Goal: Task Accomplishment & Management: Use online tool/utility

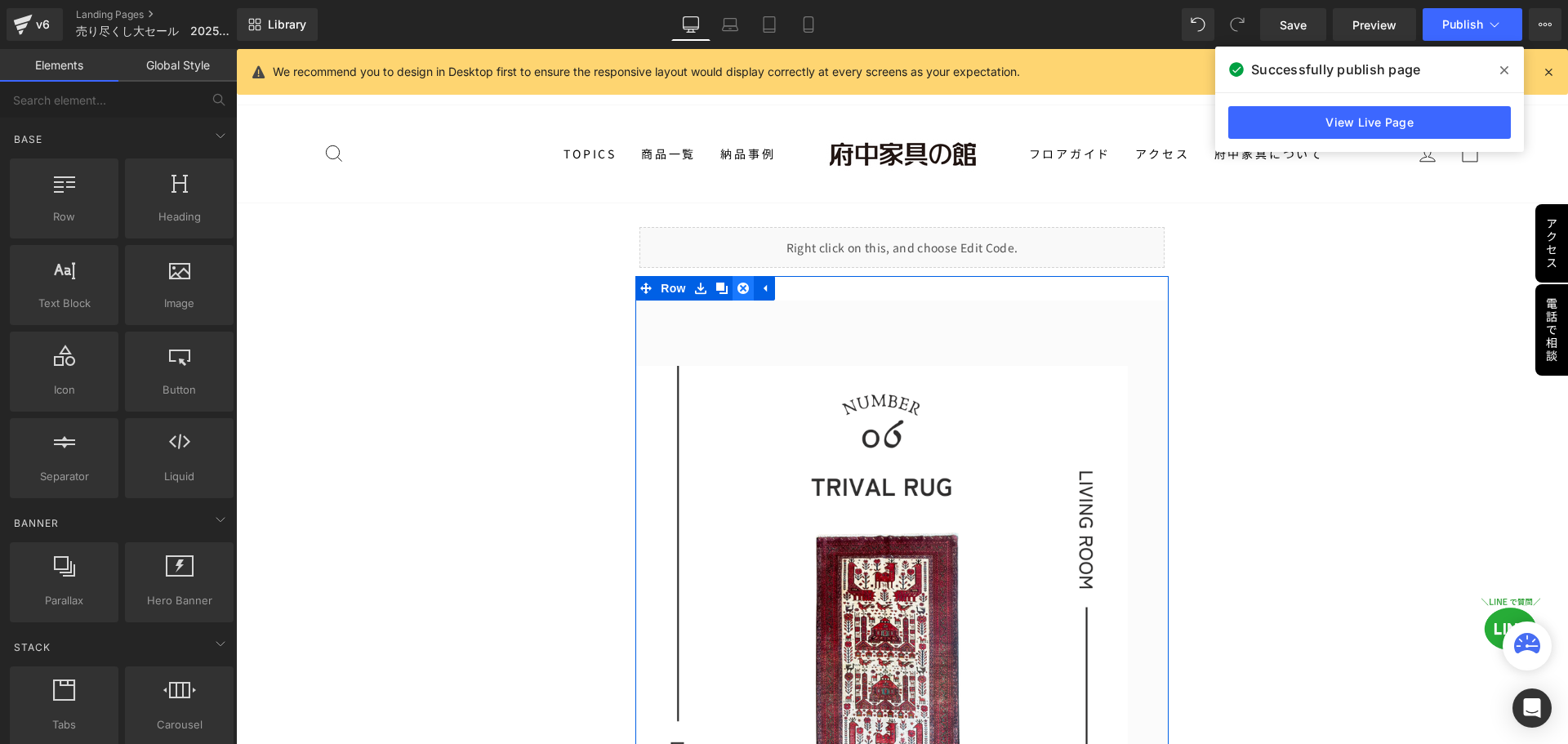
click at [739, 289] on icon at bounding box center [743, 288] width 11 height 12
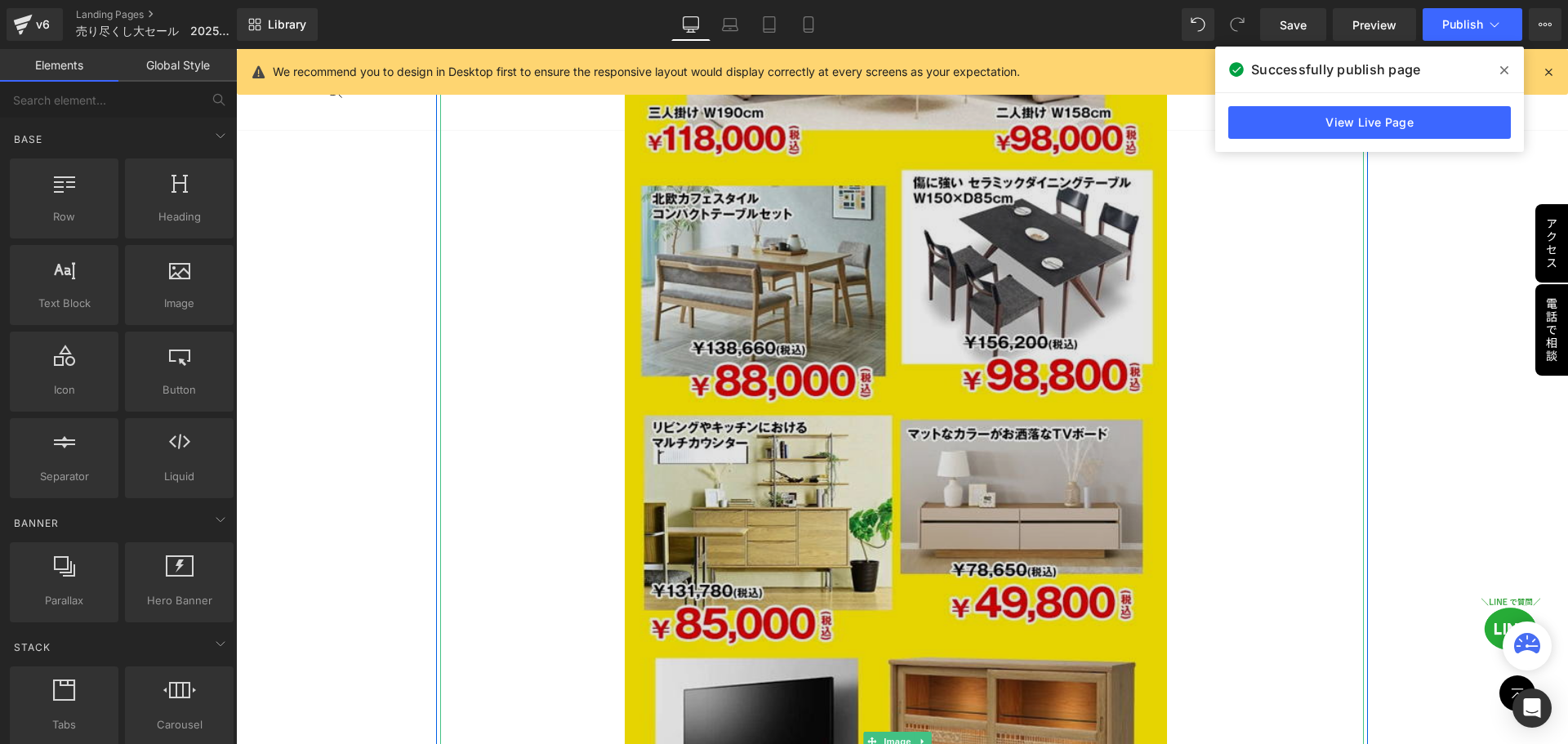
scroll to position [2777, 0]
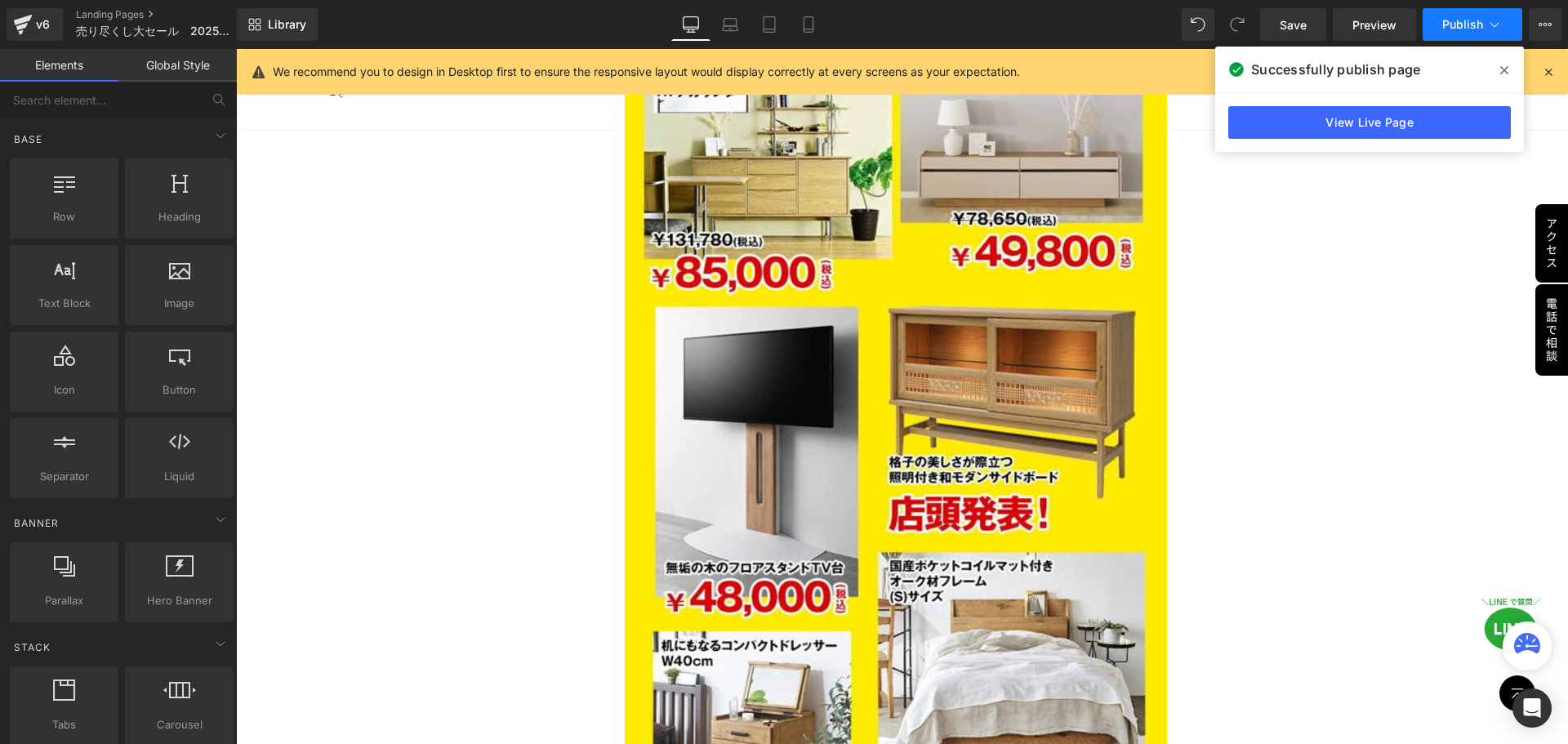
click at [1464, 28] on span "Publish" at bounding box center [1463, 24] width 41 height 13
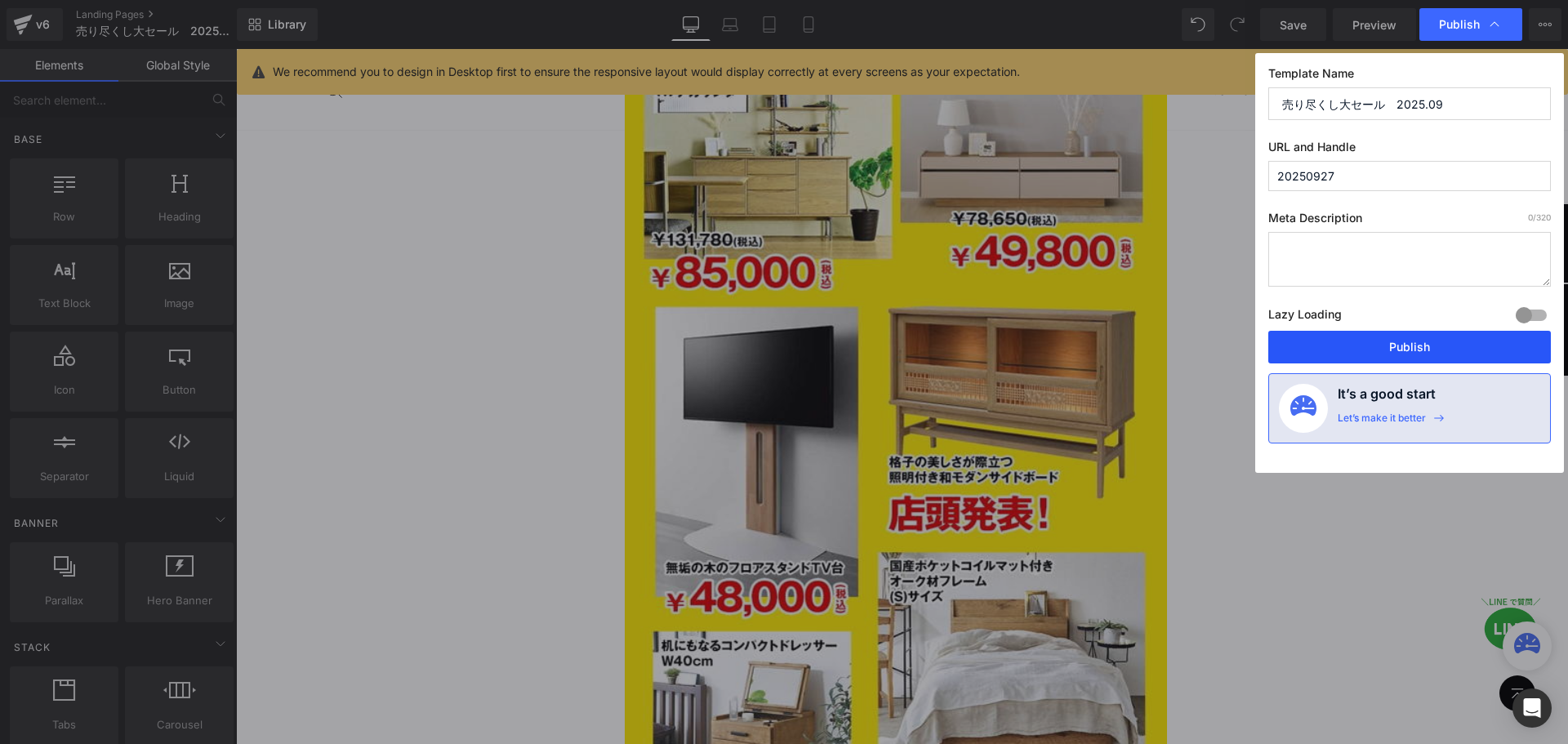
drag, startPoint x: 1394, startPoint y: 350, endPoint x: 1167, endPoint y: 298, distance: 232.9
click at [1395, 351] on button "Publish" at bounding box center [1409, 346] width 283 height 32
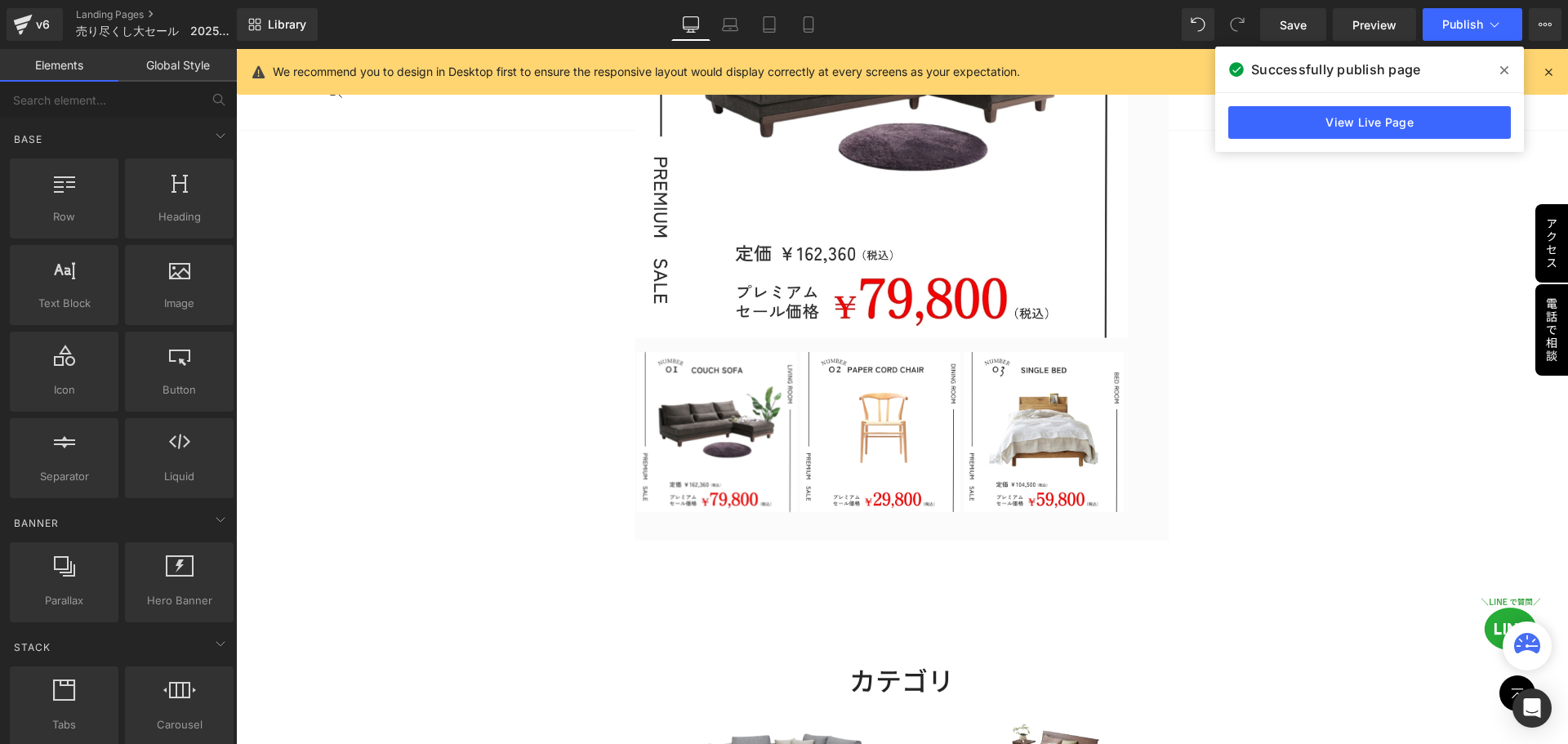
scroll to position [490, 0]
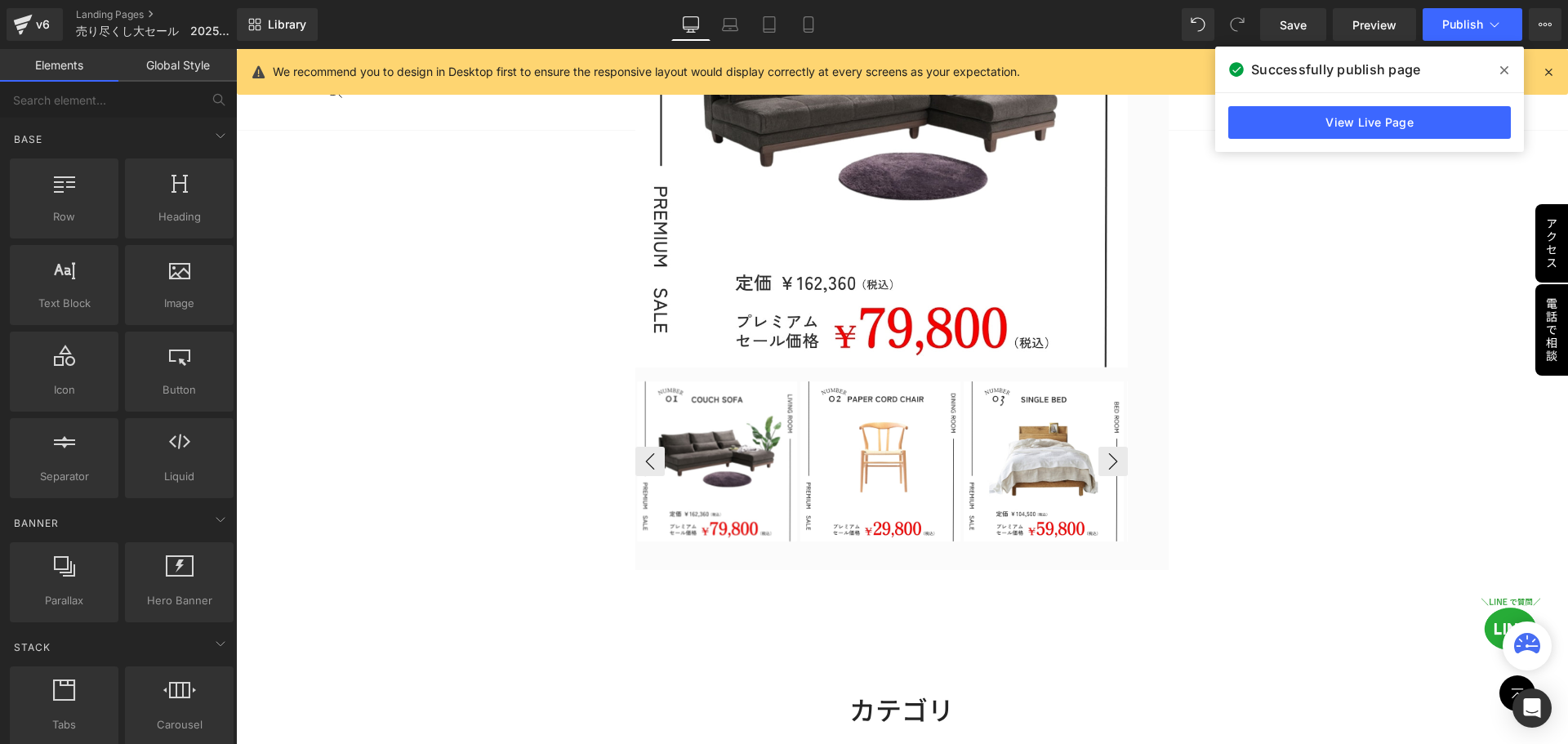
click at [718, 491] on img at bounding box center [717, 461] width 161 height 160
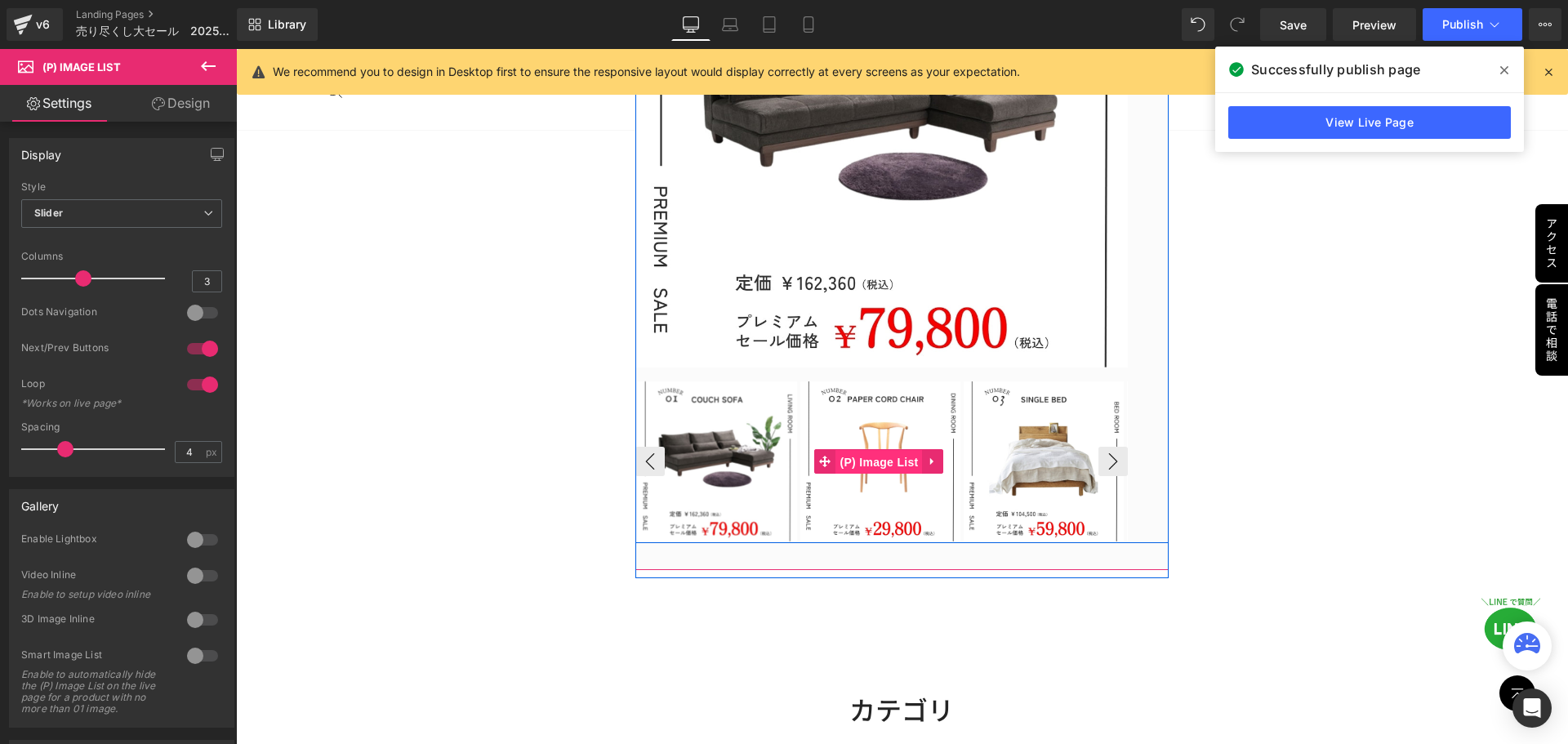
click at [902, 461] on span "(P) Image List" at bounding box center [878, 462] width 86 height 24
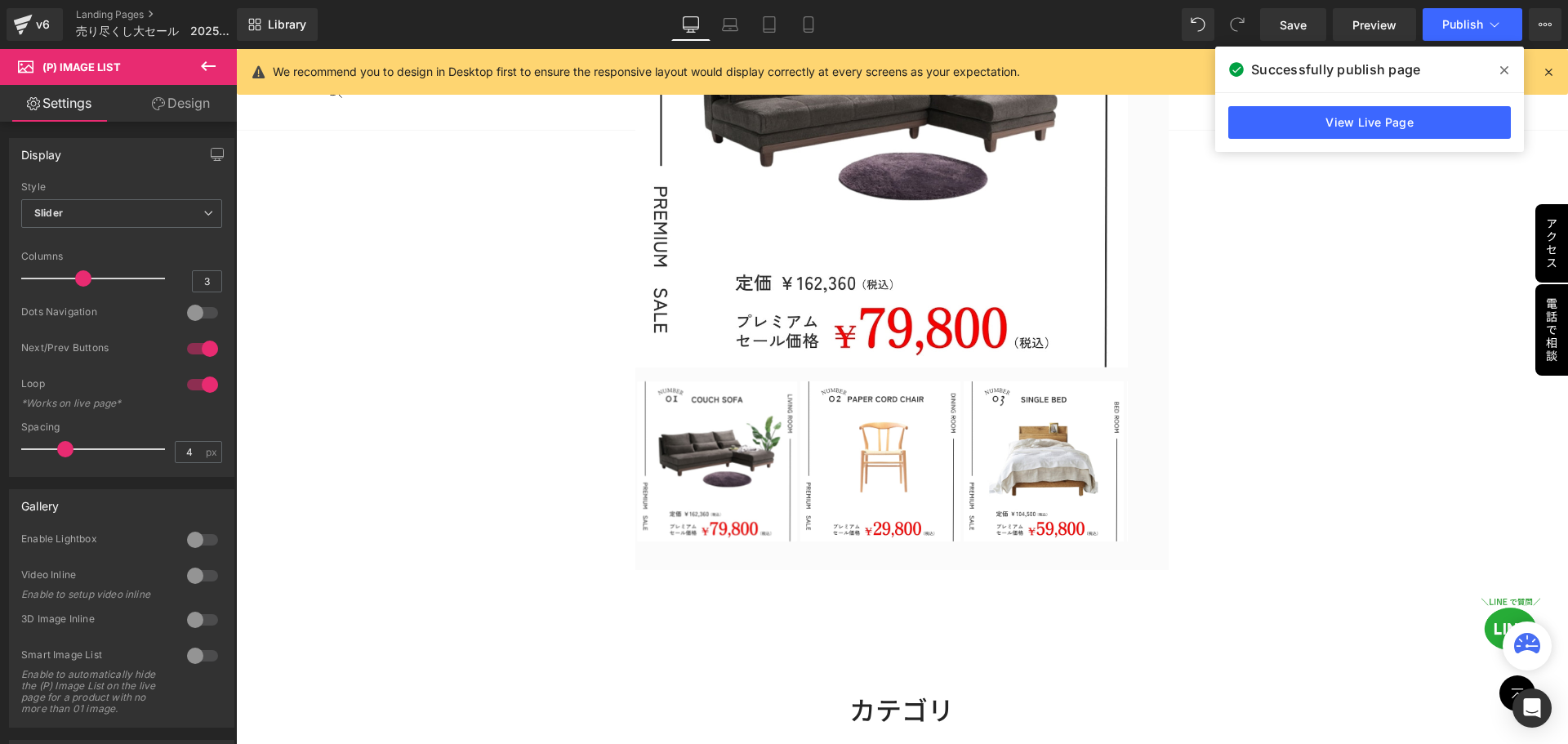
click at [201, 108] on link "Design" at bounding box center [181, 104] width 119 height 37
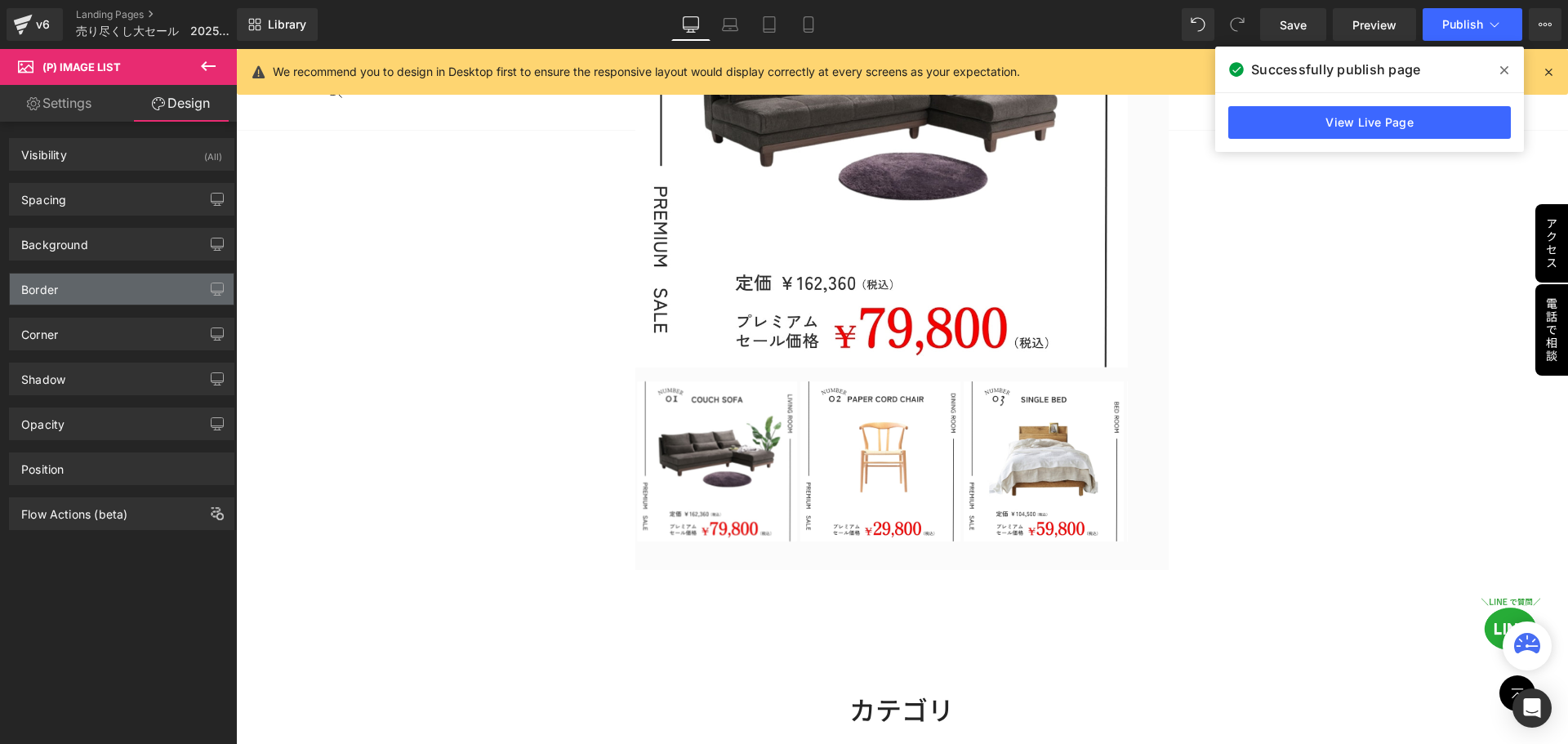
click at [82, 287] on div "Border" at bounding box center [122, 289] width 224 height 31
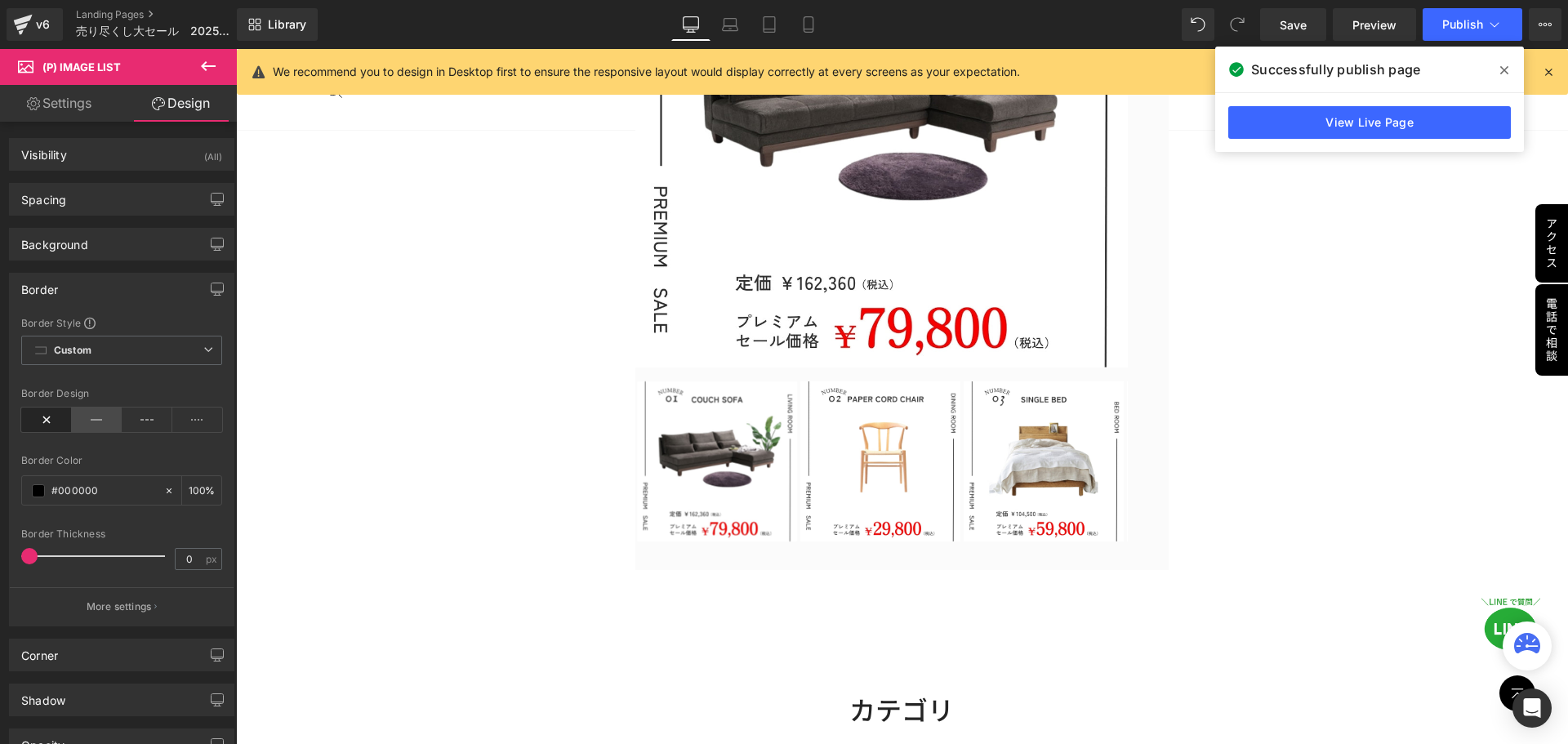
click at [78, 426] on icon at bounding box center [96, 419] width 51 height 24
drag, startPoint x: 29, startPoint y: 555, endPoint x: 23, endPoint y: 561, distance: 8.5
click at [23, 561] on span at bounding box center [30, 557] width 17 height 17
click at [182, 563] on input "0" at bounding box center [189, 559] width 29 height 20
type input "1"
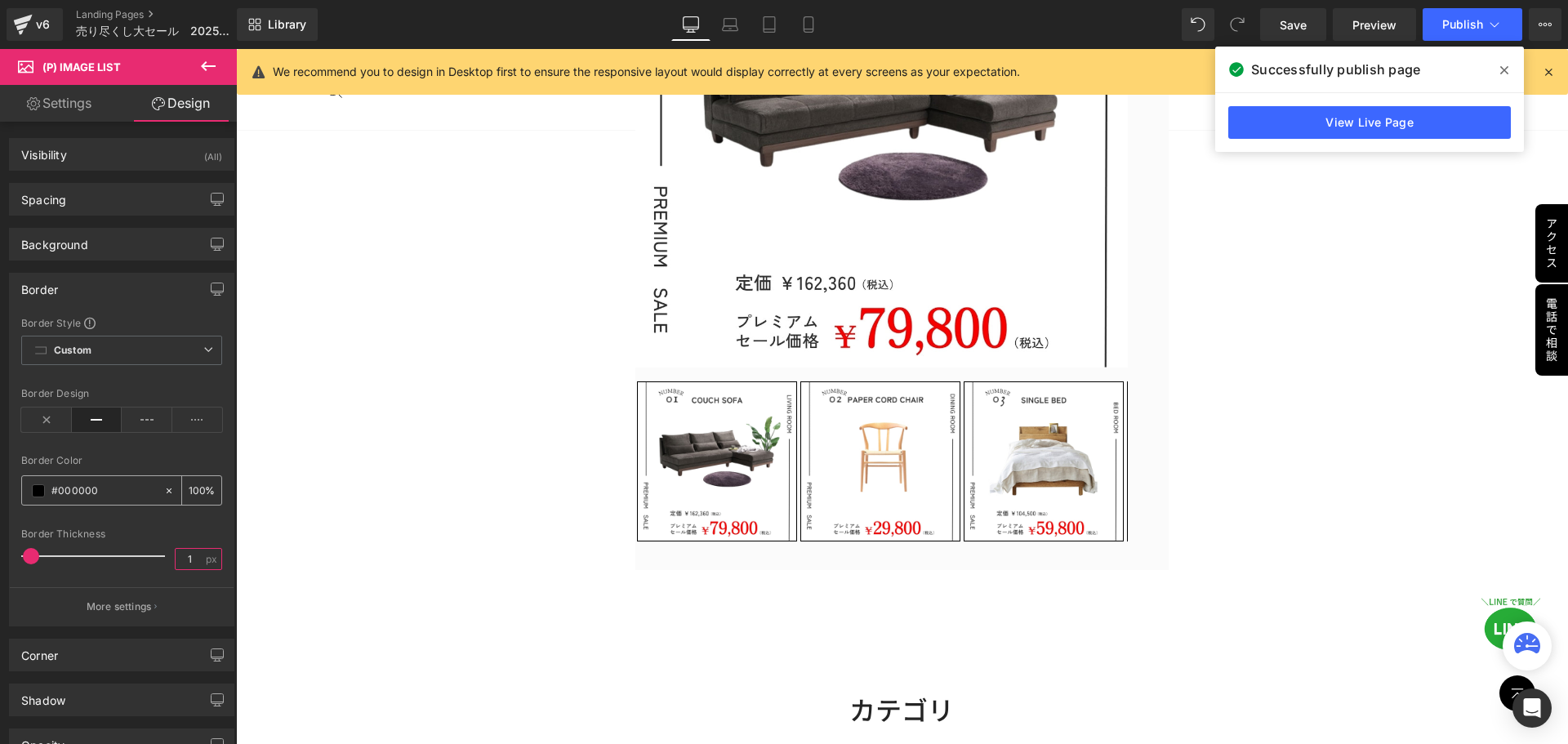
scroll to position [82, 0]
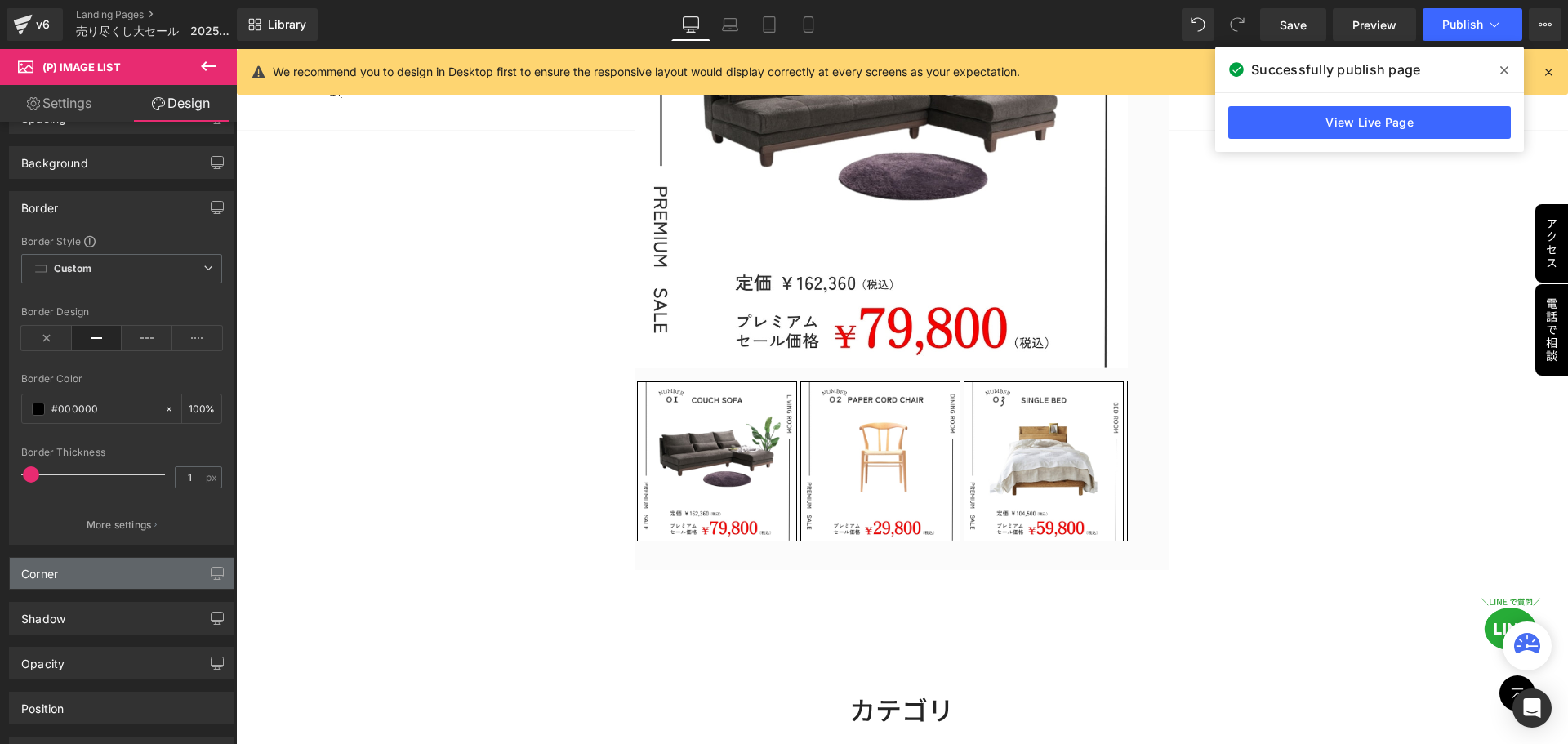
click at [78, 579] on div "Corner" at bounding box center [122, 572] width 224 height 31
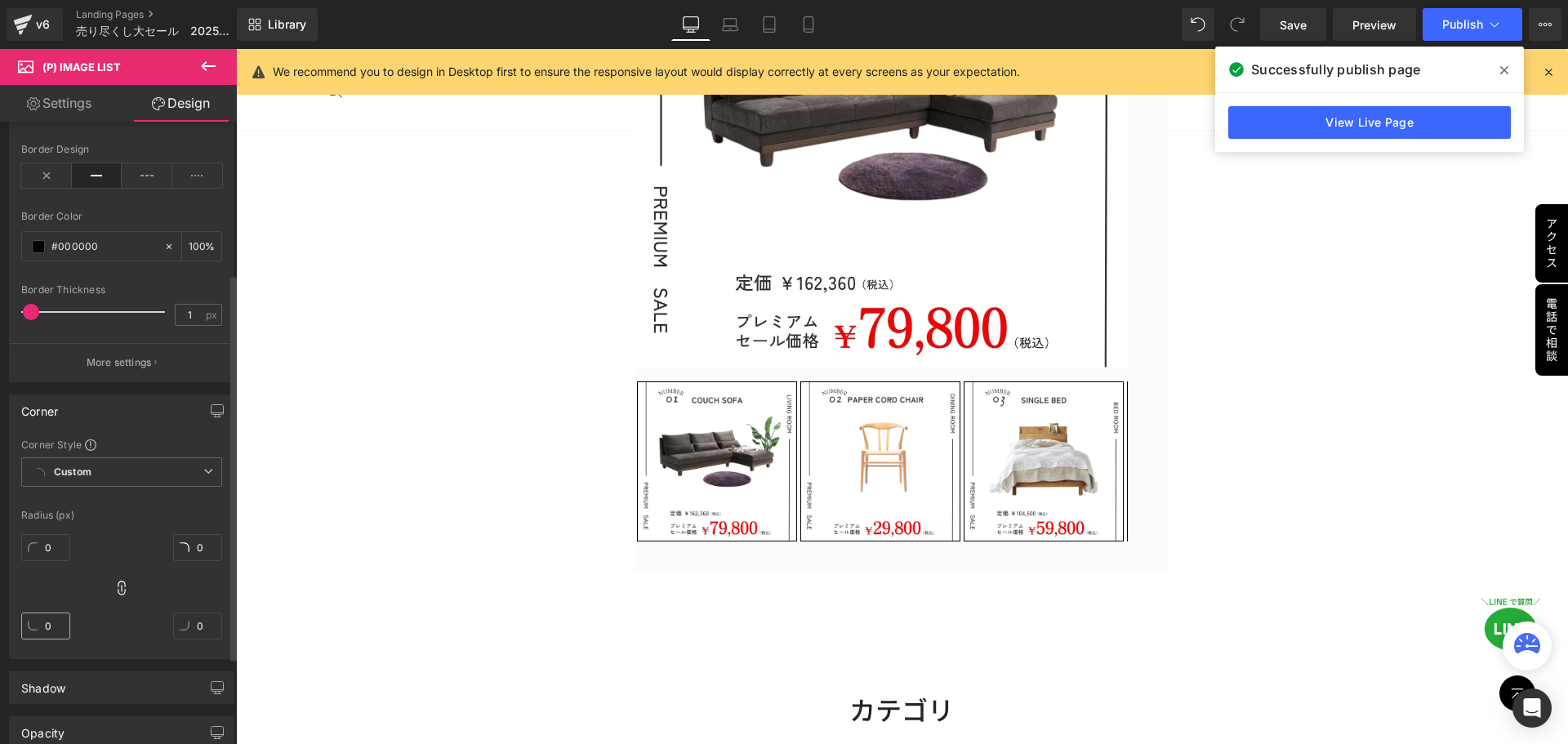
scroll to position [245, 0]
click at [45, 550] on input "0" at bounding box center [45, 546] width 49 height 27
type input "10"
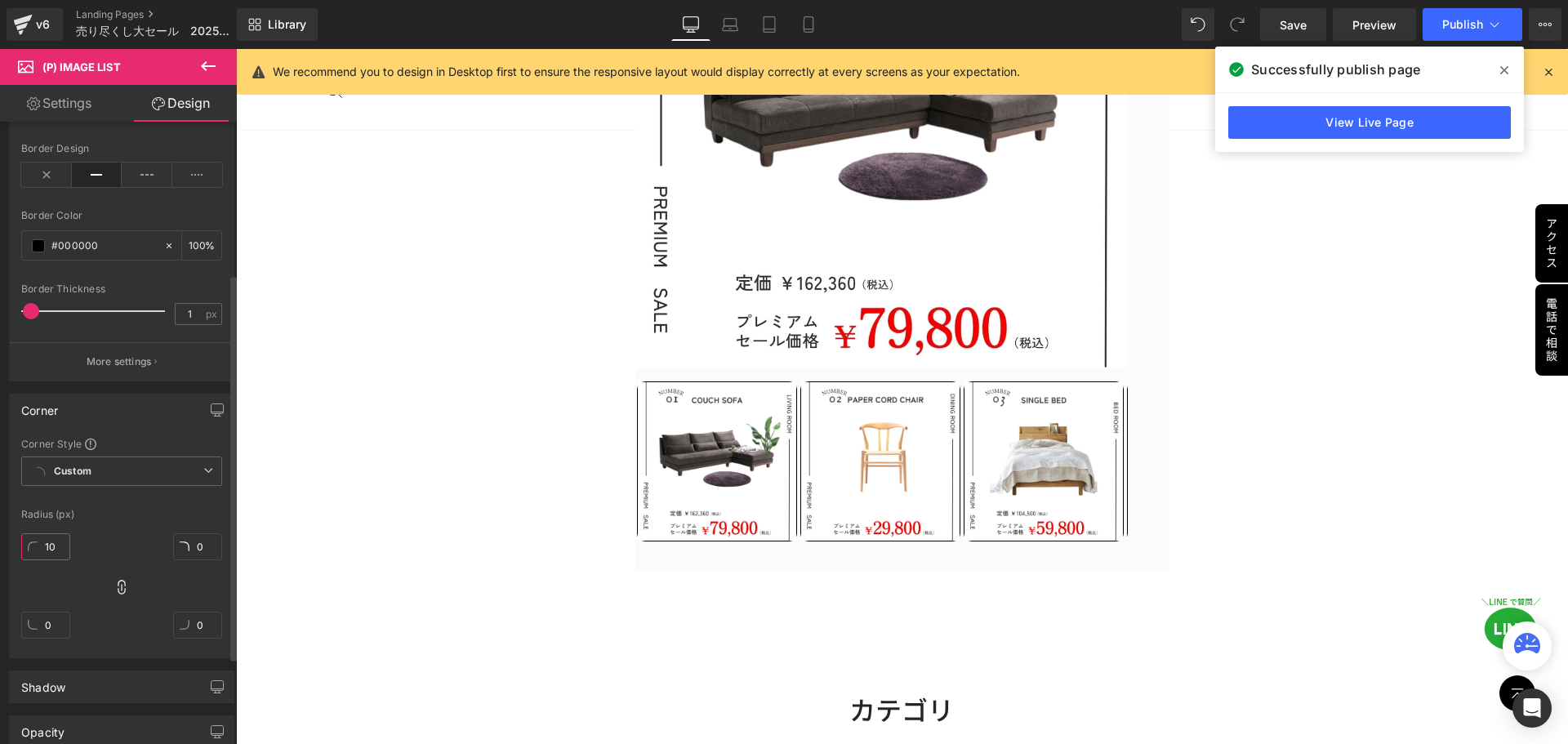
type input "10"
click at [121, 535] on div "10px 10 10px 10 10px 10 10px 10" at bounding box center [122, 592] width 201 height 131
click at [121, 583] on icon at bounding box center [122, 587] width 17 height 17
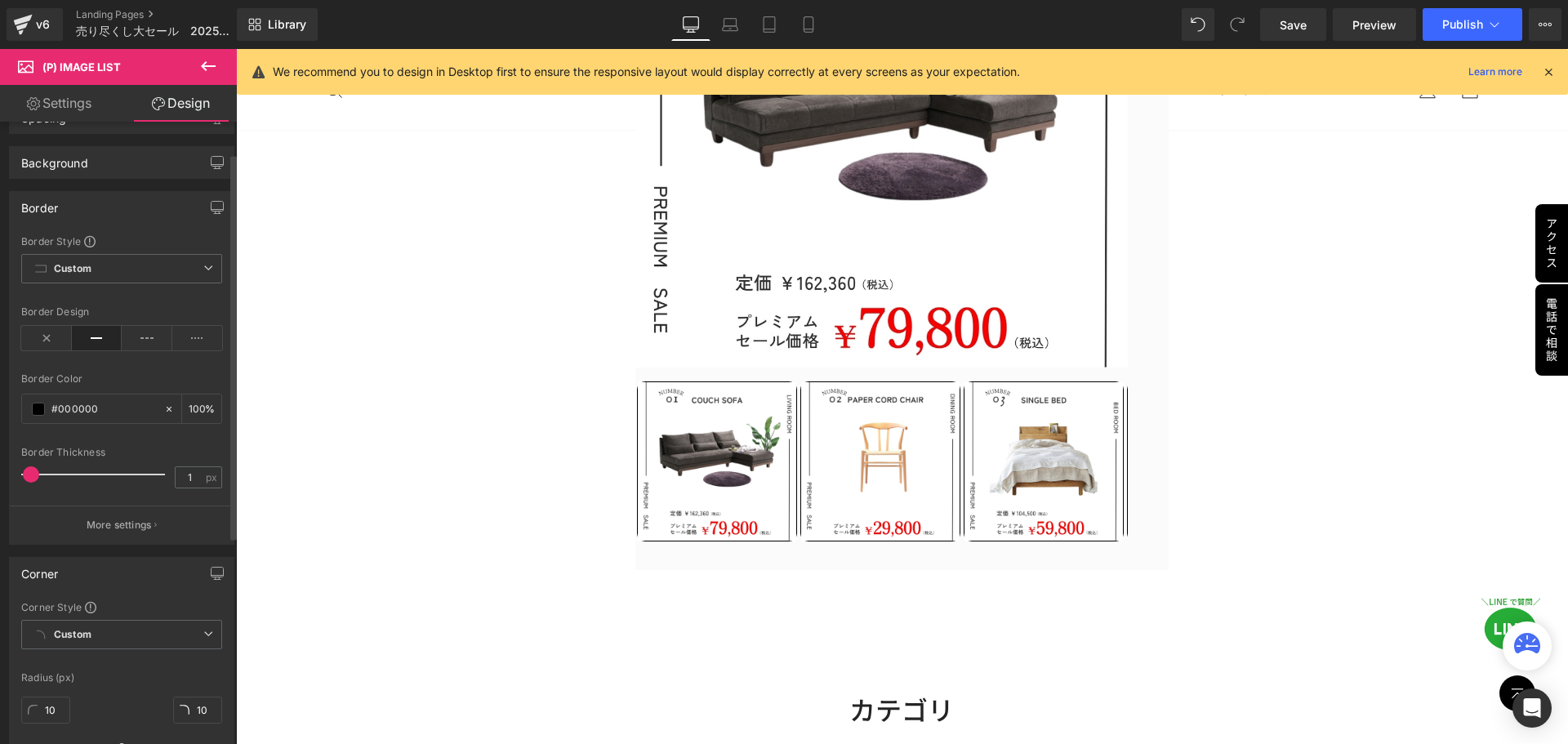
scroll to position [0, 0]
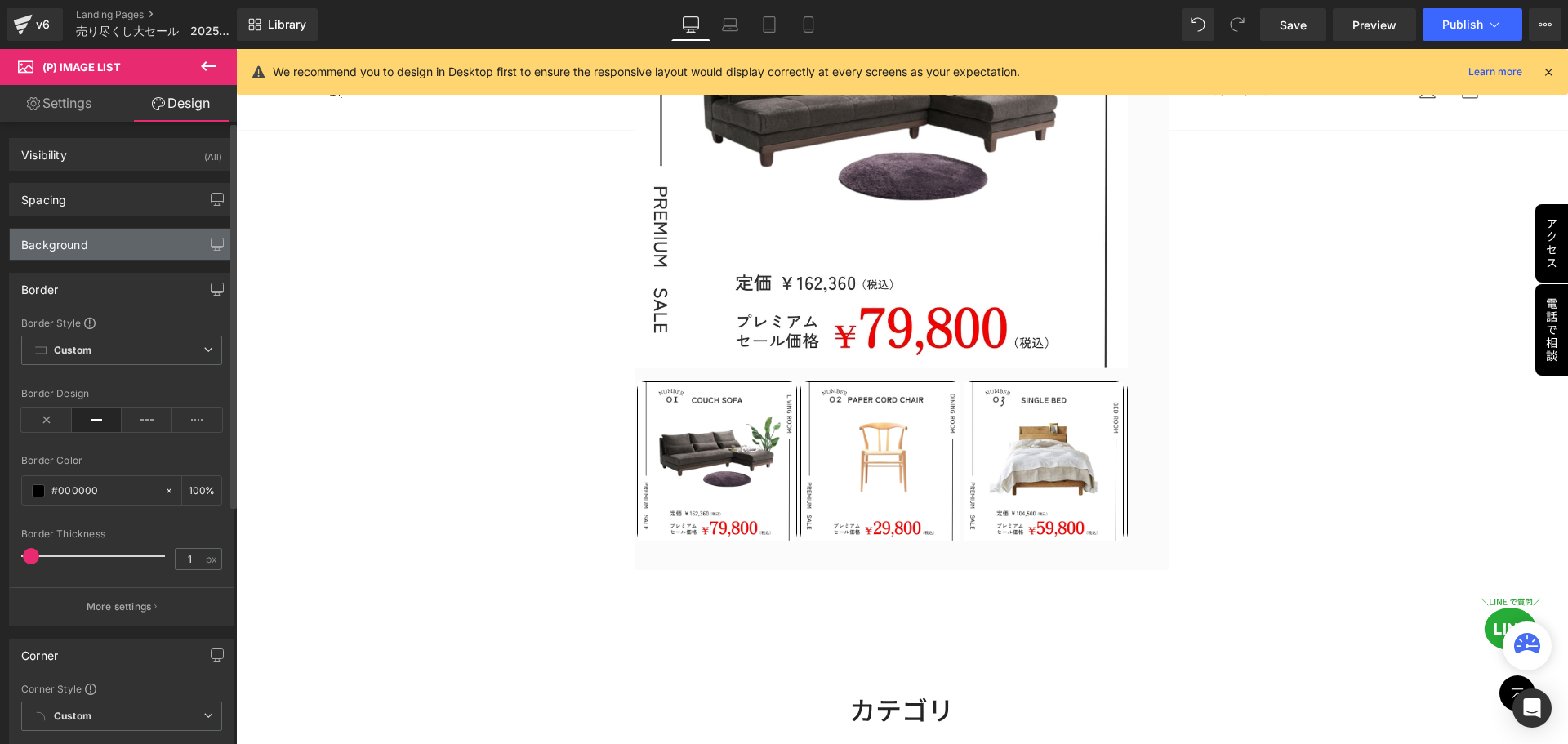
click at [66, 251] on div "Background" at bounding box center [122, 243] width 224 height 31
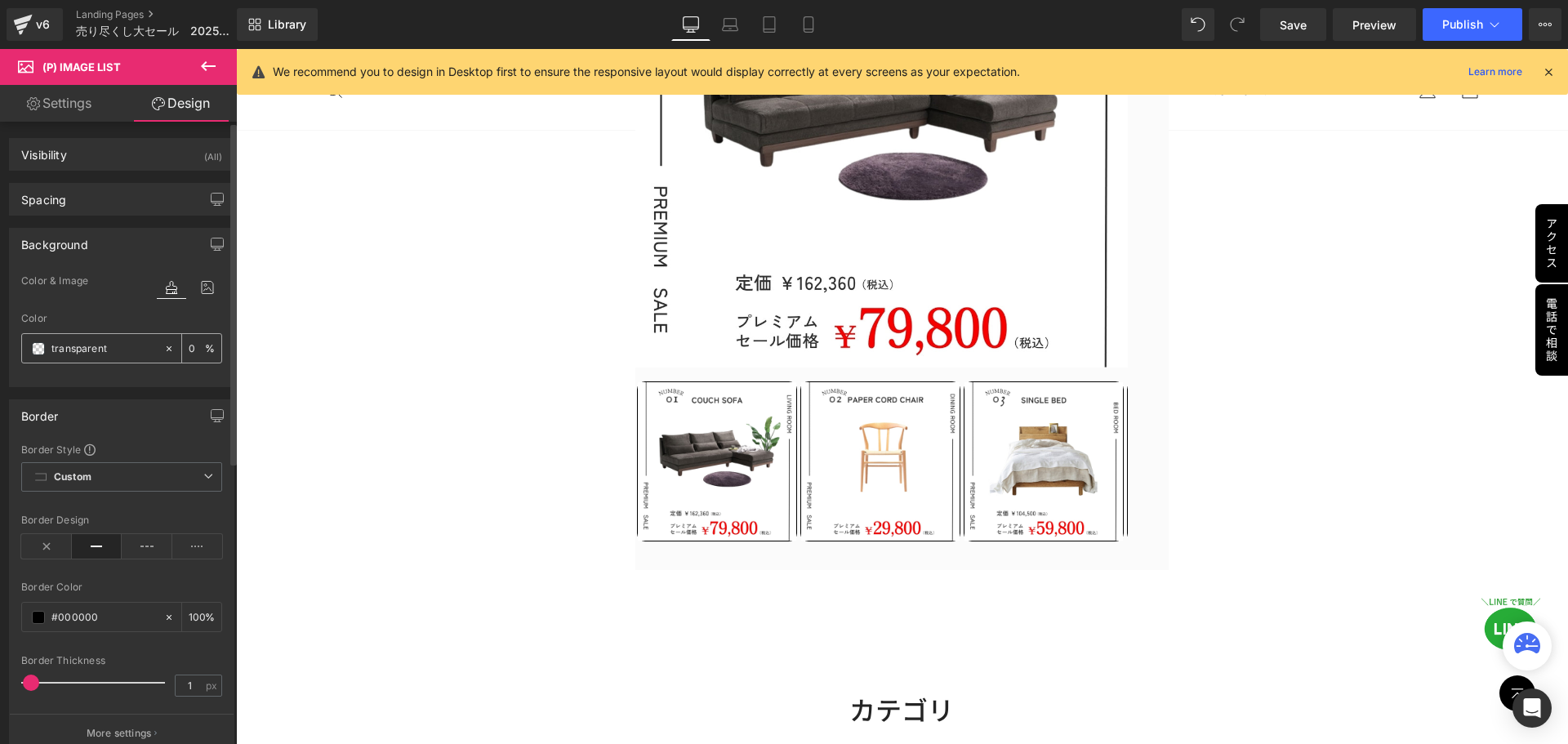
click at [31, 350] on div "transparent" at bounding box center [93, 348] width 141 height 29
click at [41, 352] on span at bounding box center [38, 349] width 13 height 13
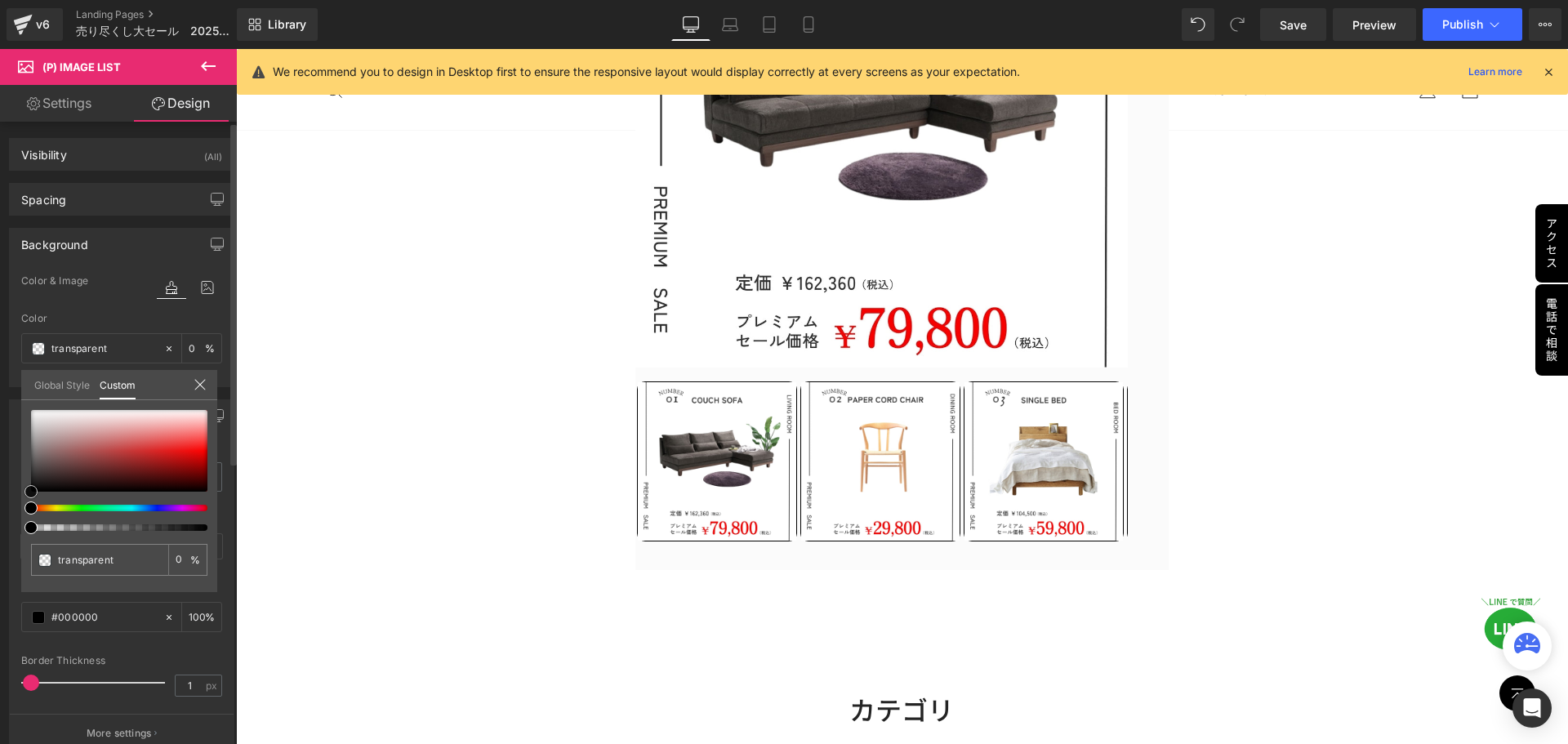
type input "#dad2d2"
type input "100"
type input "#dad2d2"
type input "100"
type input "#dcd4d4"
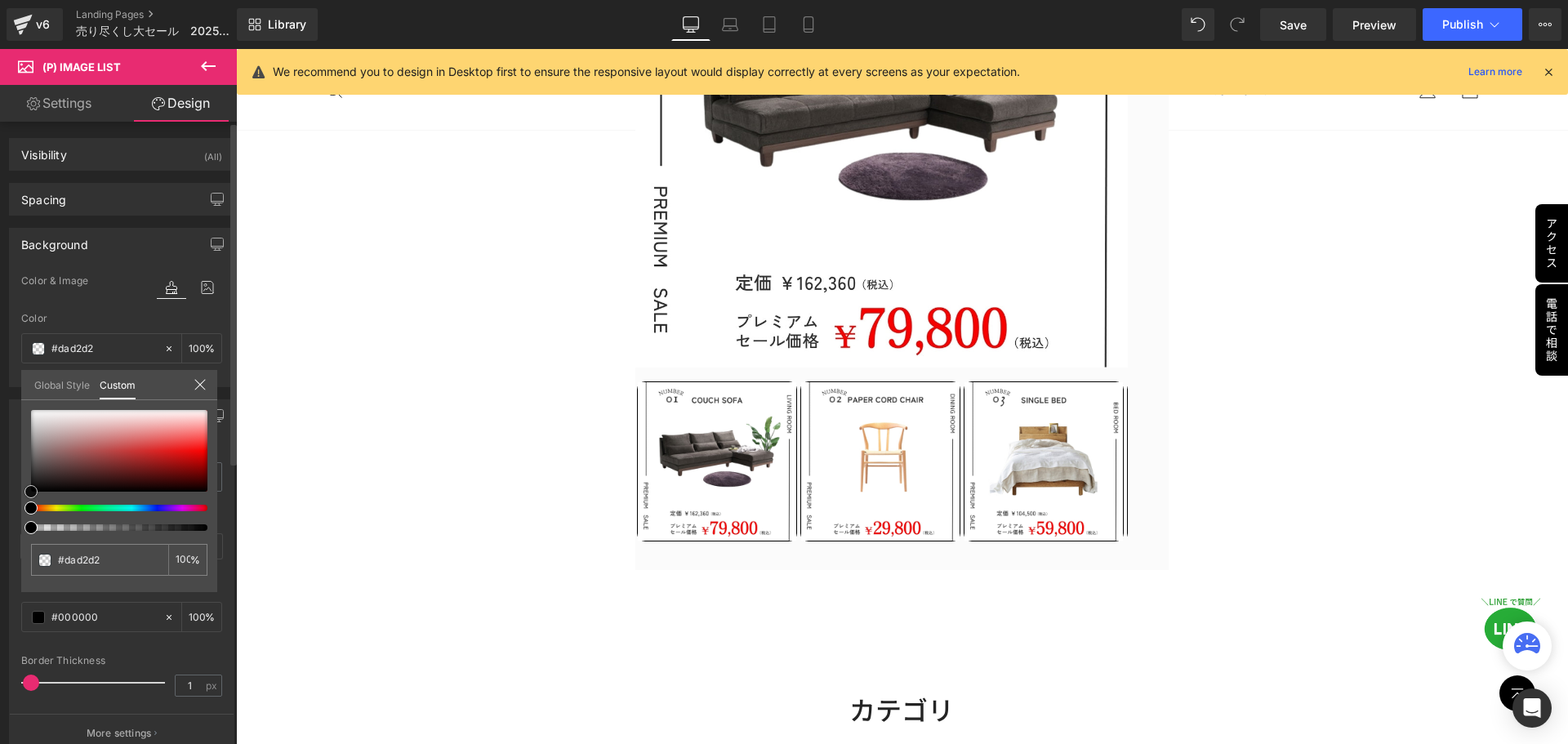
type input "#dcd4d4"
type input "#e0dbdb"
type input "#e7e3e3"
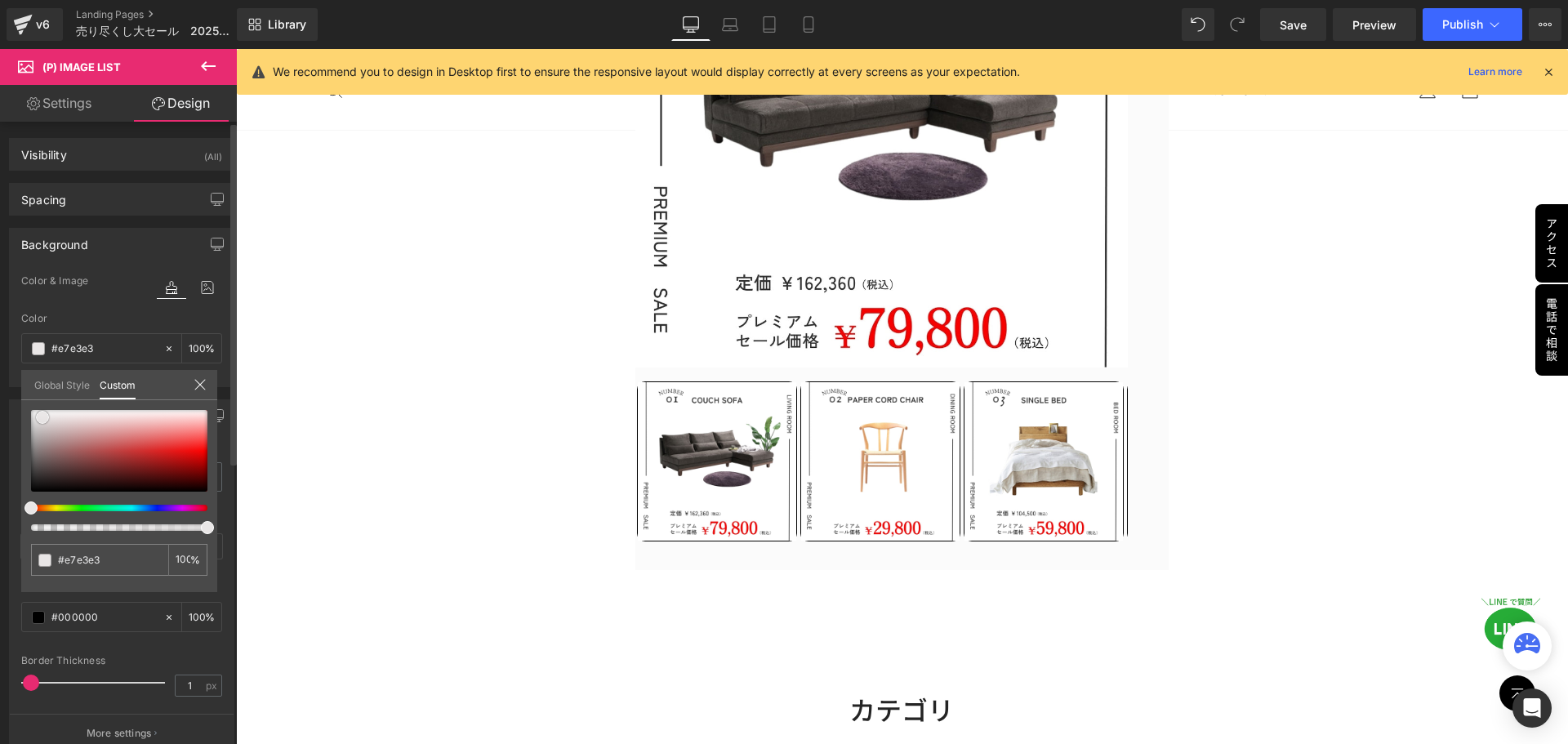
type input "#e9e6e6"
type input "#ebe9e9"
type input "#f0eeee"
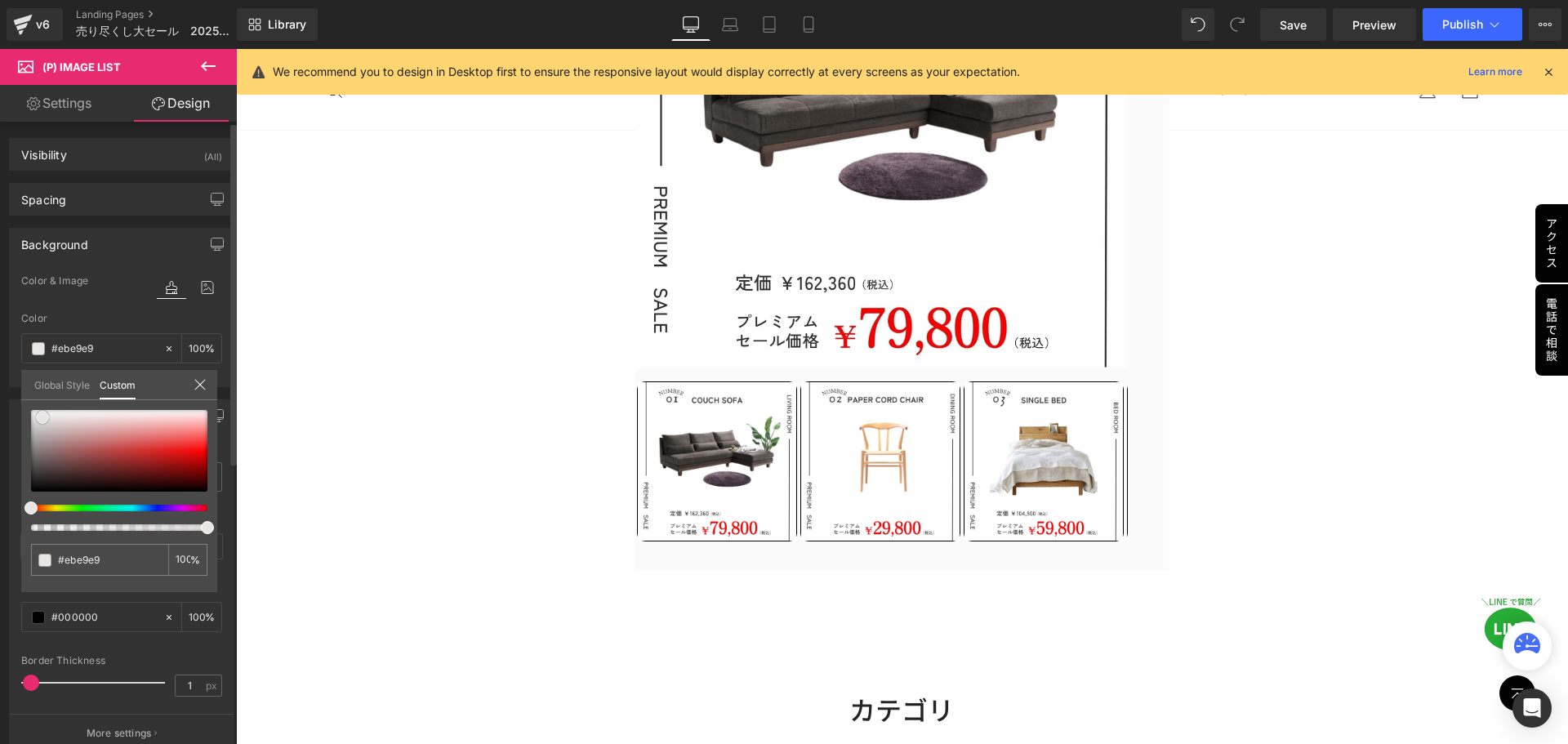
type input "#f0eeee"
type input "#f5f4f4"
type input "#f7f6f6"
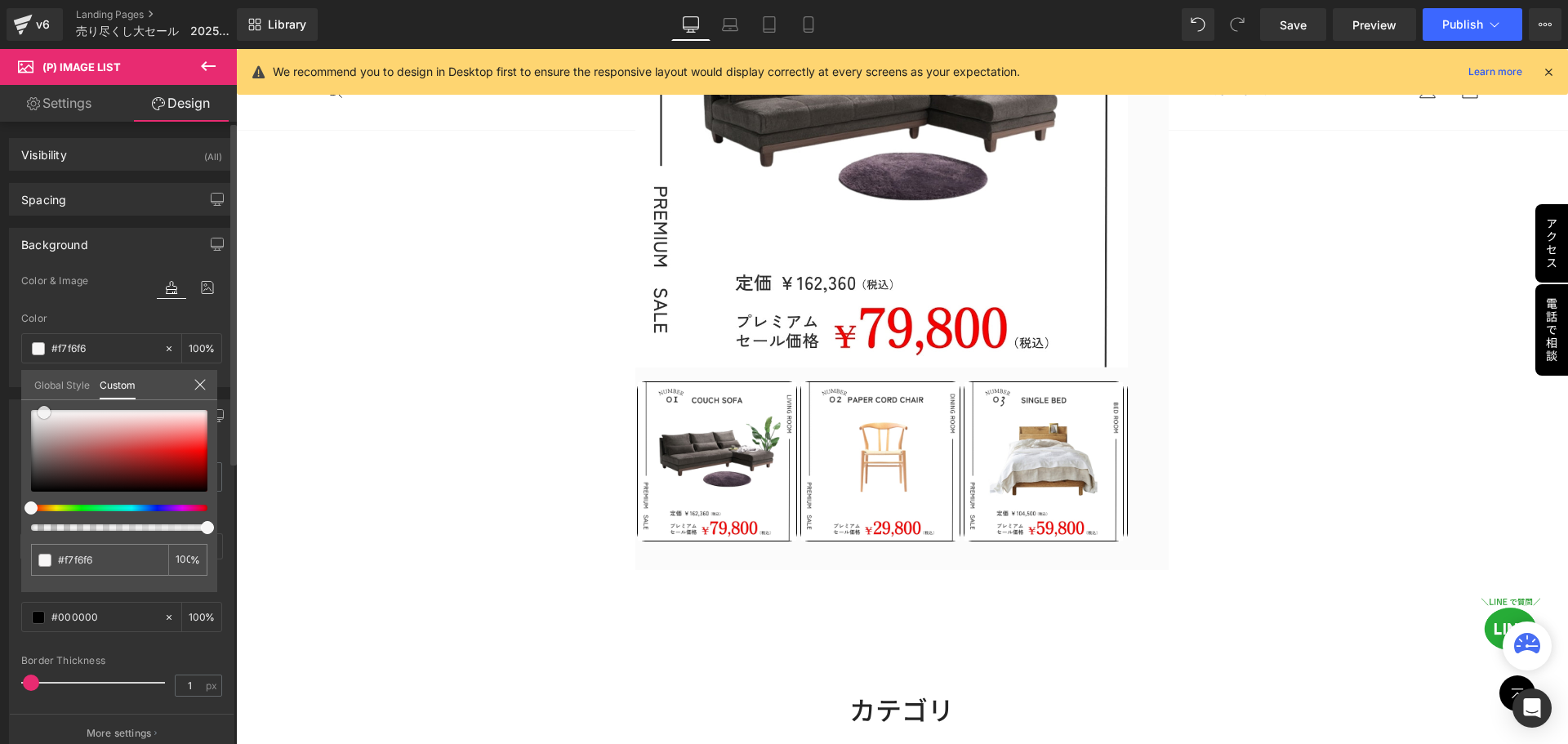
drag, startPoint x: 49, startPoint y: 423, endPoint x: 45, endPoint y: 413, distance: 10.8
click at [45, 413] on div at bounding box center [119, 451] width 176 height 82
type input "#f5f4f4"
type input "#dad2d2"
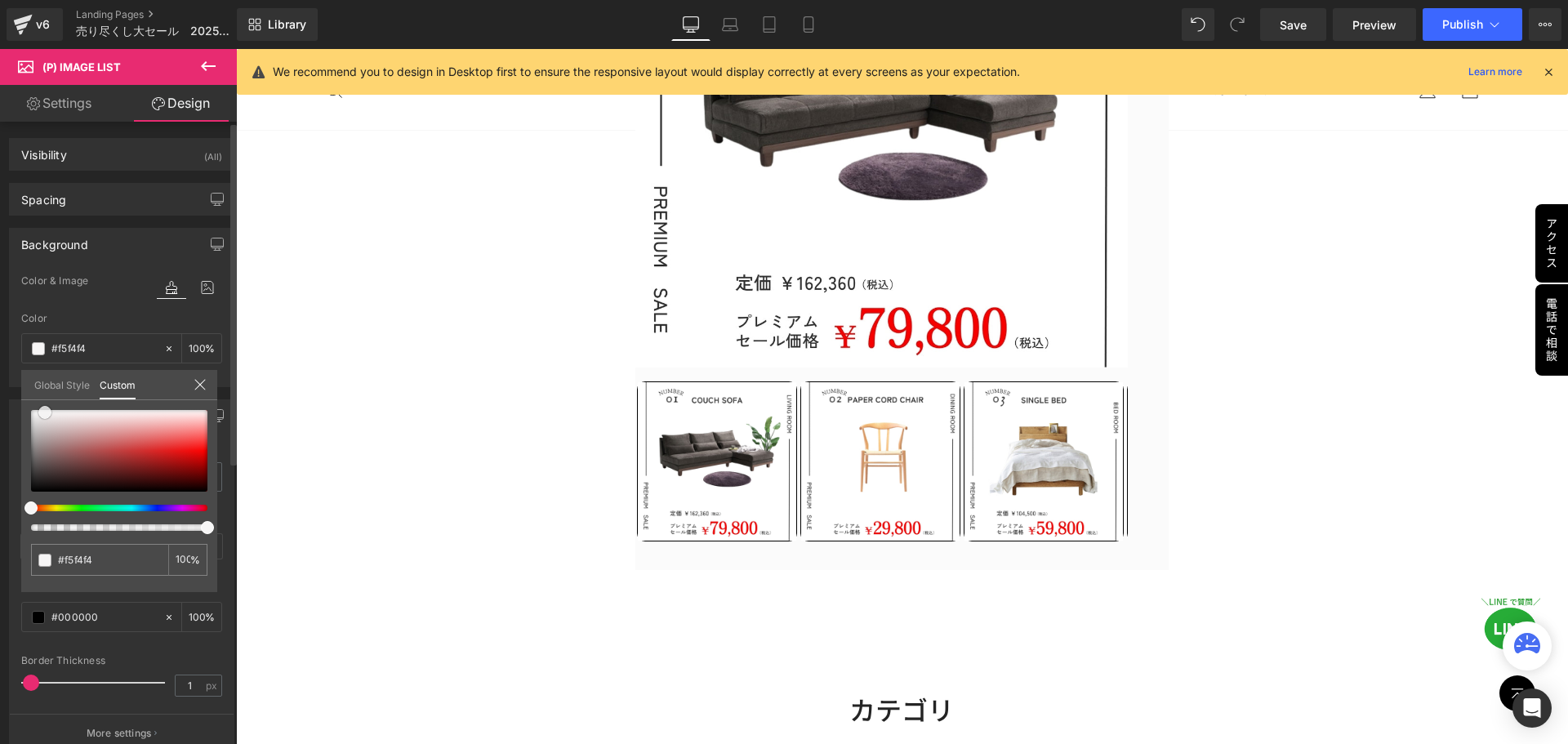
type input "#dad2d2"
type input "#b6a4a4"
type input "#a99292"
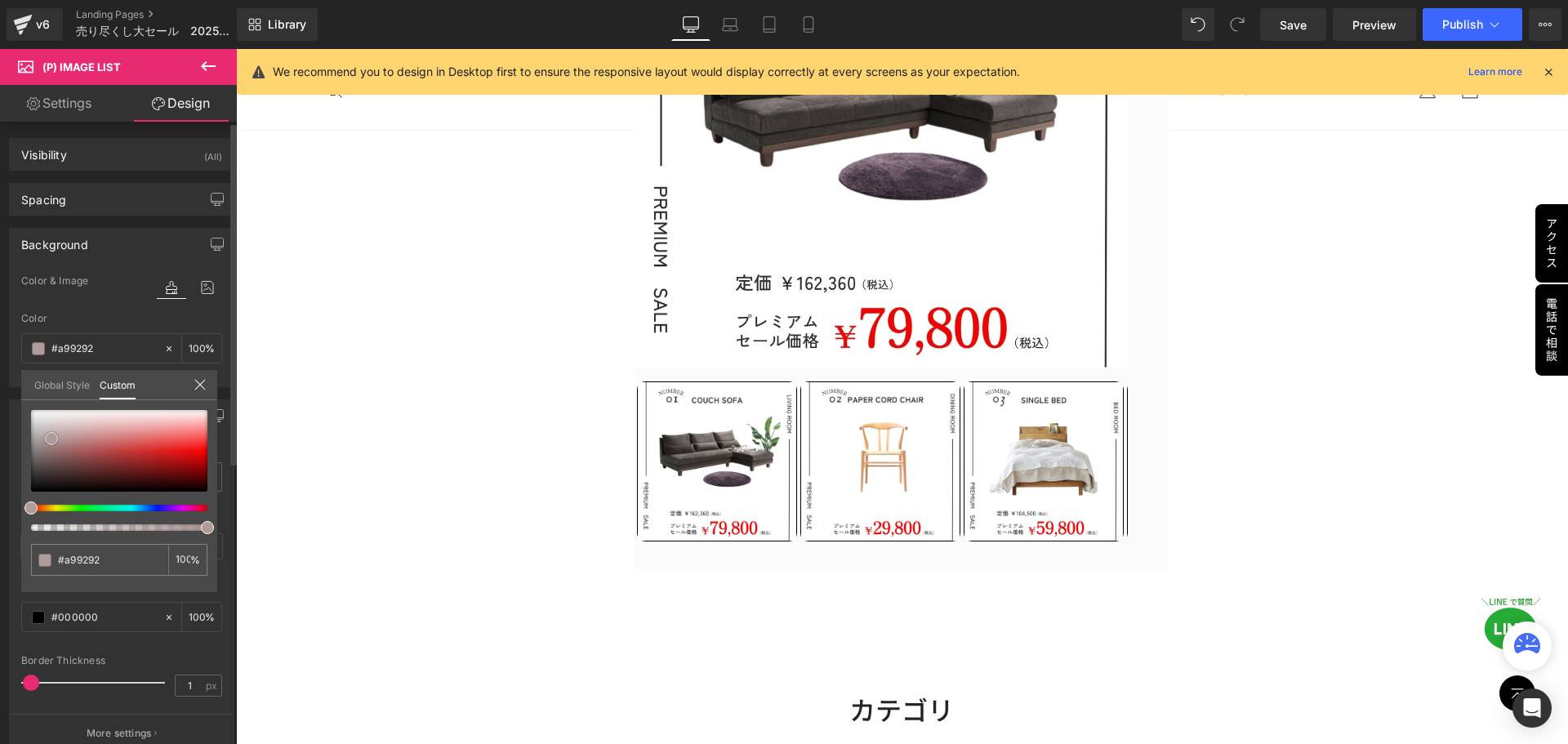
type input "#a28484"
type input "#9d7575"
type input "#a36060"
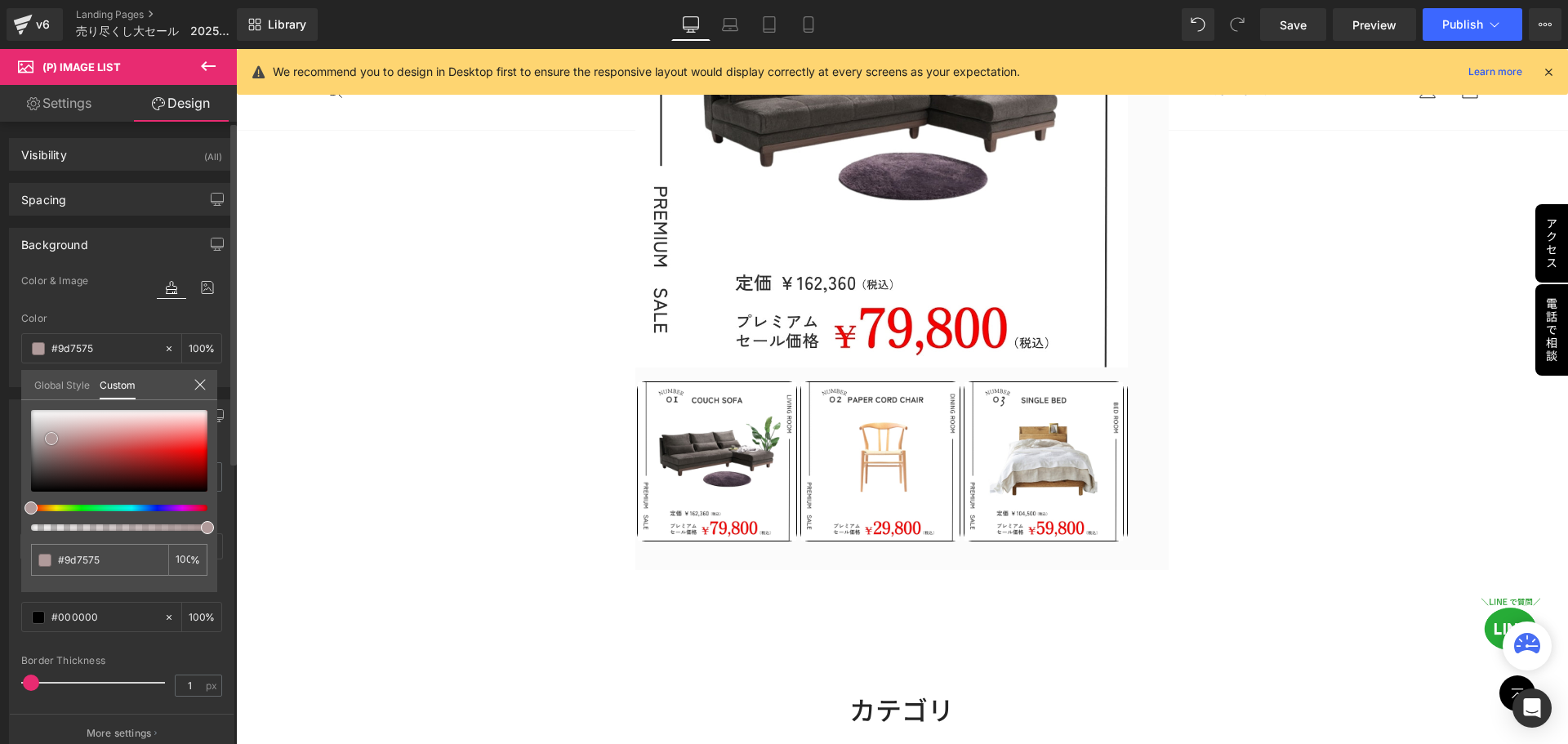
type input "#a36060"
type input "#b54e4e"
type input "#b94b4b"
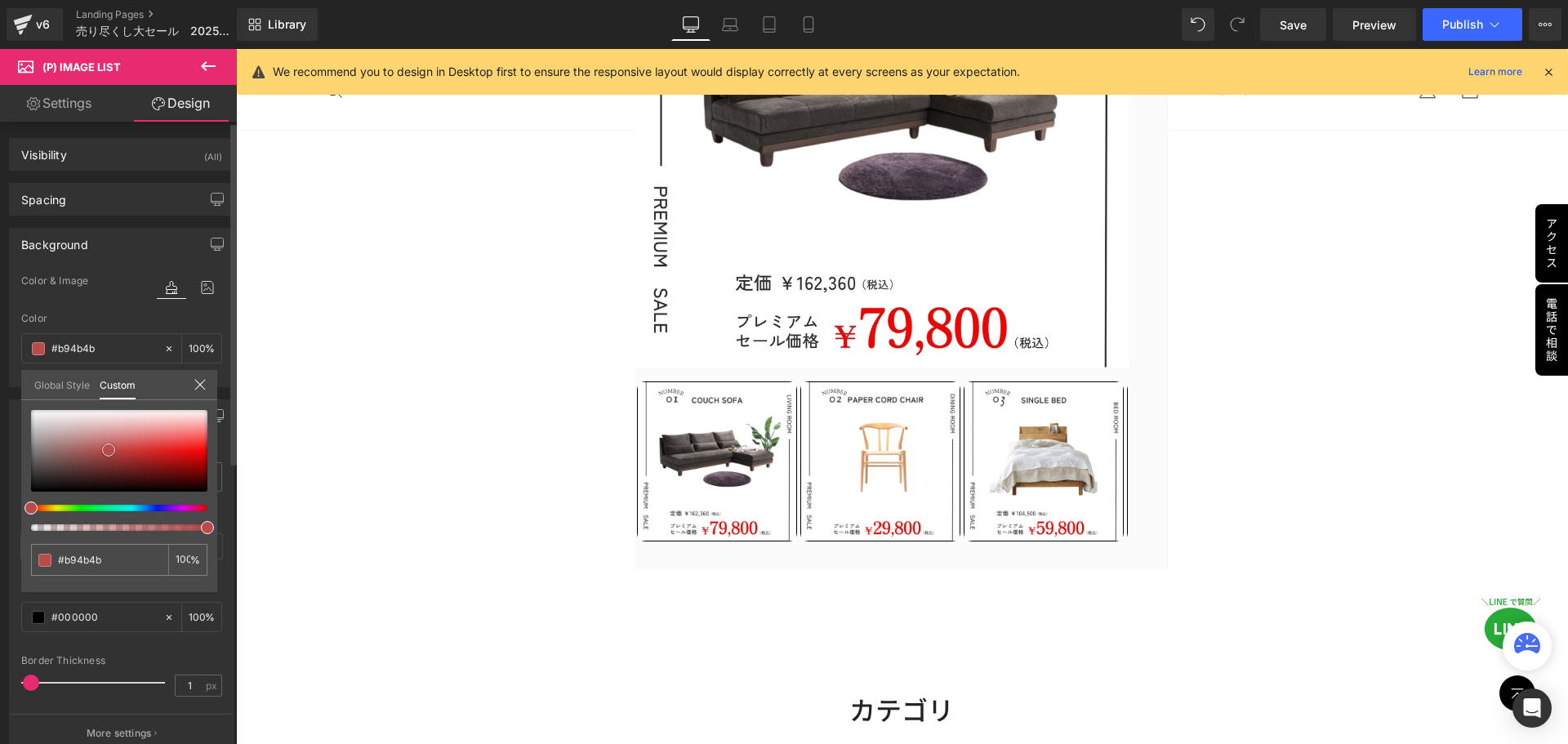
drag, startPoint x: 45, startPoint y: 417, endPoint x: 108, endPoint y: 455, distance: 73.6
click at [109, 455] on span at bounding box center [109, 450] width 13 height 13
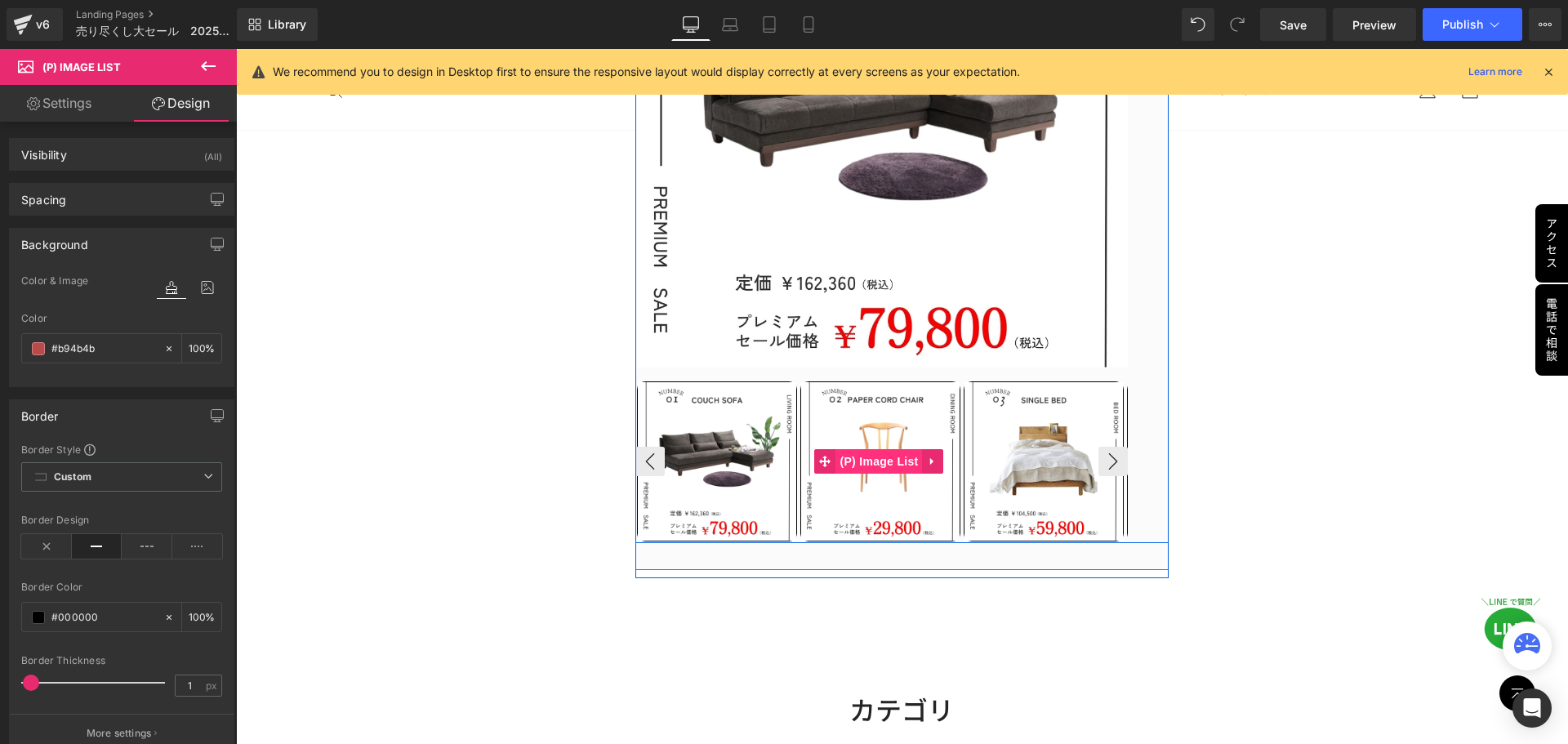
click at [875, 462] on span "(P) Image List" at bounding box center [878, 461] width 86 height 24
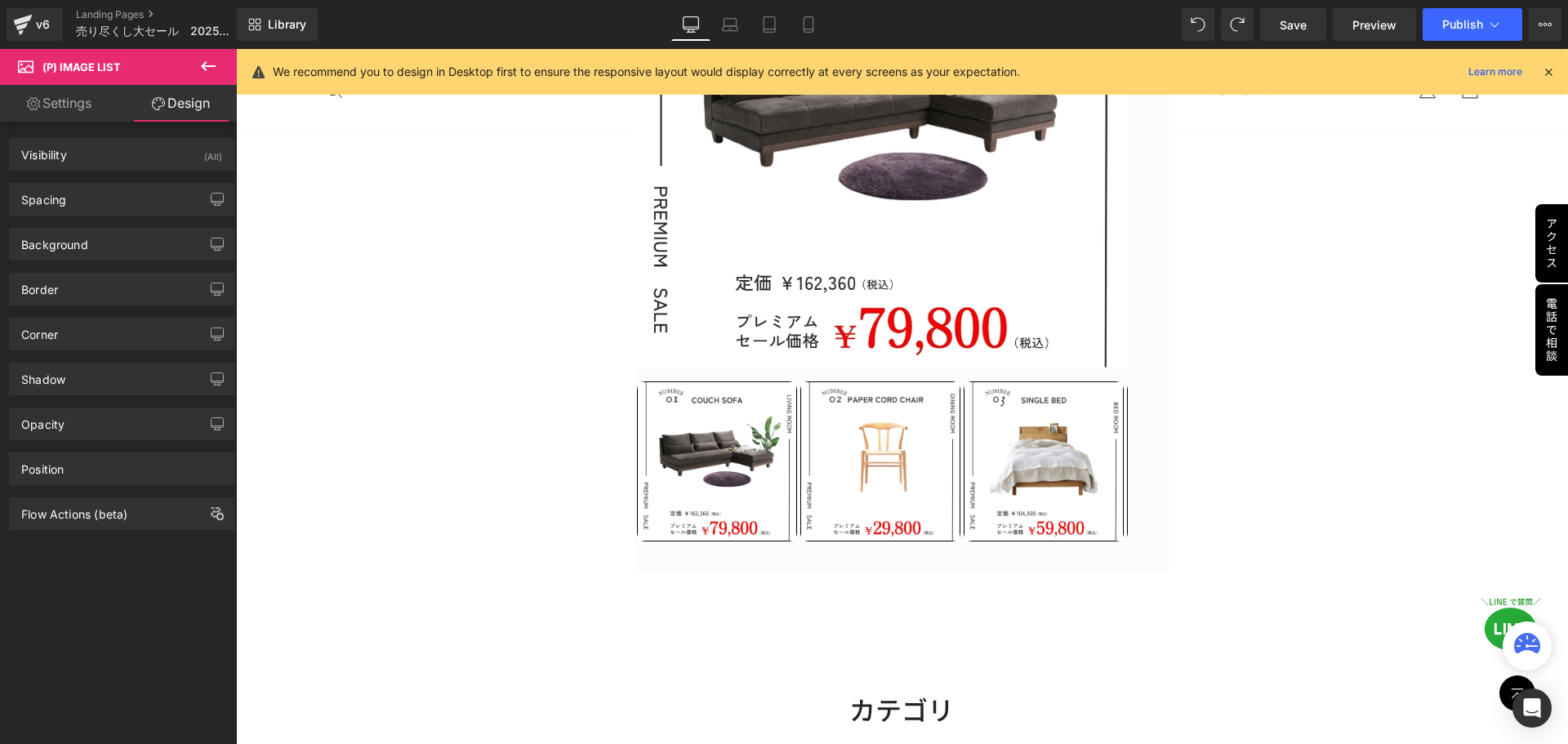
type input "0"
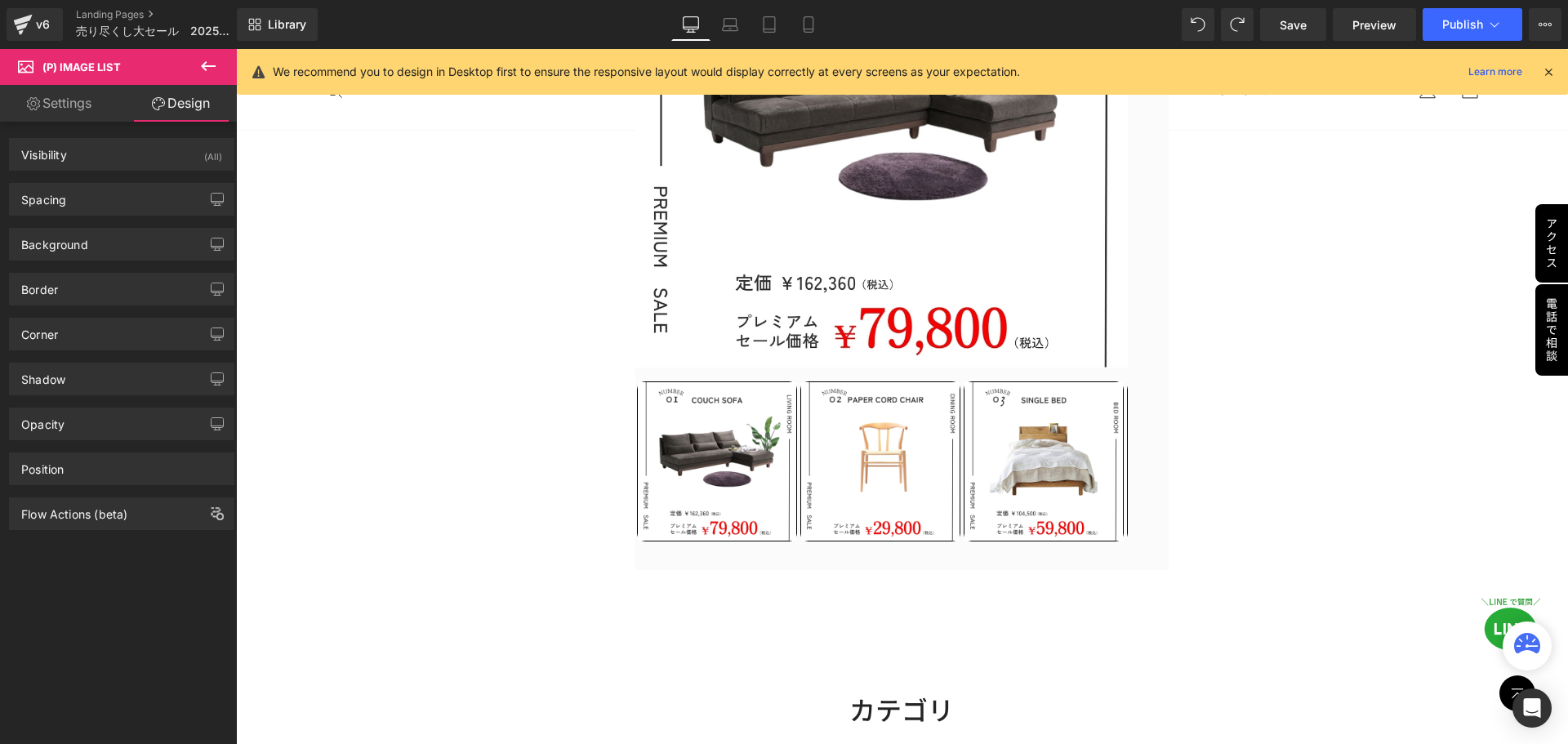
type input "0"
click at [120, 200] on div "Spacing" at bounding box center [122, 199] width 224 height 31
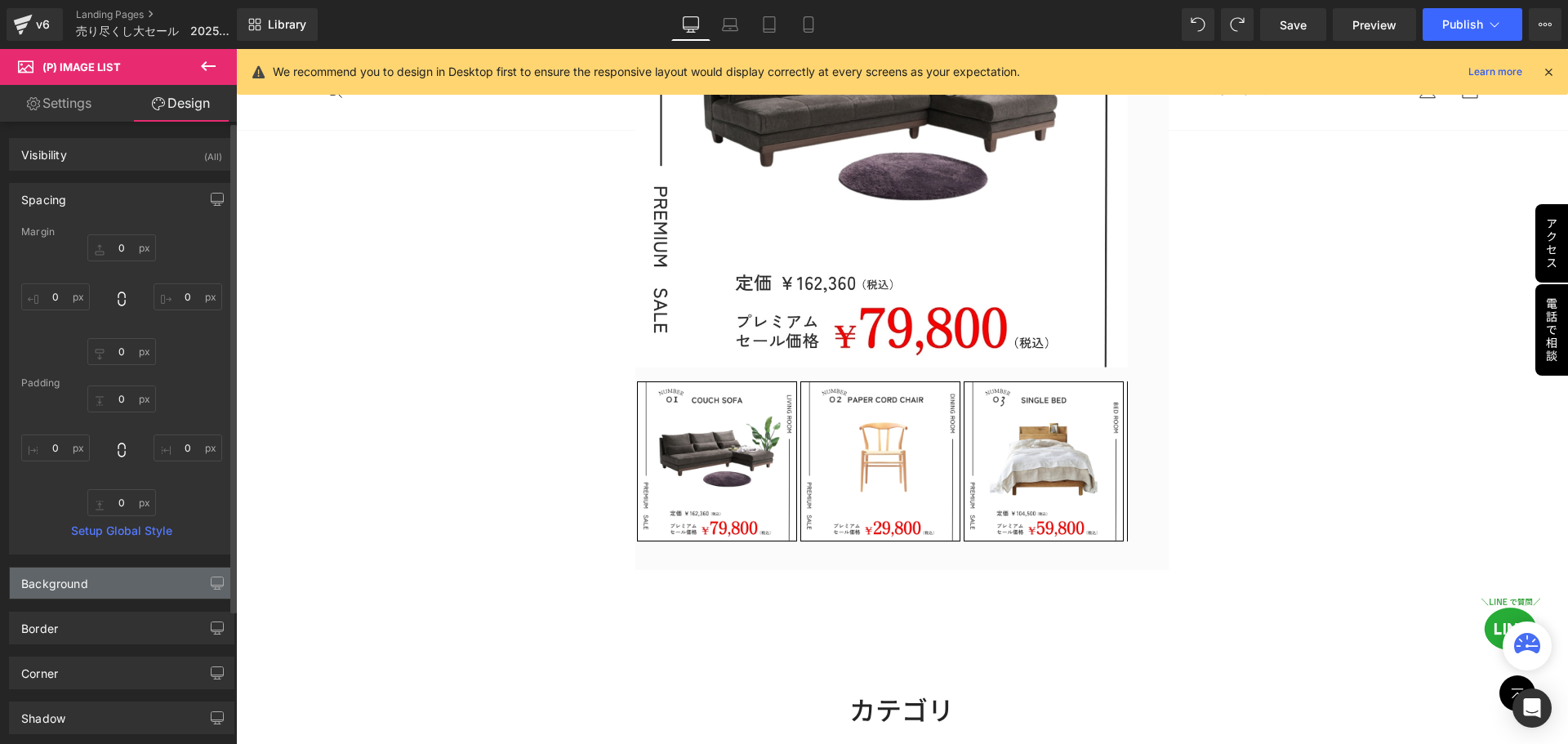
click at [74, 583] on div "Background" at bounding box center [55, 579] width 67 height 23
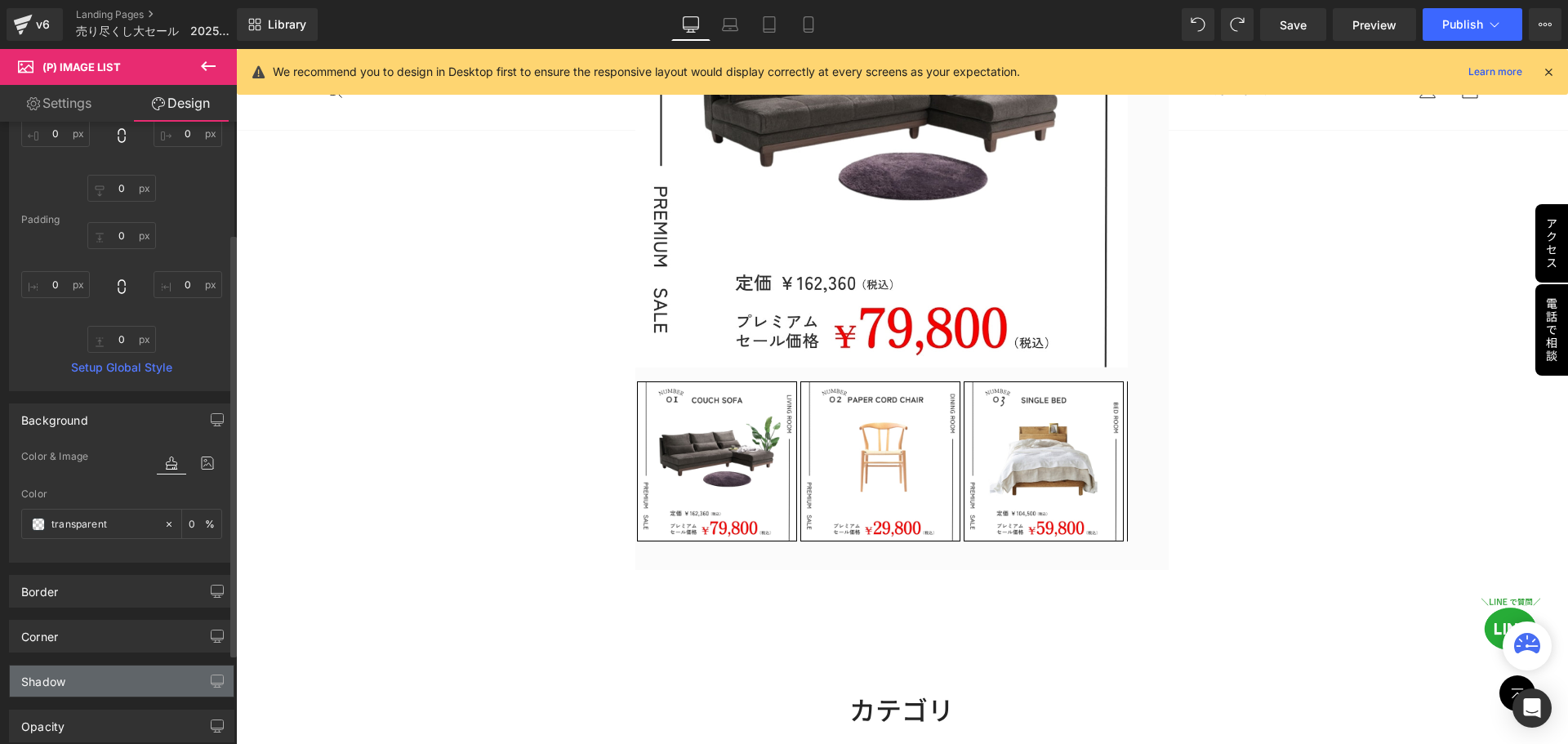
scroll to position [245, 0]
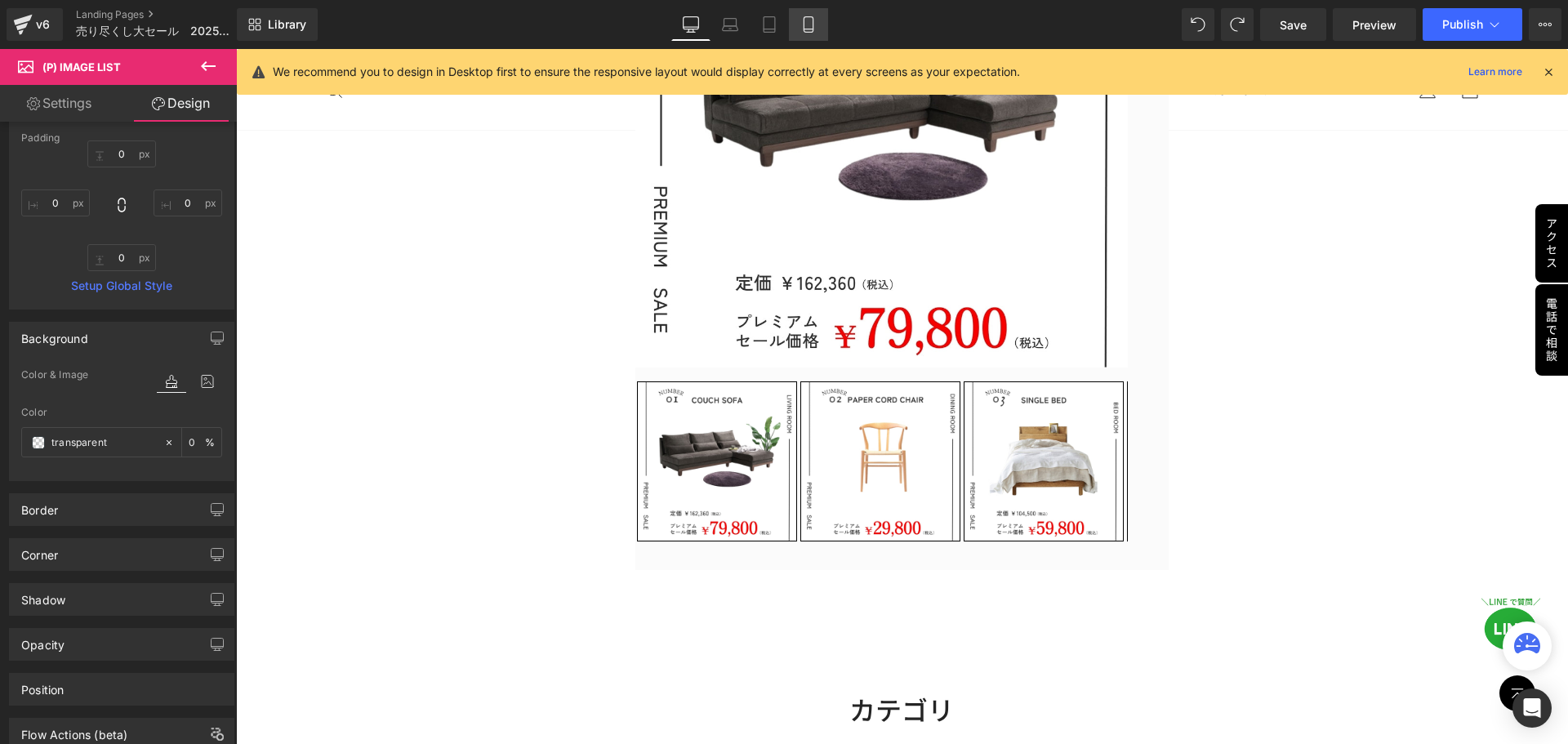
click at [809, 17] on icon at bounding box center [808, 24] width 9 height 16
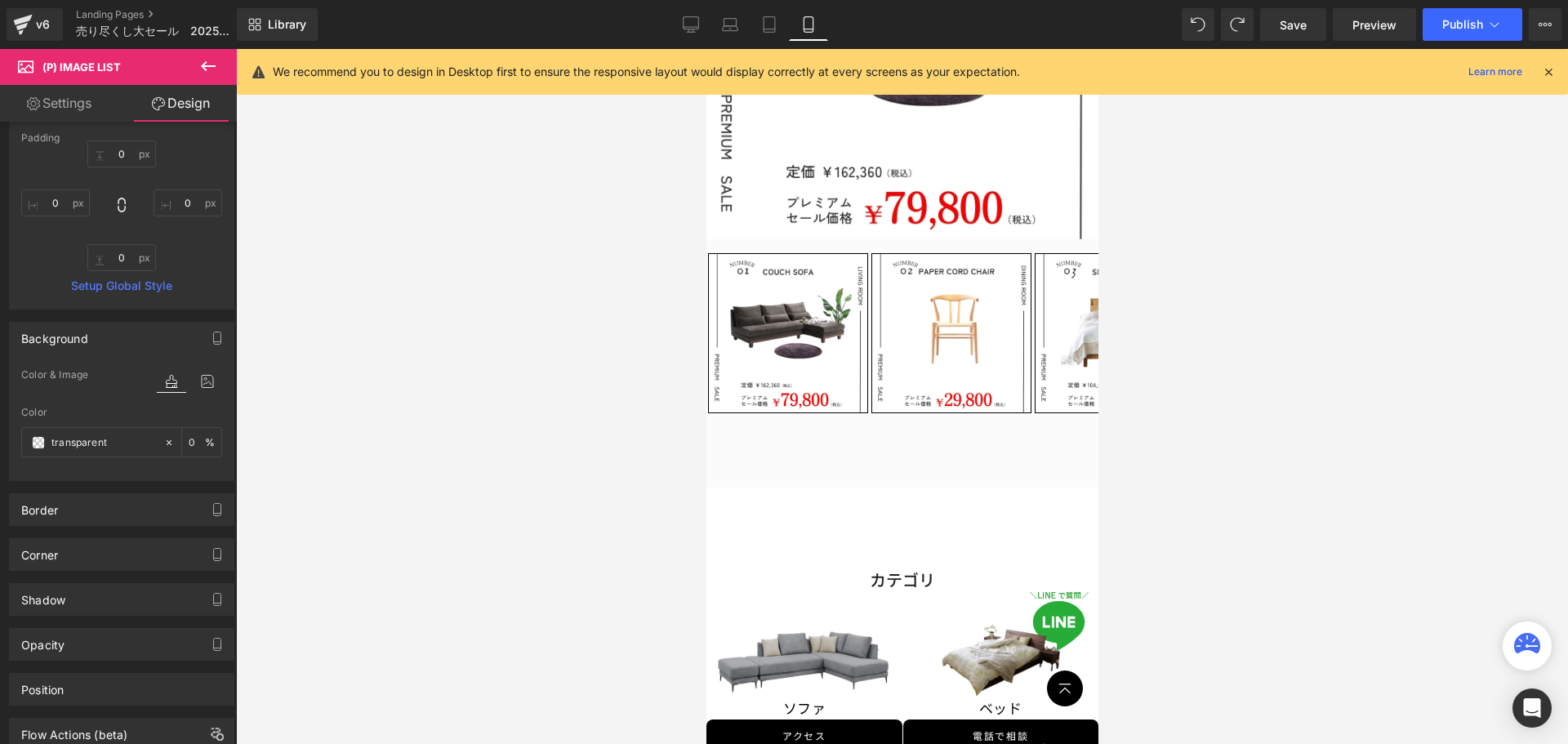
type input "0"
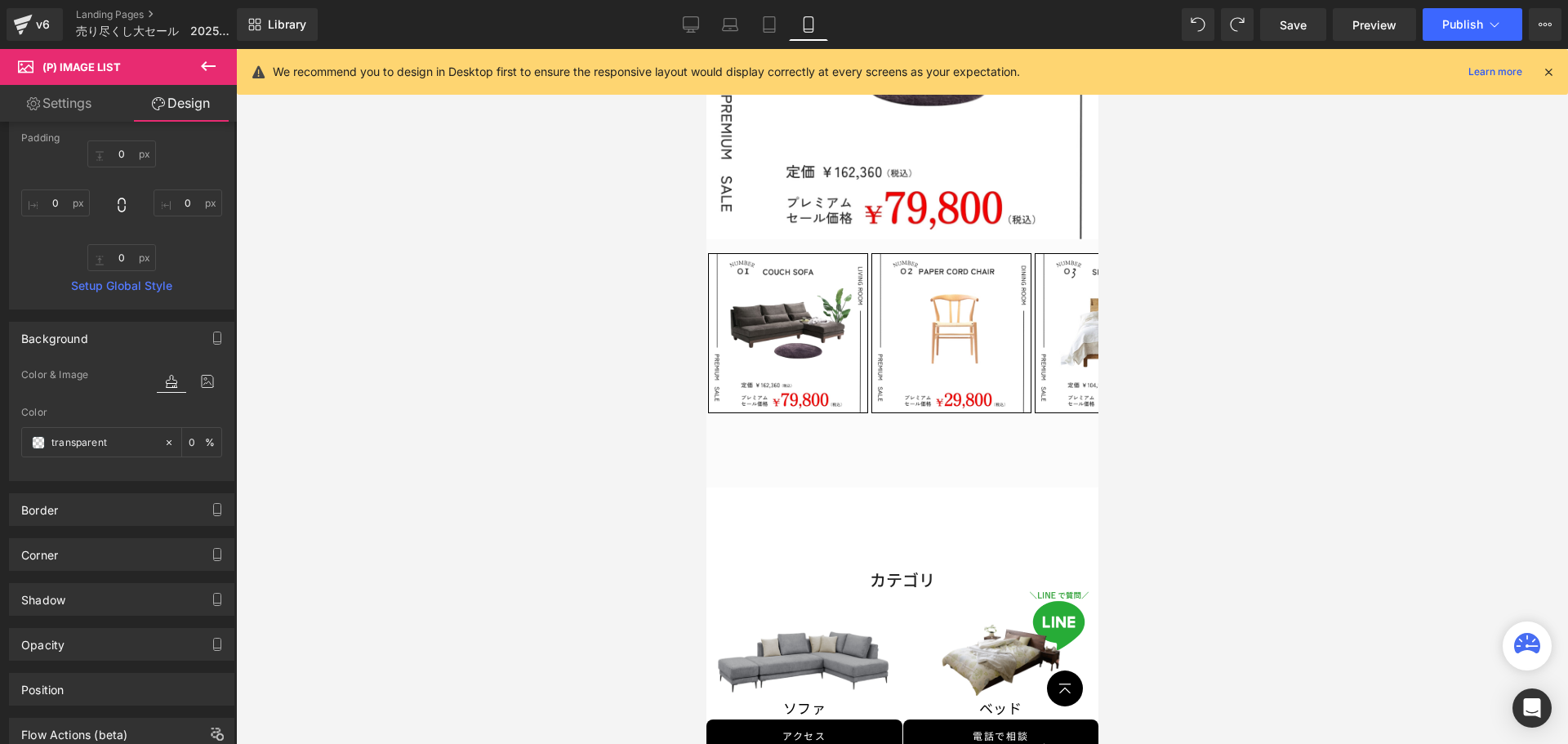
type input "0"
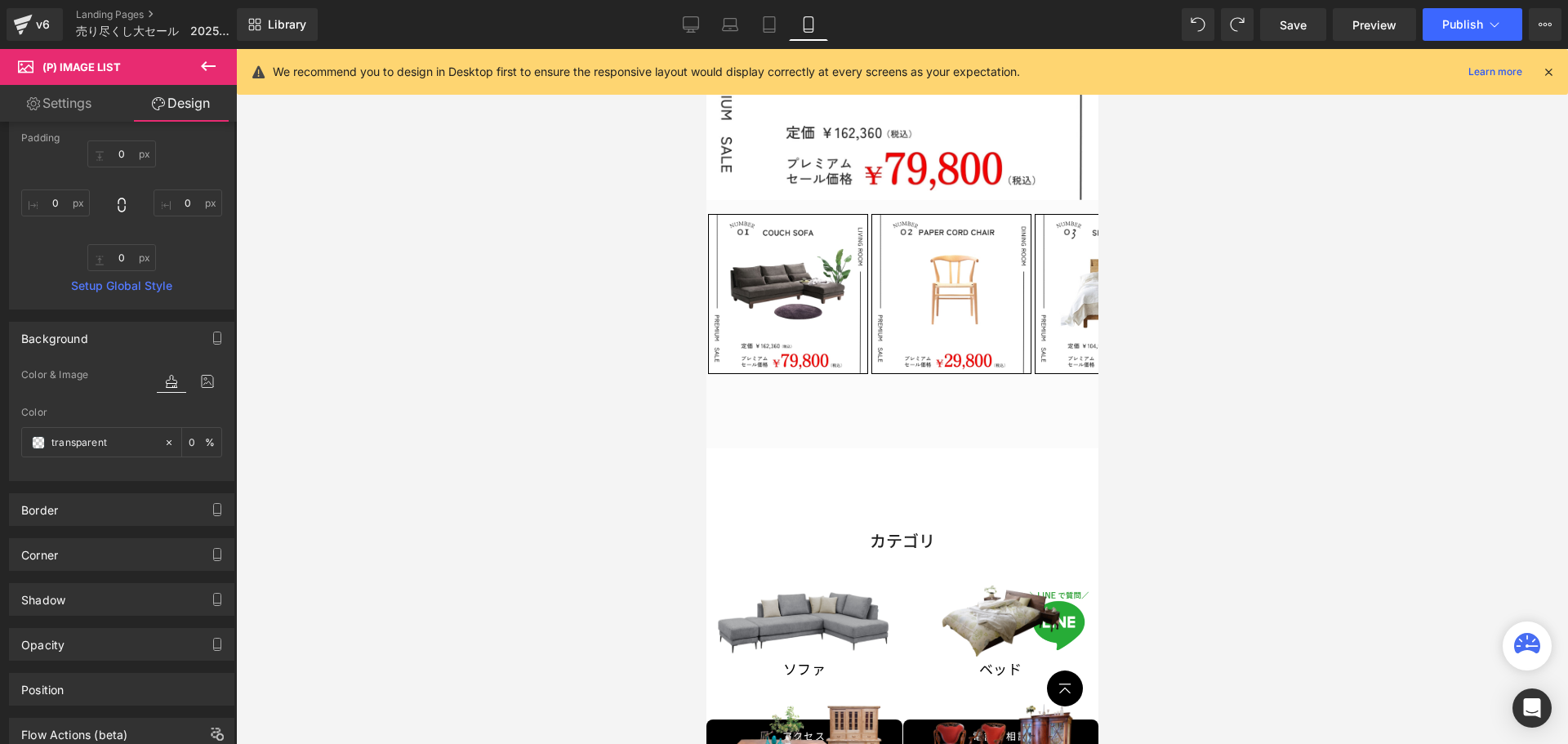
scroll to position [315, 0]
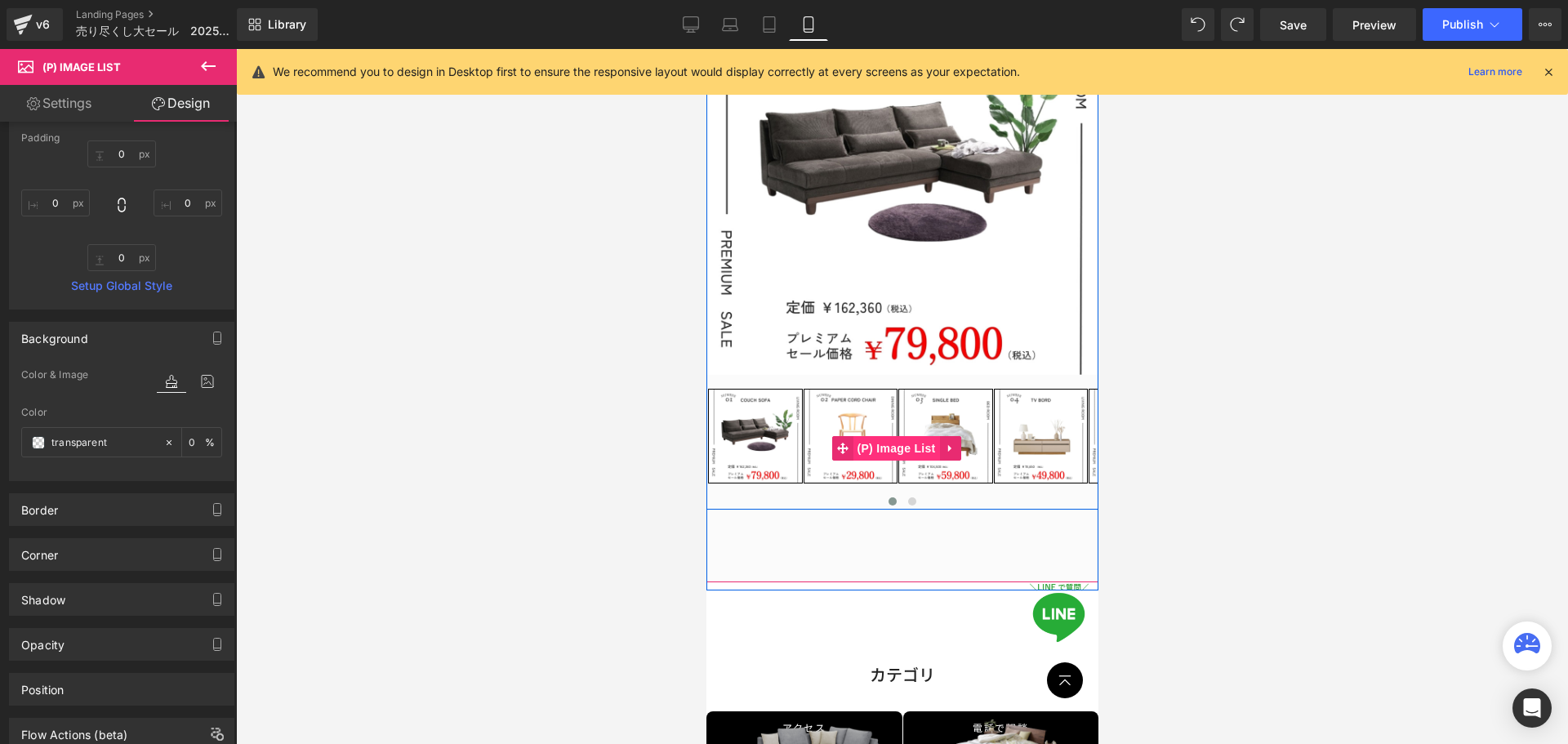
click at [900, 436] on span "(P) Image List" at bounding box center [895, 448] width 86 height 24
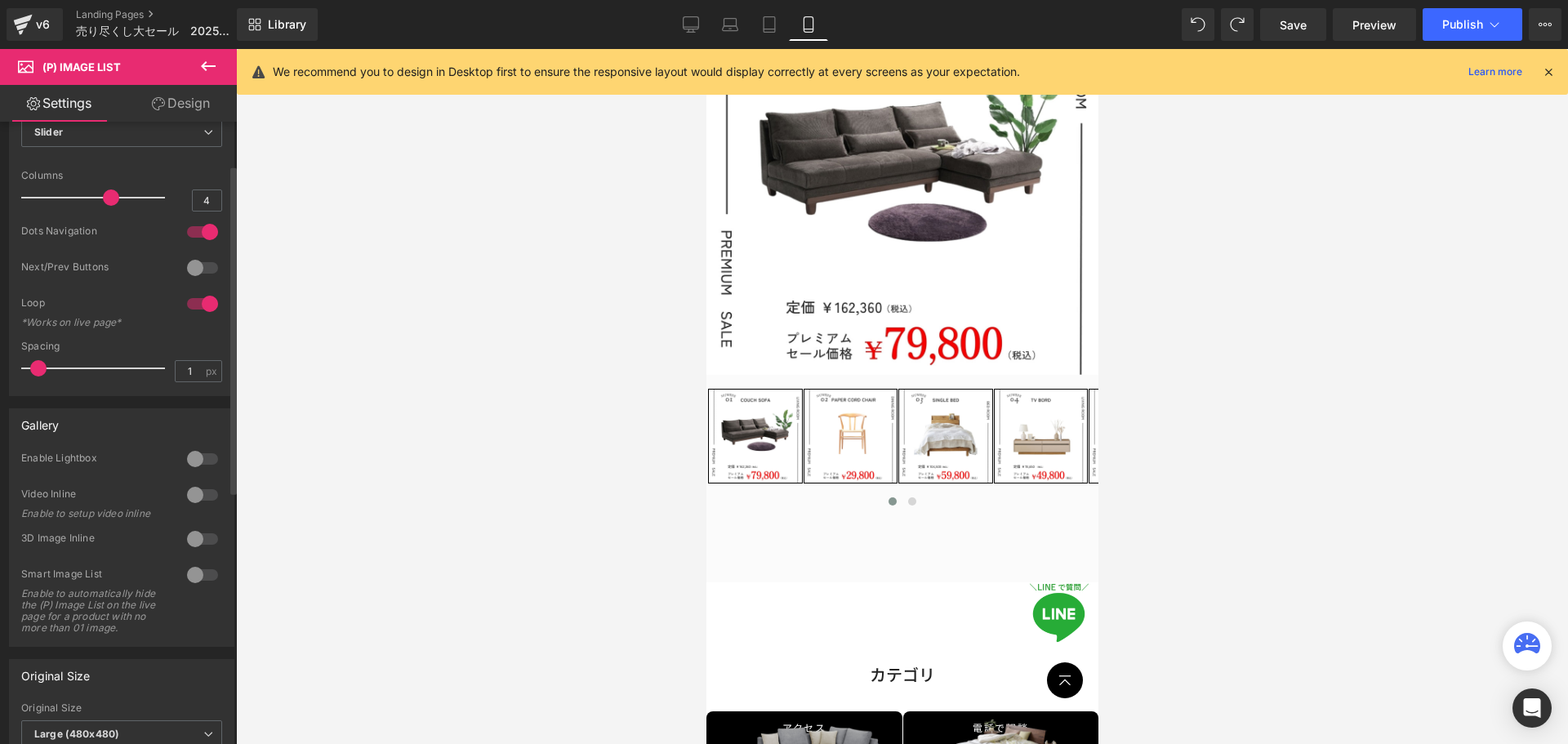
scroll to position [82, 0]
click at [200, 452] on div at bounding box center [202, 458] width 39 height 26
click at [199, 459] on div at bounding box center [202, 458] width 39 height 26
click at [198, 459] on div at bounding box center [202, 458] width 39 height 26
type input "4"
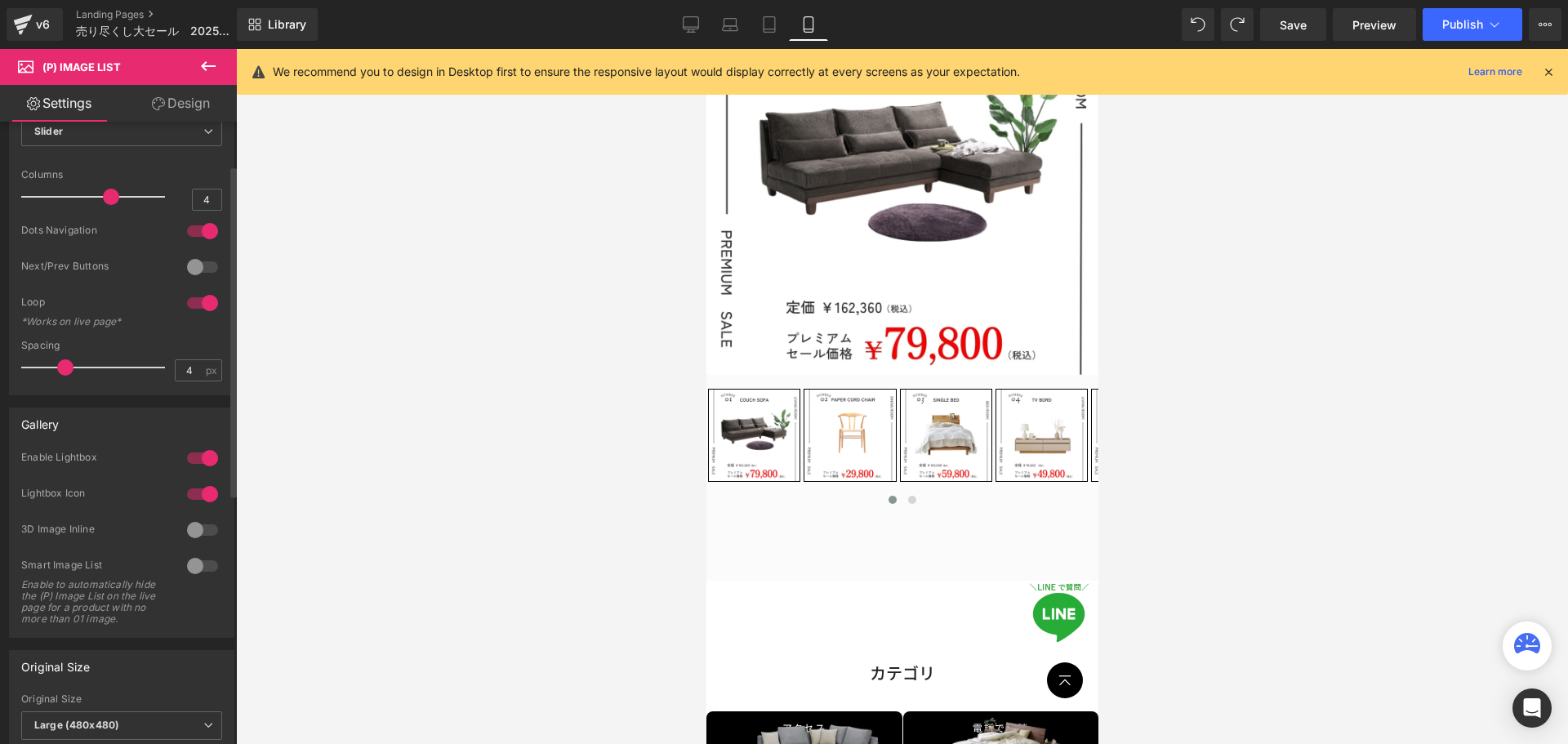
drag, startPoint x: 37, startPoint y: 372, endPoint x: 58, endPoint y: 378, distance: 21.8
click at [58, 378] on div at bounding box center [97, 367] width 135 height 32
click at [191, 265] on div at bounding box center [202, 267] width 39 height 26
click at [195, 265] on div at bounding box center [202, 267] width 39 height 26
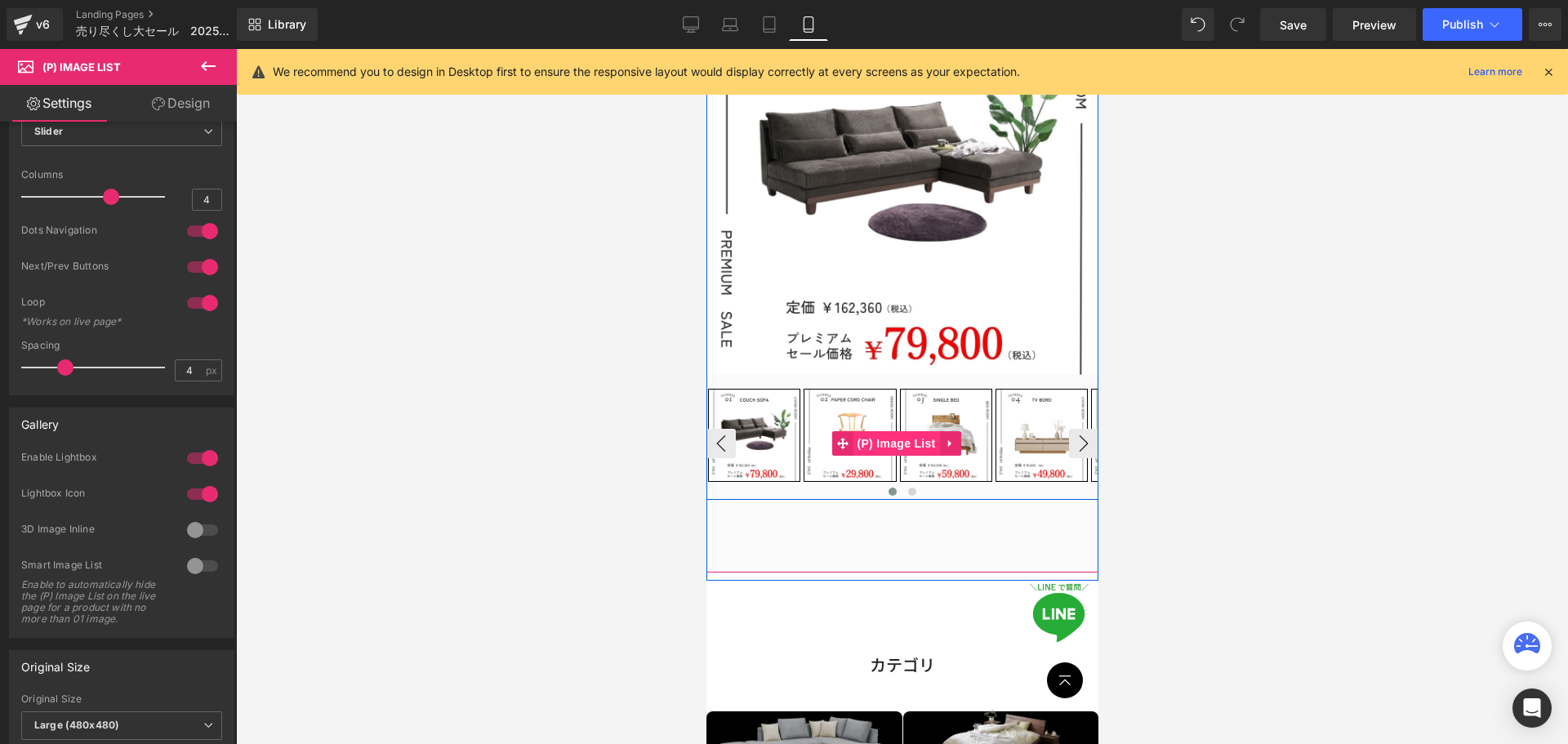
click at [890, 431] on span "(P) Image List" at bounding box center [895, 443] width 86 height 24
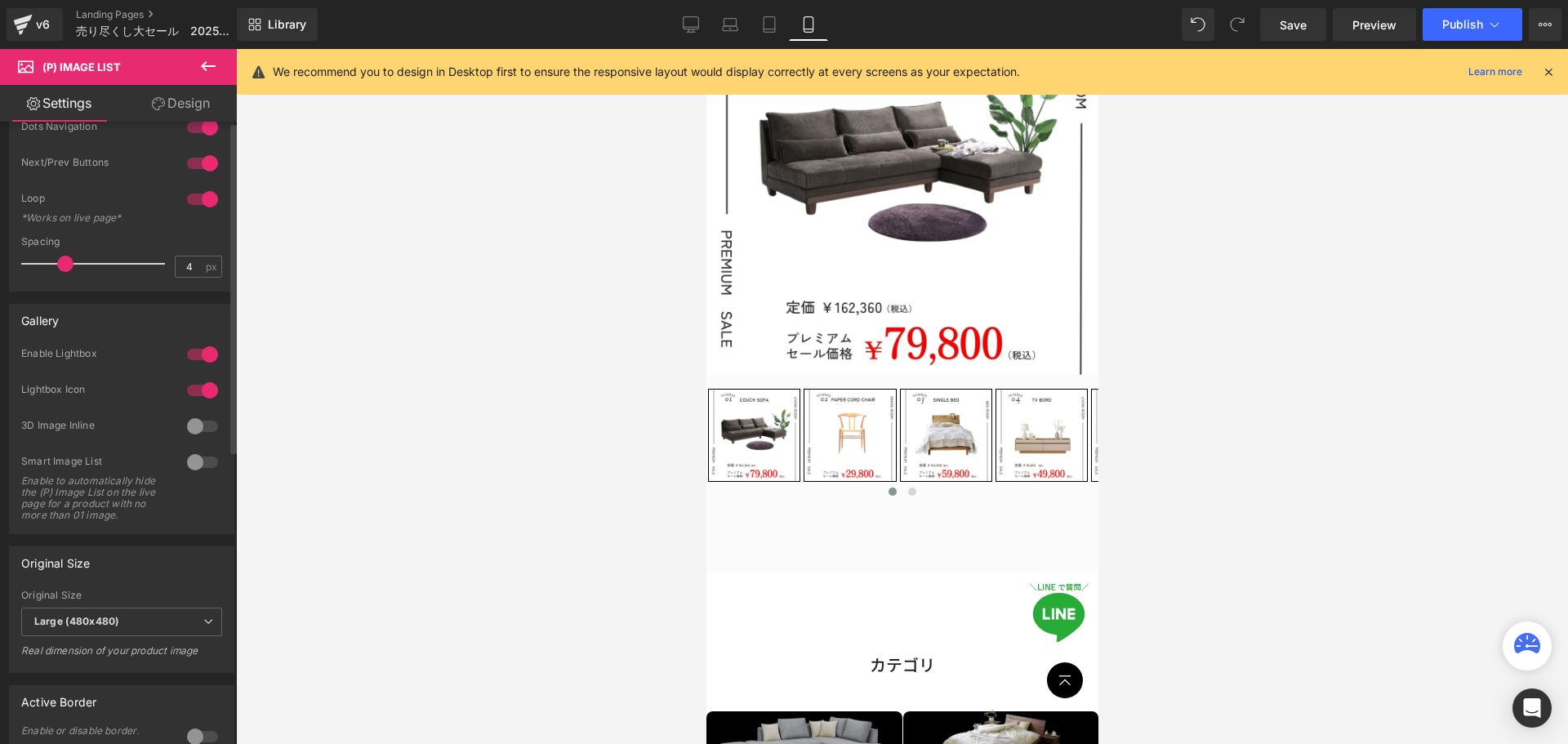
scroll to position [490, 0]
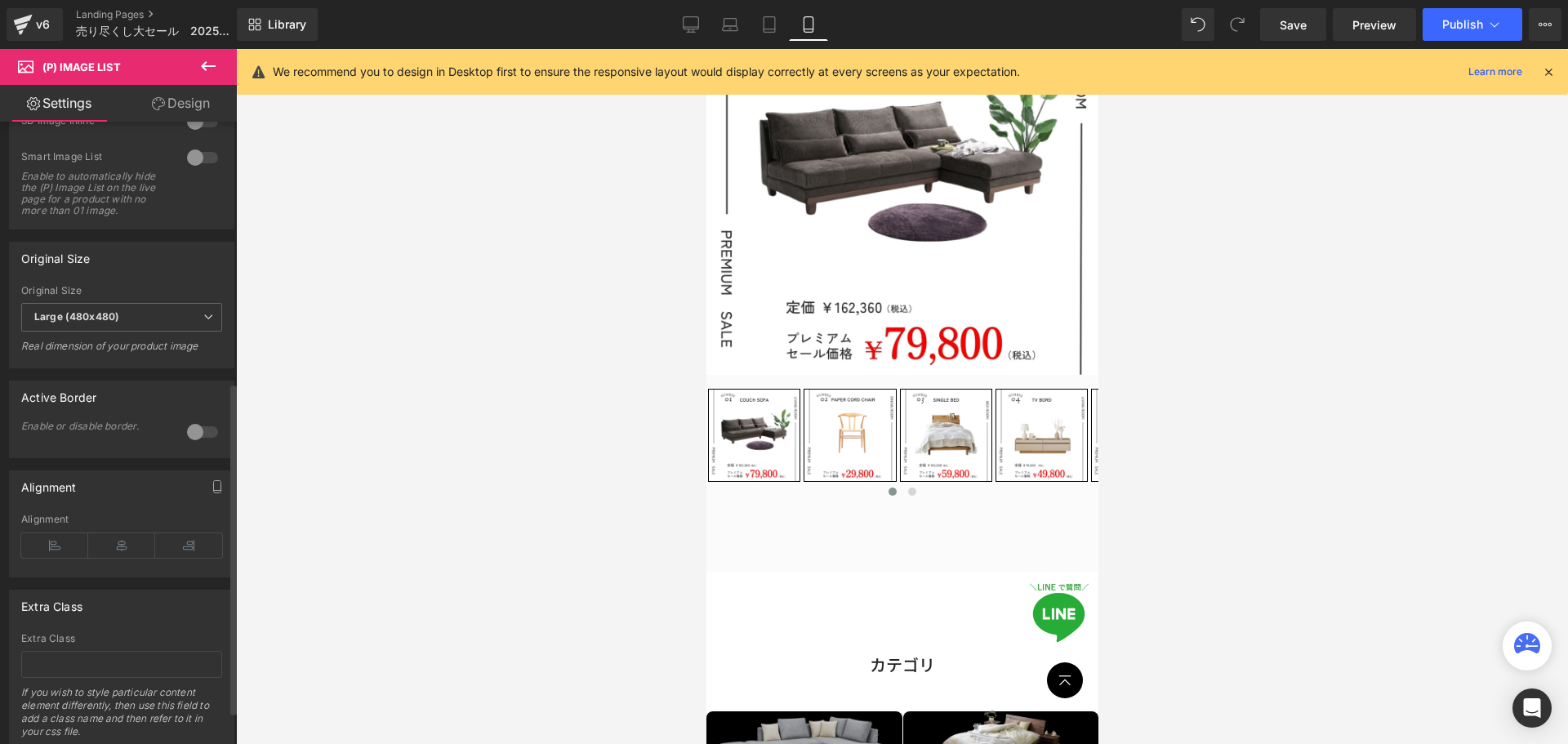
click at [200, 443] on div at bounding box center [202, 432] width 39 height 26
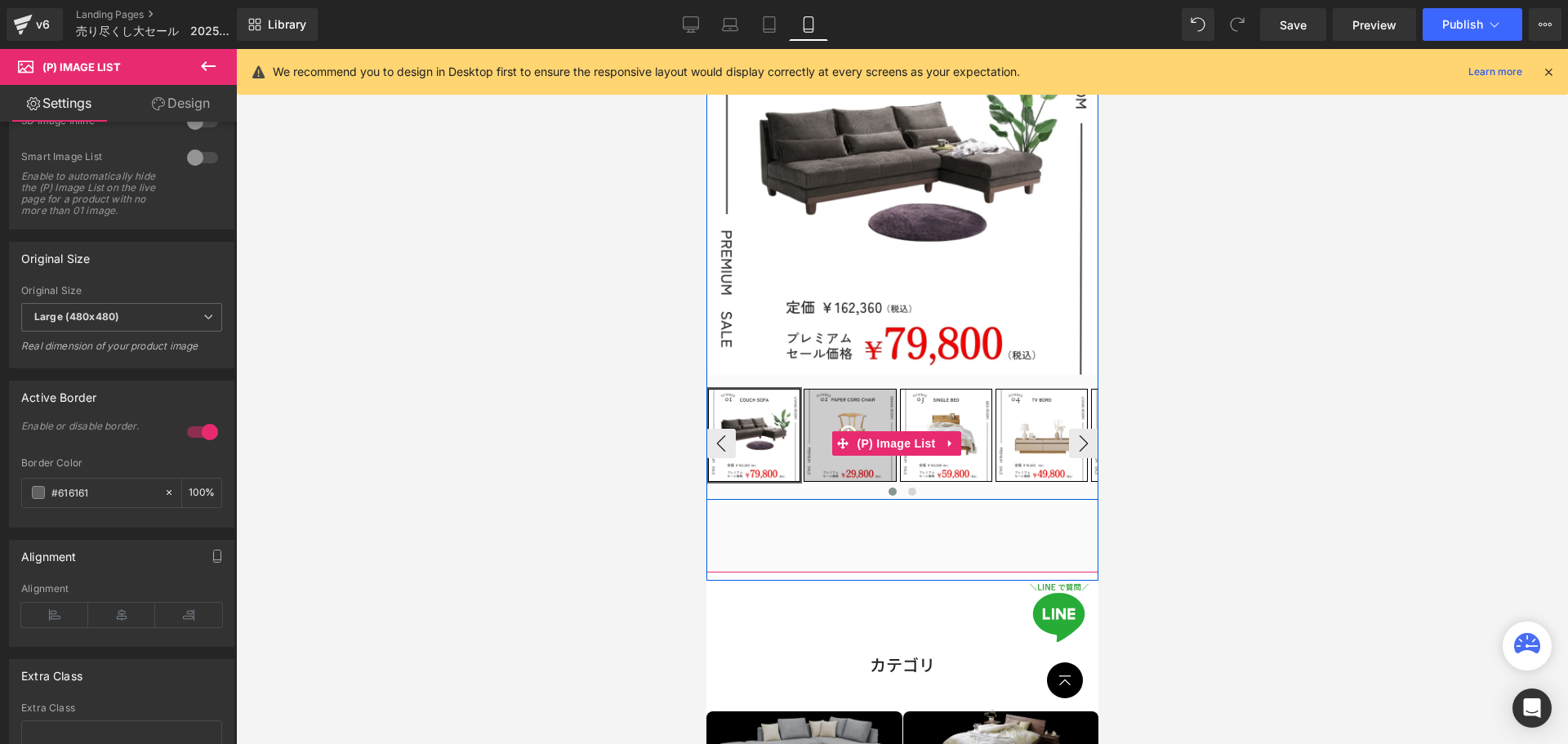
click at [868, 449] on div at bounding box center [848, 434] width 92 height 92
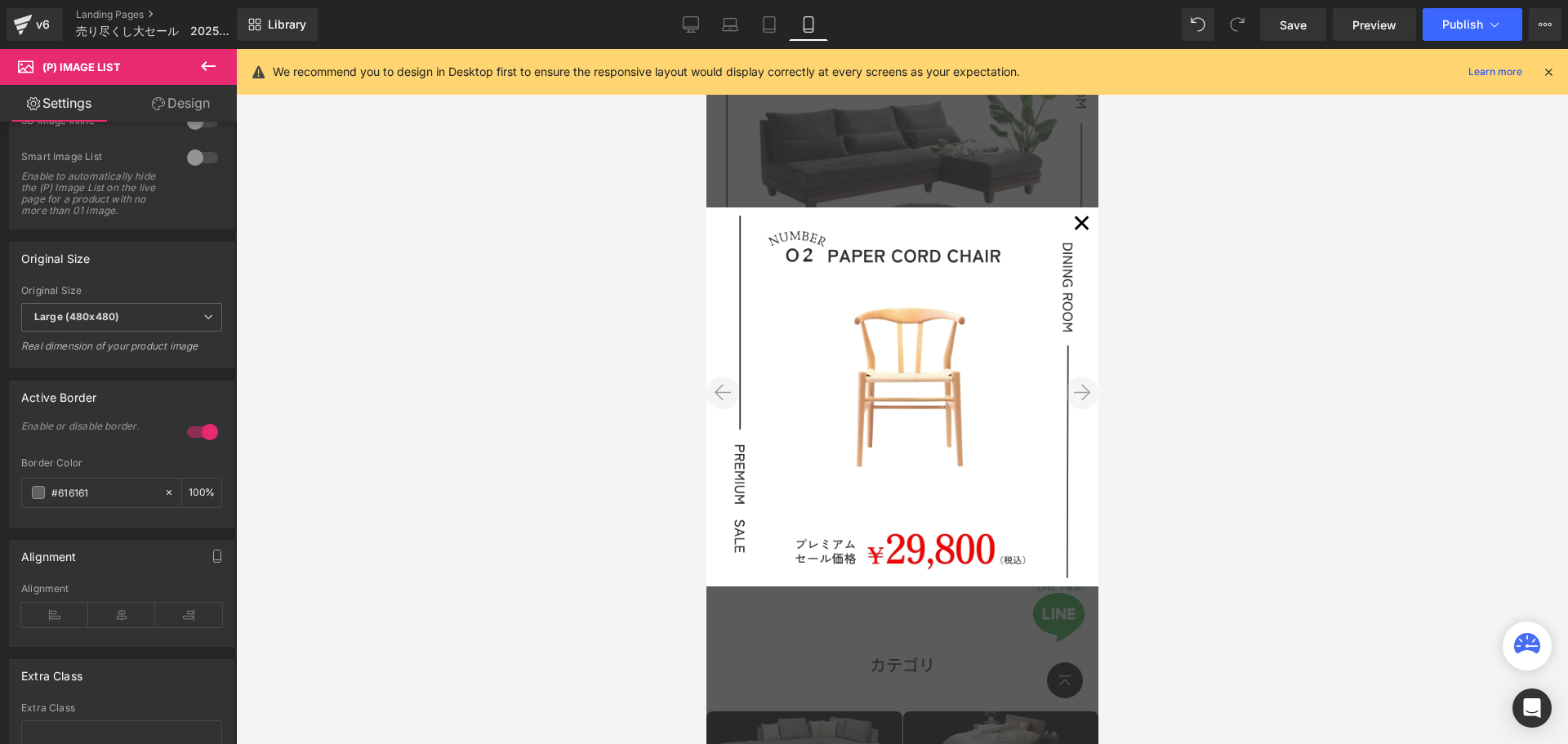
click at [1065, 228] on button "✕" at bounding box center [1081, 224] width 32 height 32
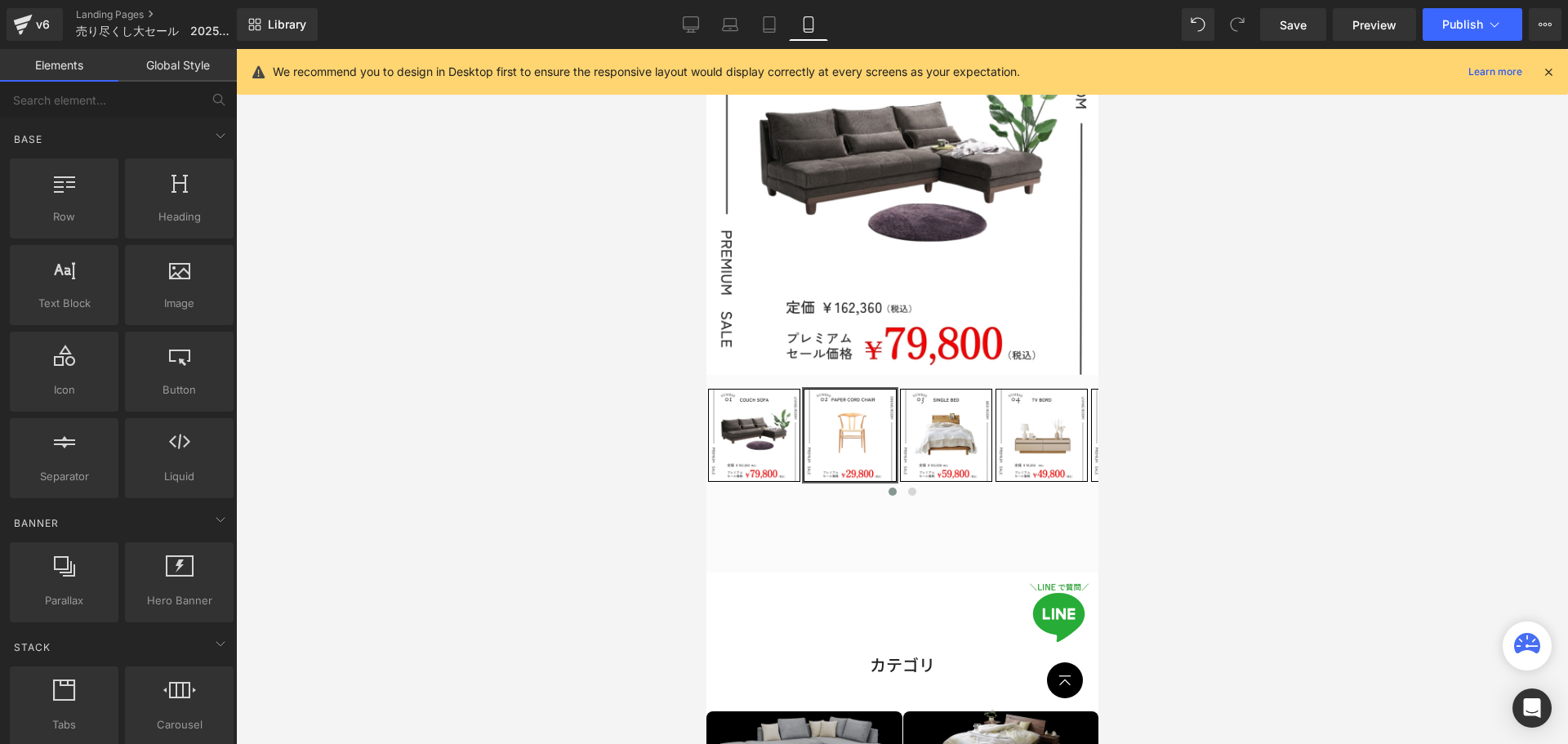
click at [1237, 338] on div at bounding box center [902, 396] width 1332 height 695
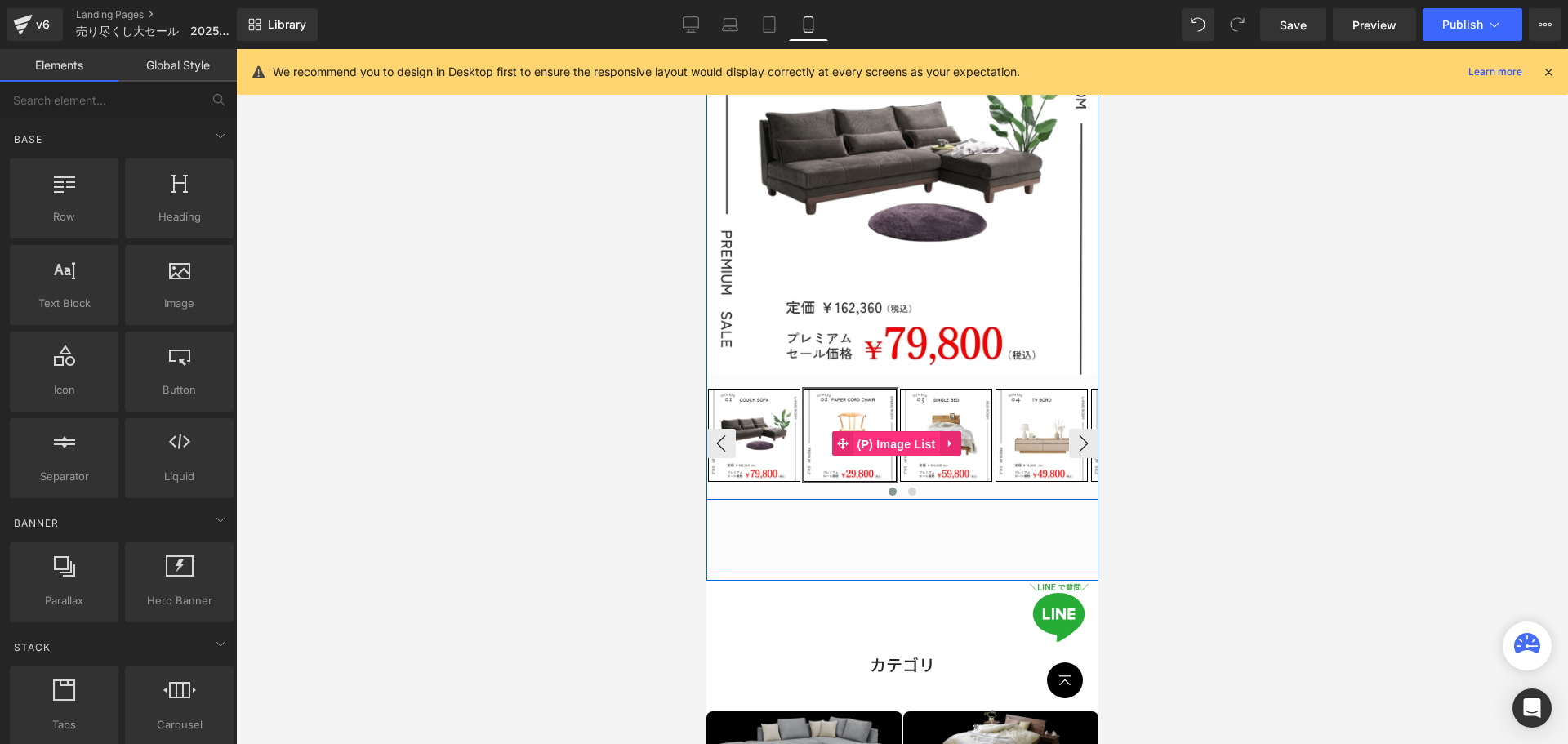
click at [883, 432] on span "(P) Image List" at bounding box center [895, 444] width 86 height 24
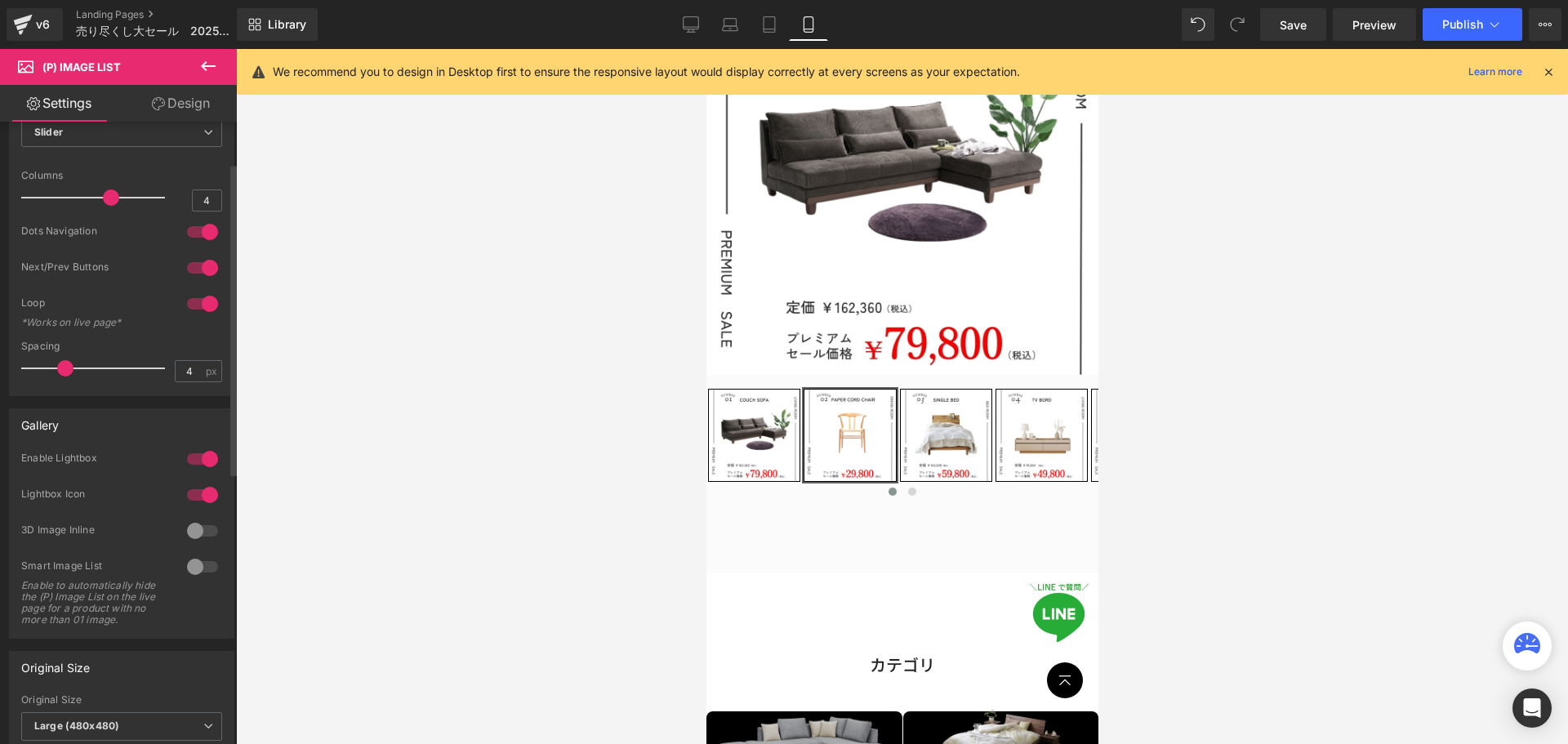
scroll to position [82, 0]
drag, startPoint x: 139, startPoint y: 459, endPoint x: 19, endPoint y: 460, distance: 120.0
click at [19, 460] on div "1 Enable Lightbox 1 Lightbox Icon 0 Video Inline Enable to setup video inline 0…" at bounding box center [122, 544] width 224 height 186
drag, startPoint x: 13, startPoint y: 457, endPoint x: 120, endPoint y: 463, distance: 107.2
click at [120, 463] on div "1 Enable Lightbox 1 Lightbox Icon 0 Video Inline Enable to setup video inline 0…" at bounding box center [122, 544] width 224 height 186
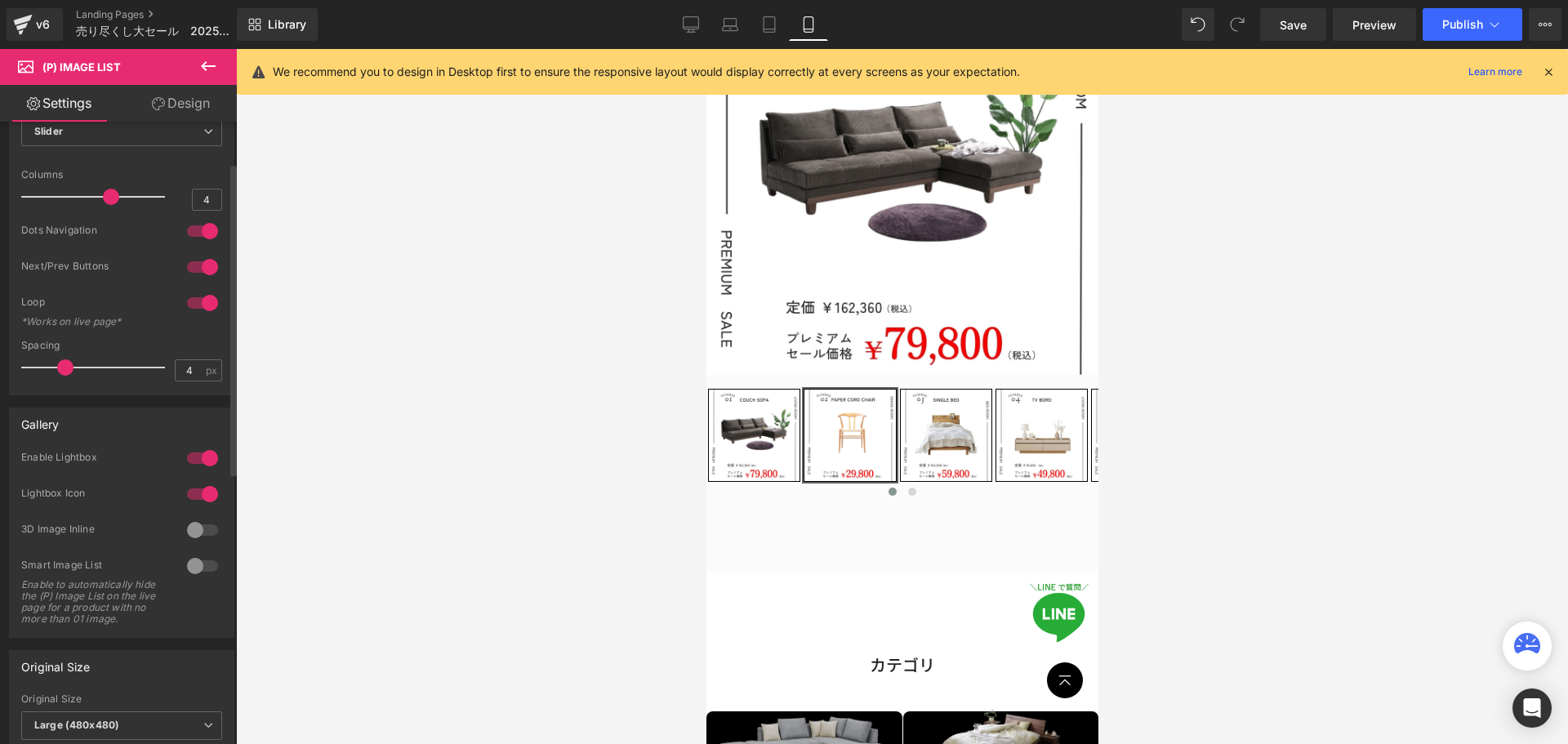
click at [187, 494] on div at bounding box center [202, 494] width 39 height 26
click at [189, 488] on div at bounding box center [202, 494] width 39 height 26
click at [192, 529] on div at bounding box center [202, 530] width 39 height 26
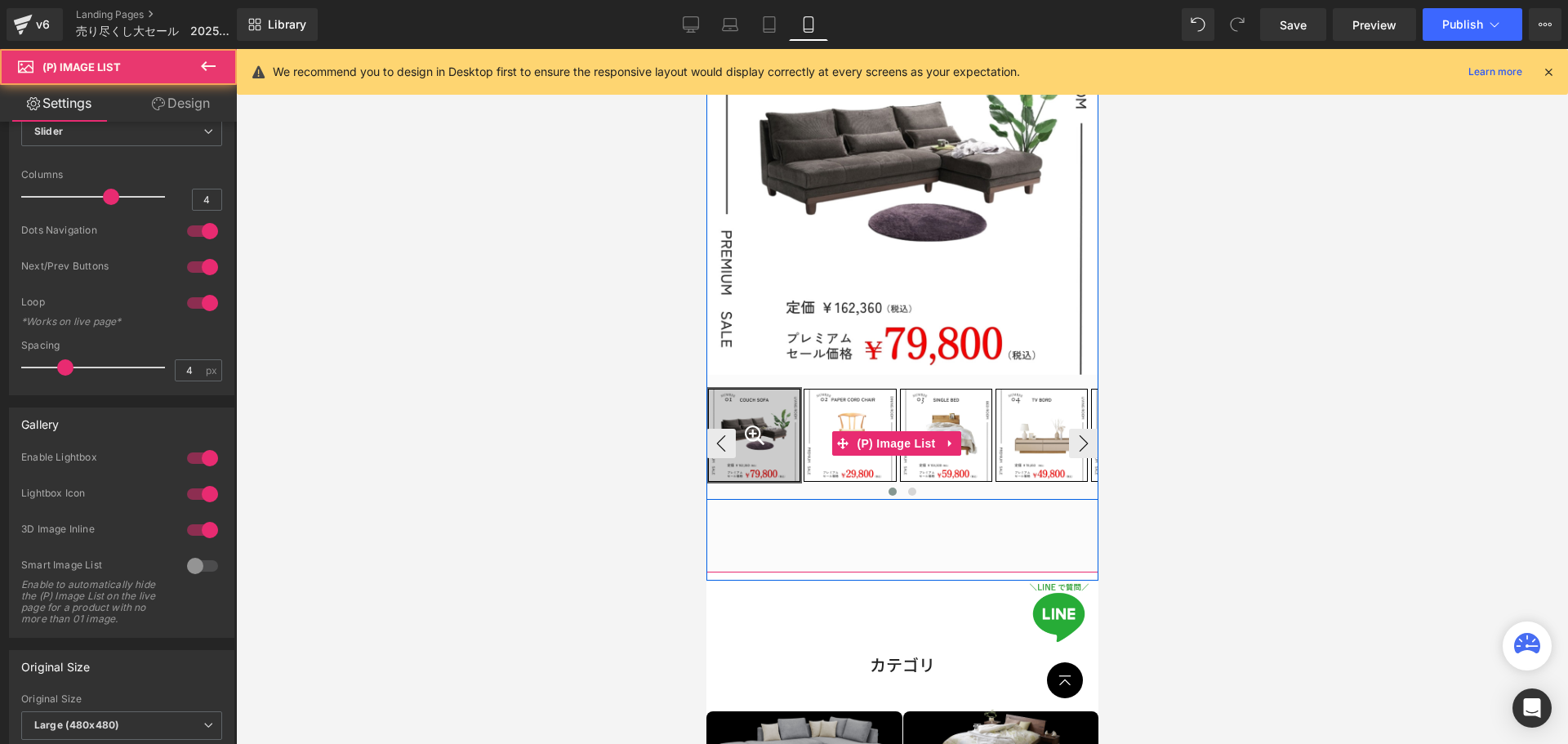
click at [759, 426] on div at bounding box center [752, 434] width 92 height 92
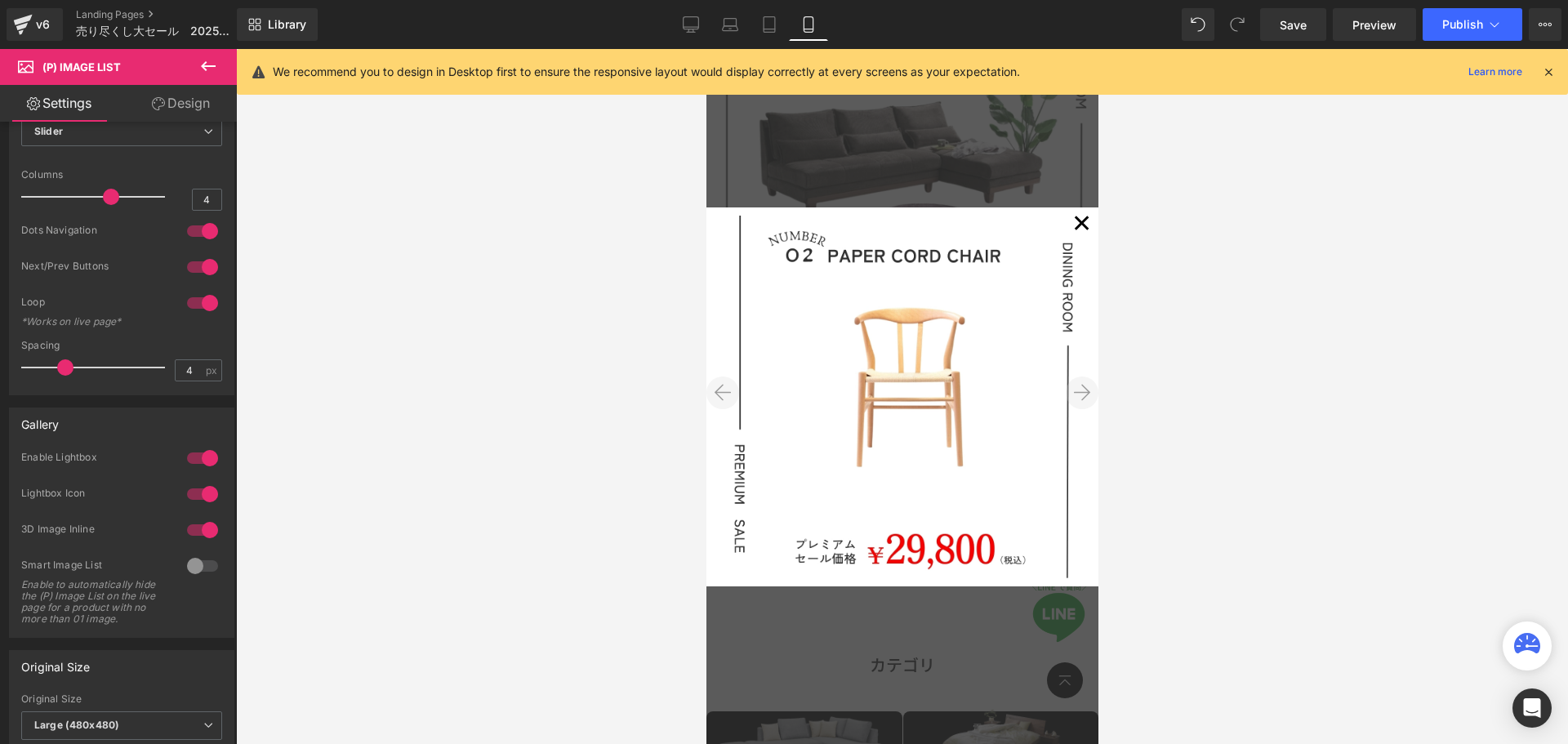
click at [1073, 394] on icon at bounding box center [1082, 392] width 17 height 19
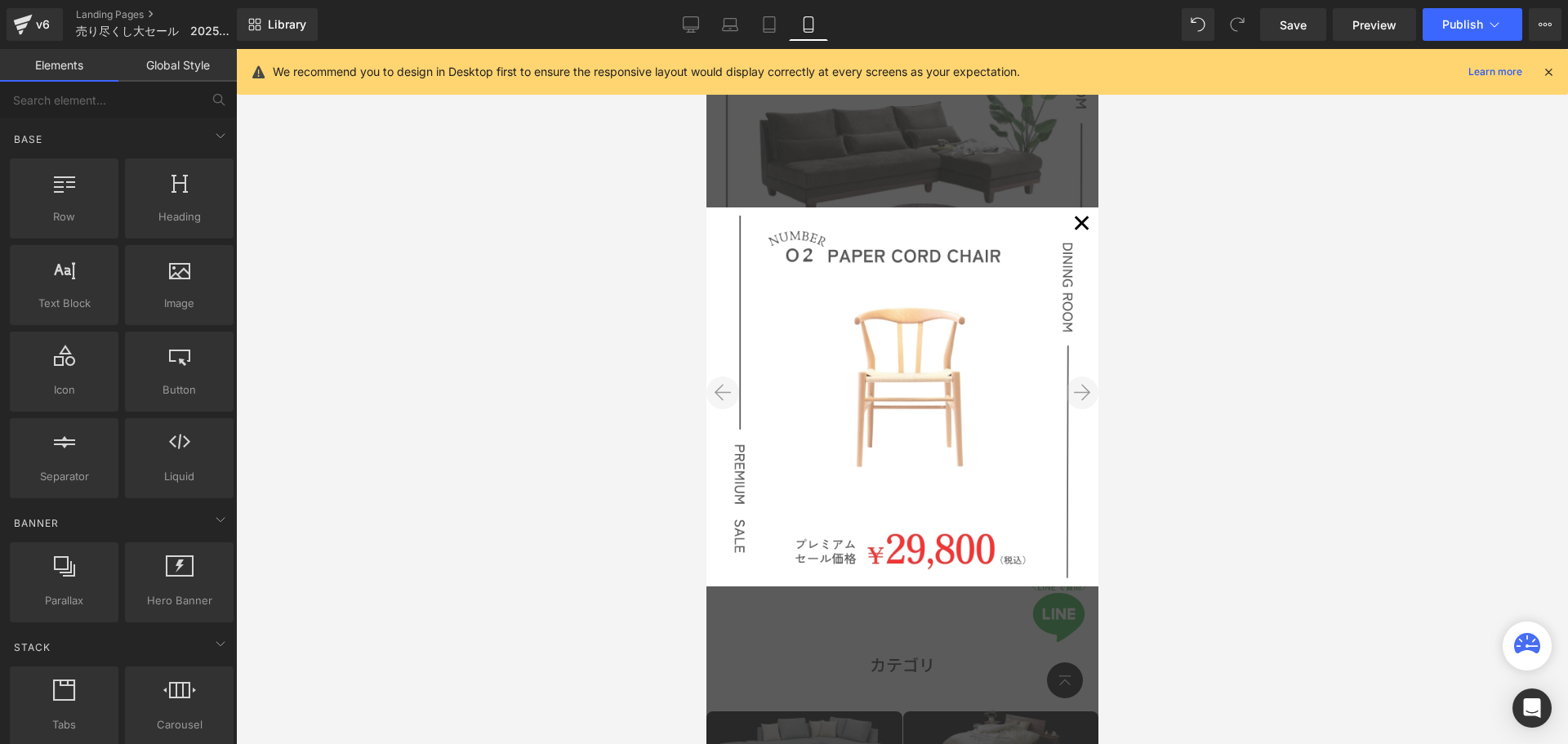
click at [1073, 394] on icon at bounding box center [1082, 392] width 17 height 19
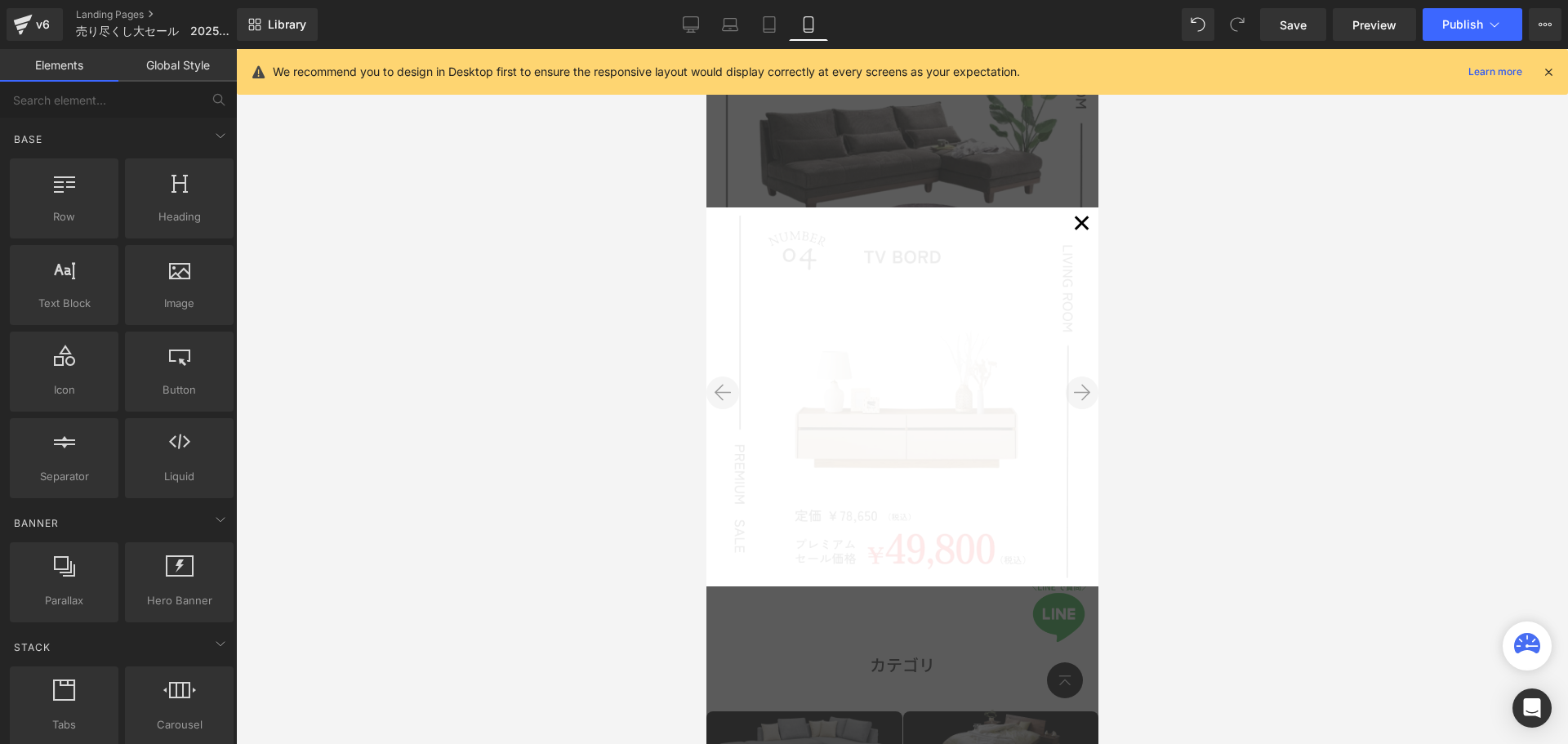
click at [1073, 394] on icon at bounding box center [1082, 392] width 17 height 19
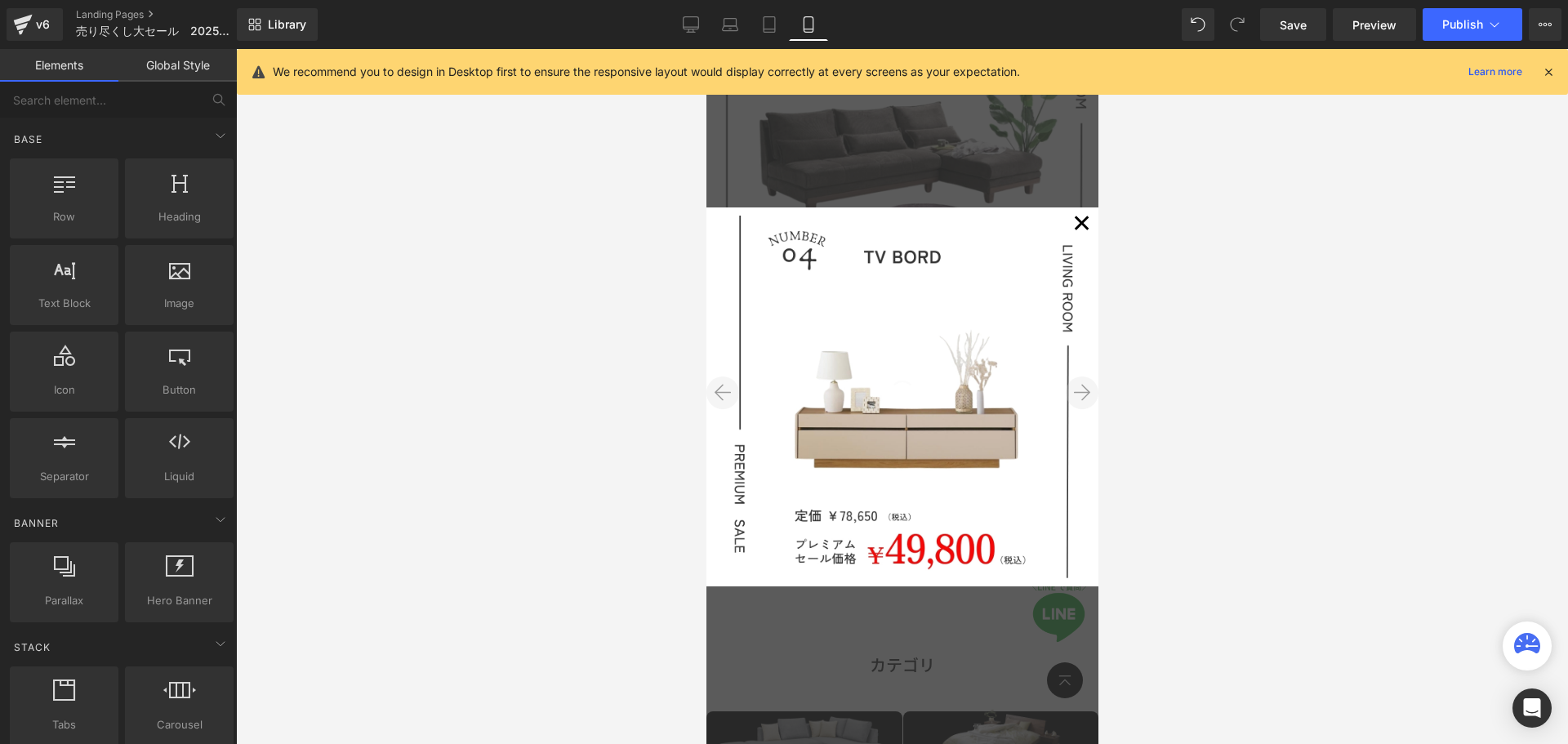
click at [1073, 394] on icon at bounding box center [1082, 392] width 17 height 19
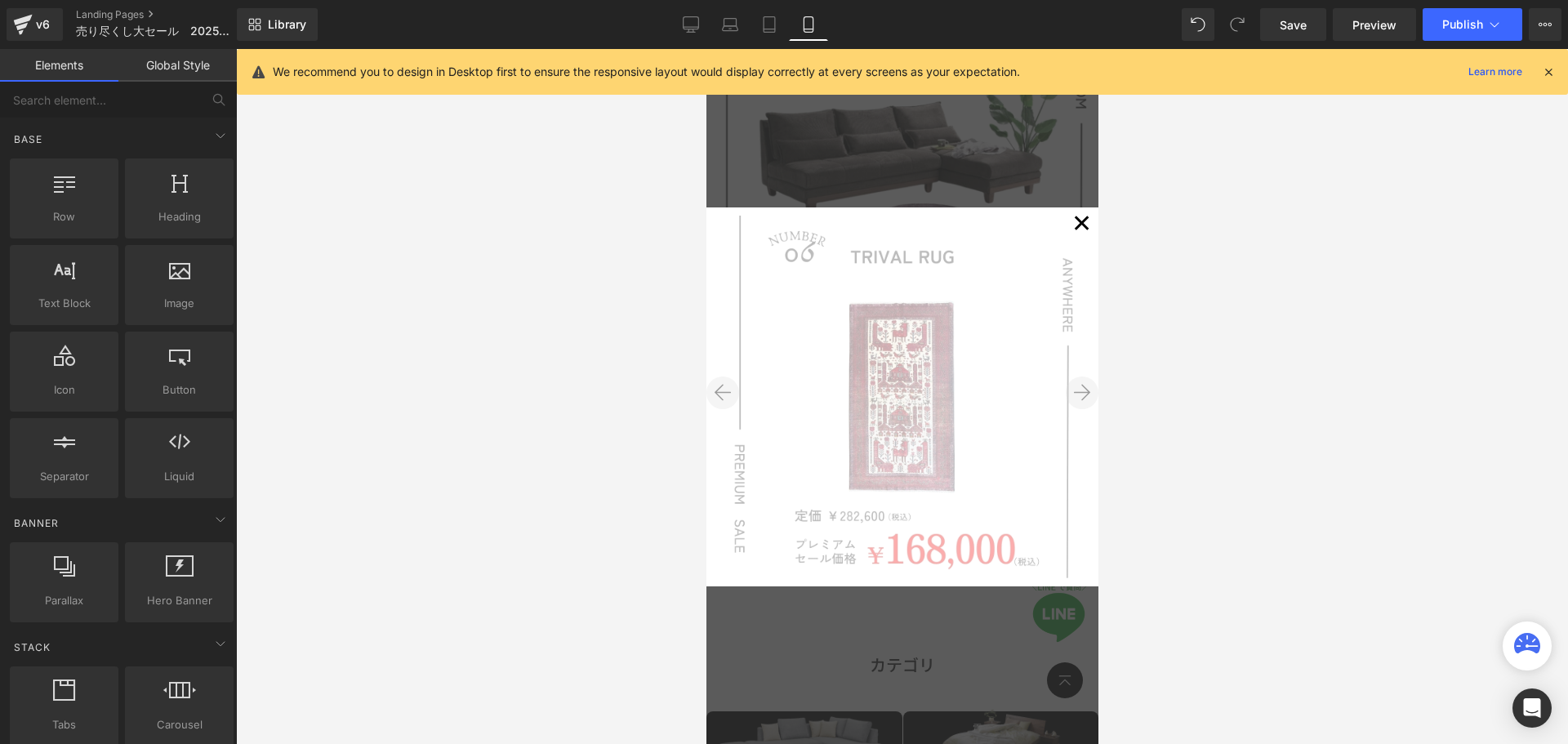
click at [1065, 217] on button "✕" at bounding box center [1081, 224] width 32 height 32
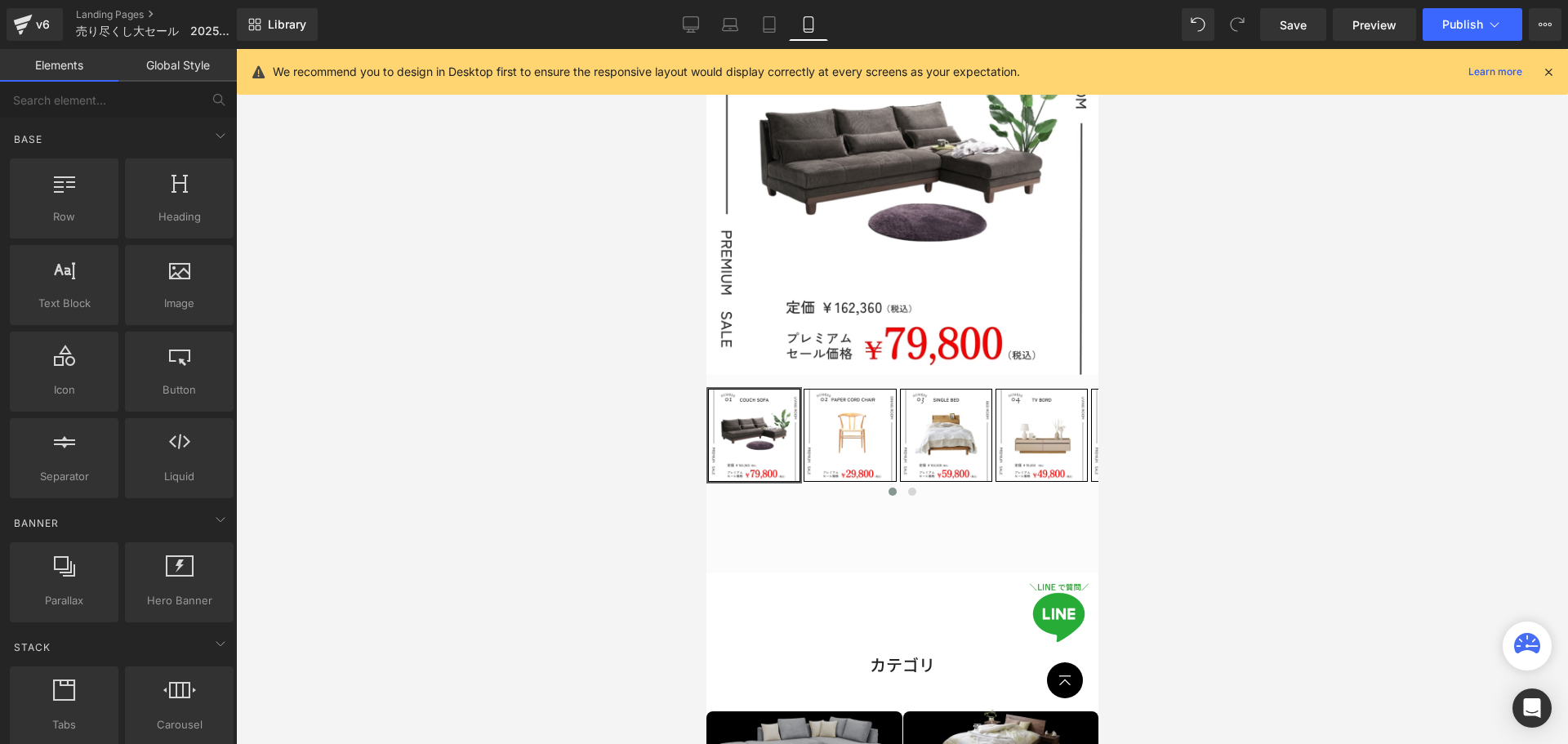
scroll to position [2547, 0]
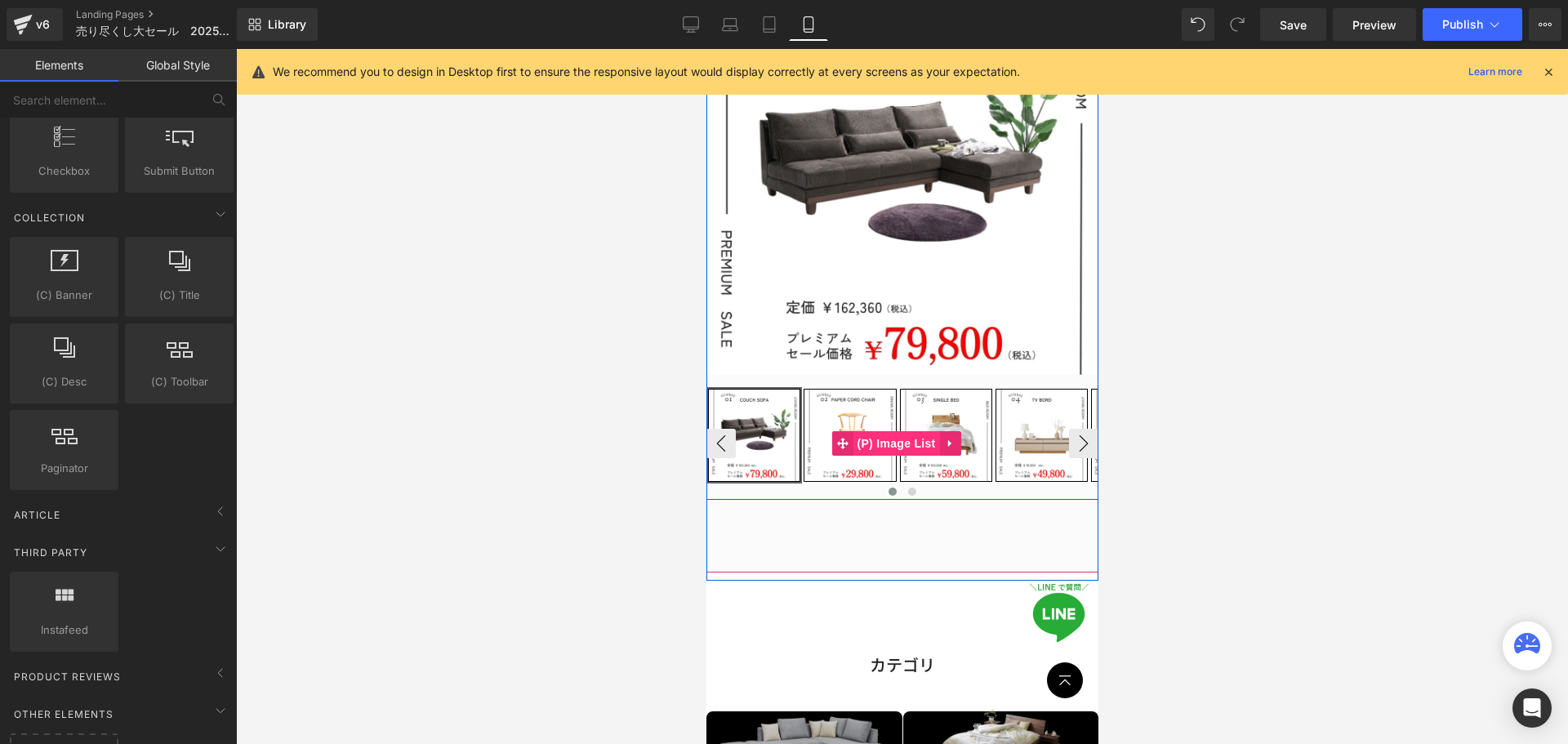
click at [893, 431] on span "(P) Image List" at bounding box center [895, 443] width 86 height 24
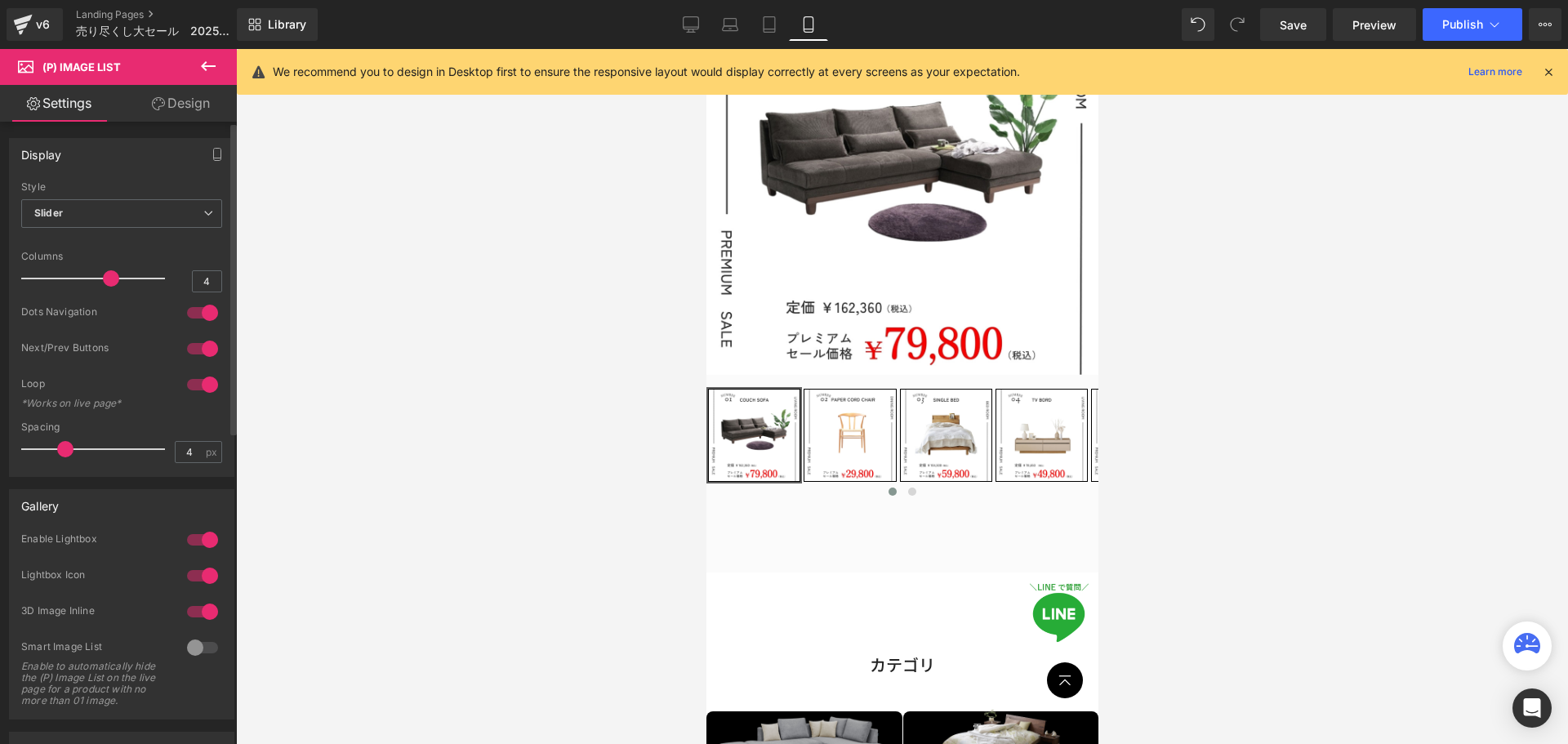
click at [198, 610] on div at bounding box center [202, 611] width 39 height 26
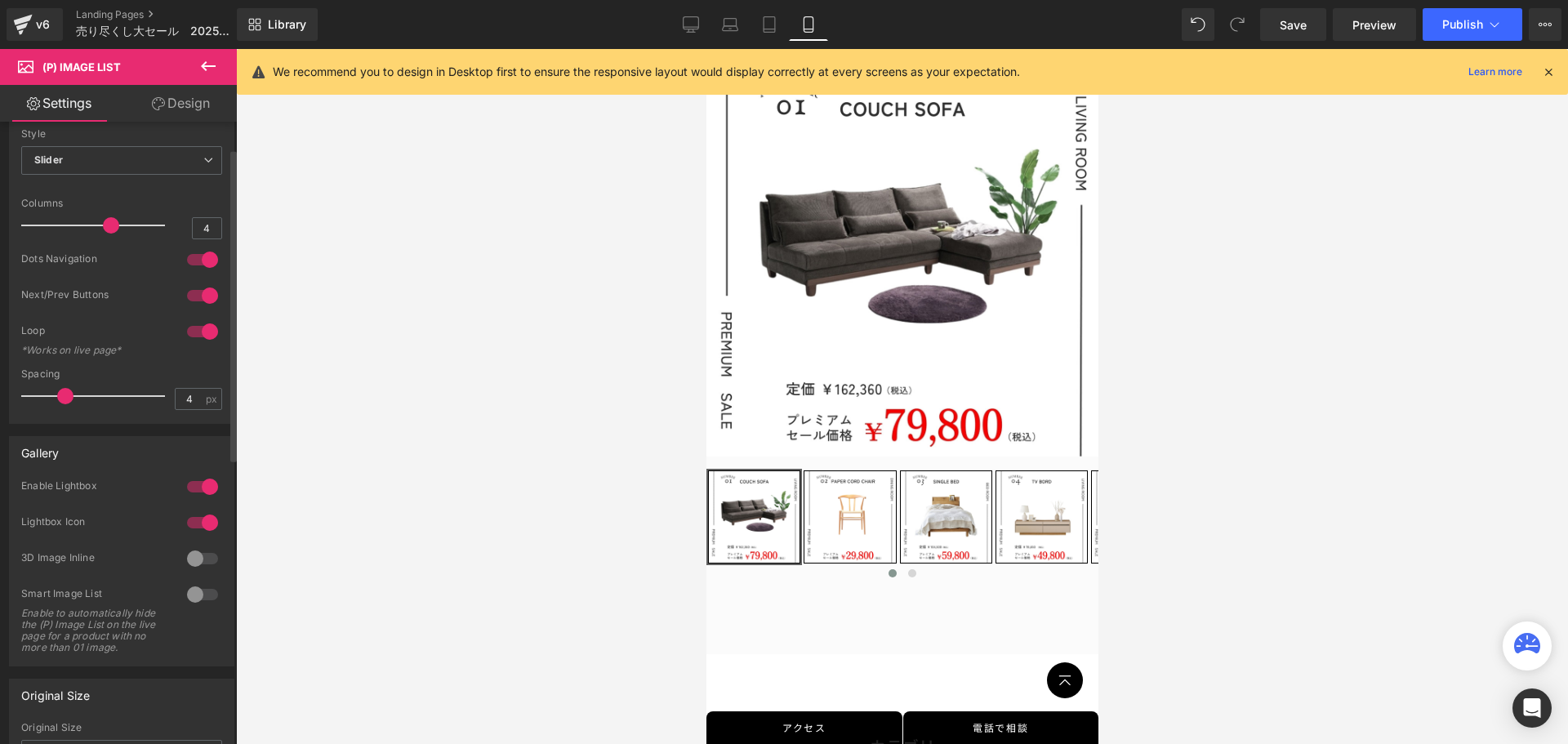
scroll to position [82, 0]
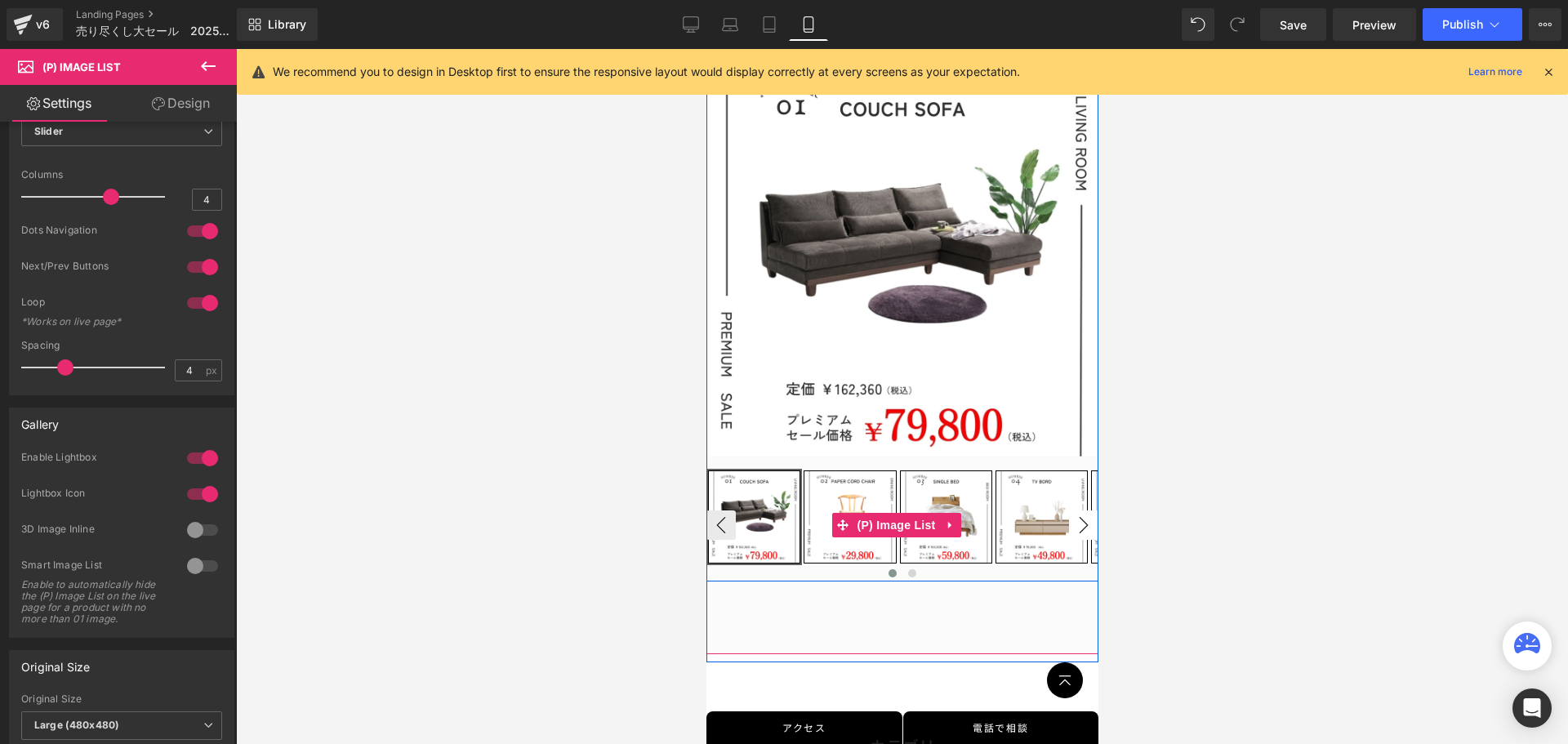
click at [1068, 512] on button "›" at bounding box center [1083, 525] width 30 height 30
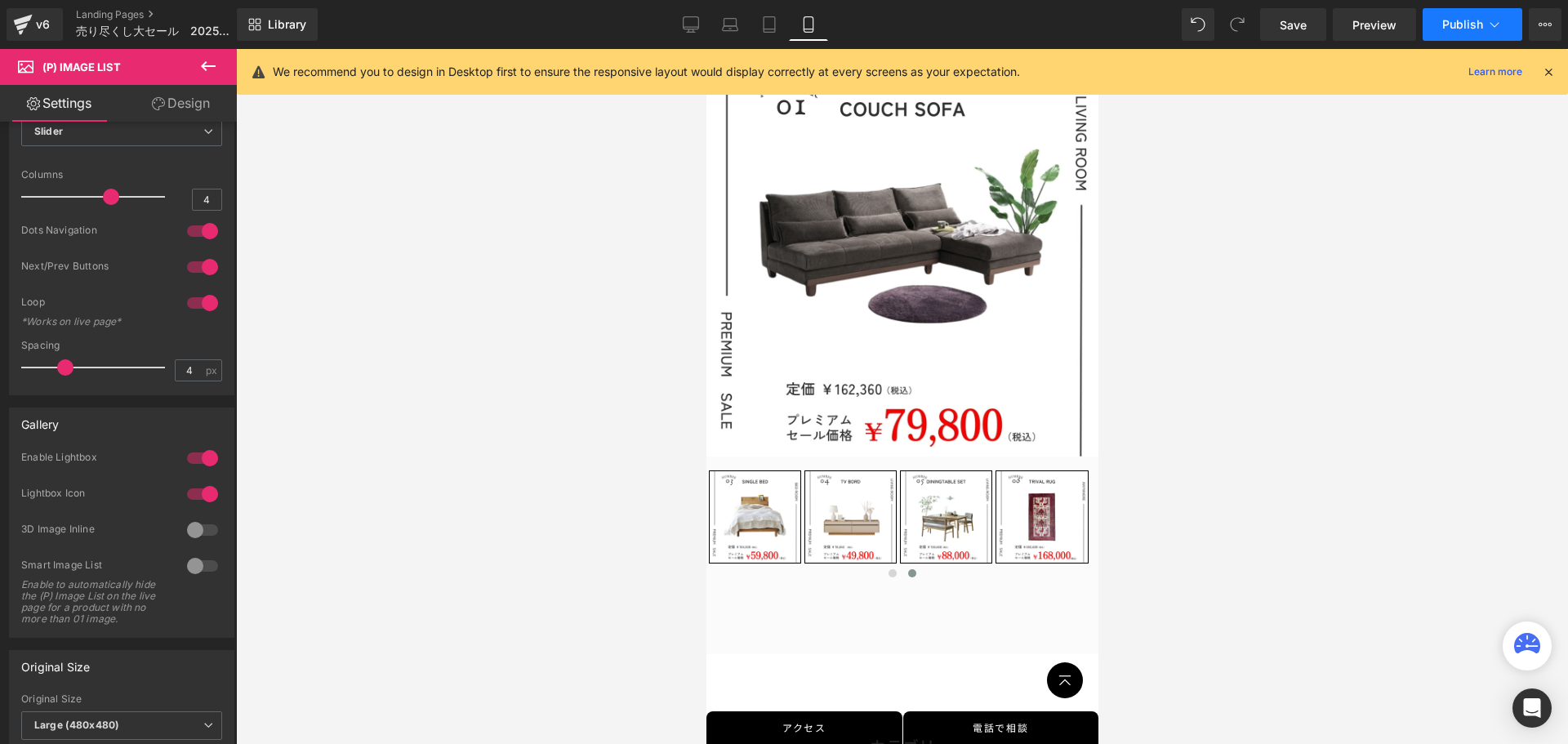
click at [1465, 24] on span "Publish" at bounding box center [1463, 24] width 41 height 13
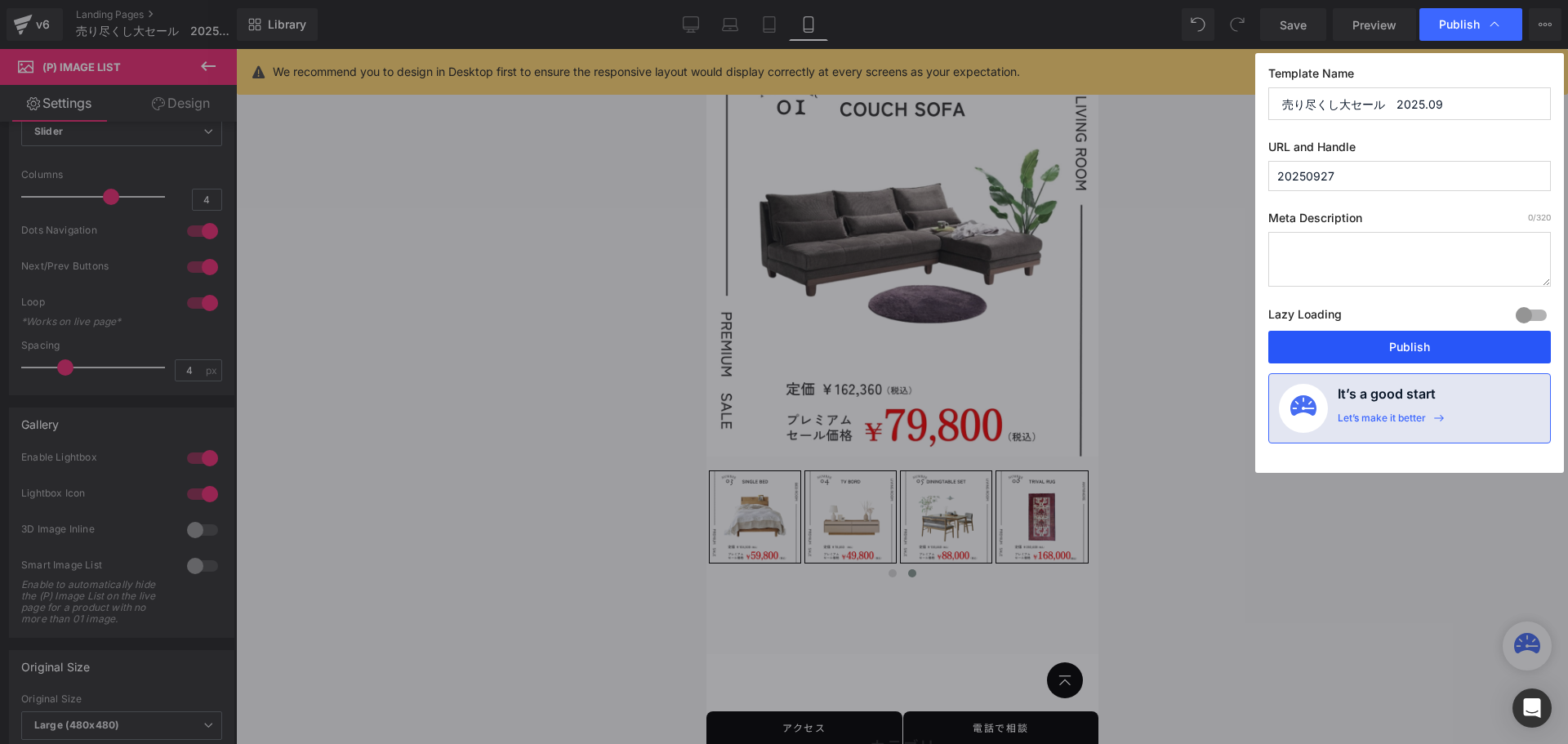
click at [1416, 353] on button "Publish" at bounding box center [1409, 346] width 283 height 32
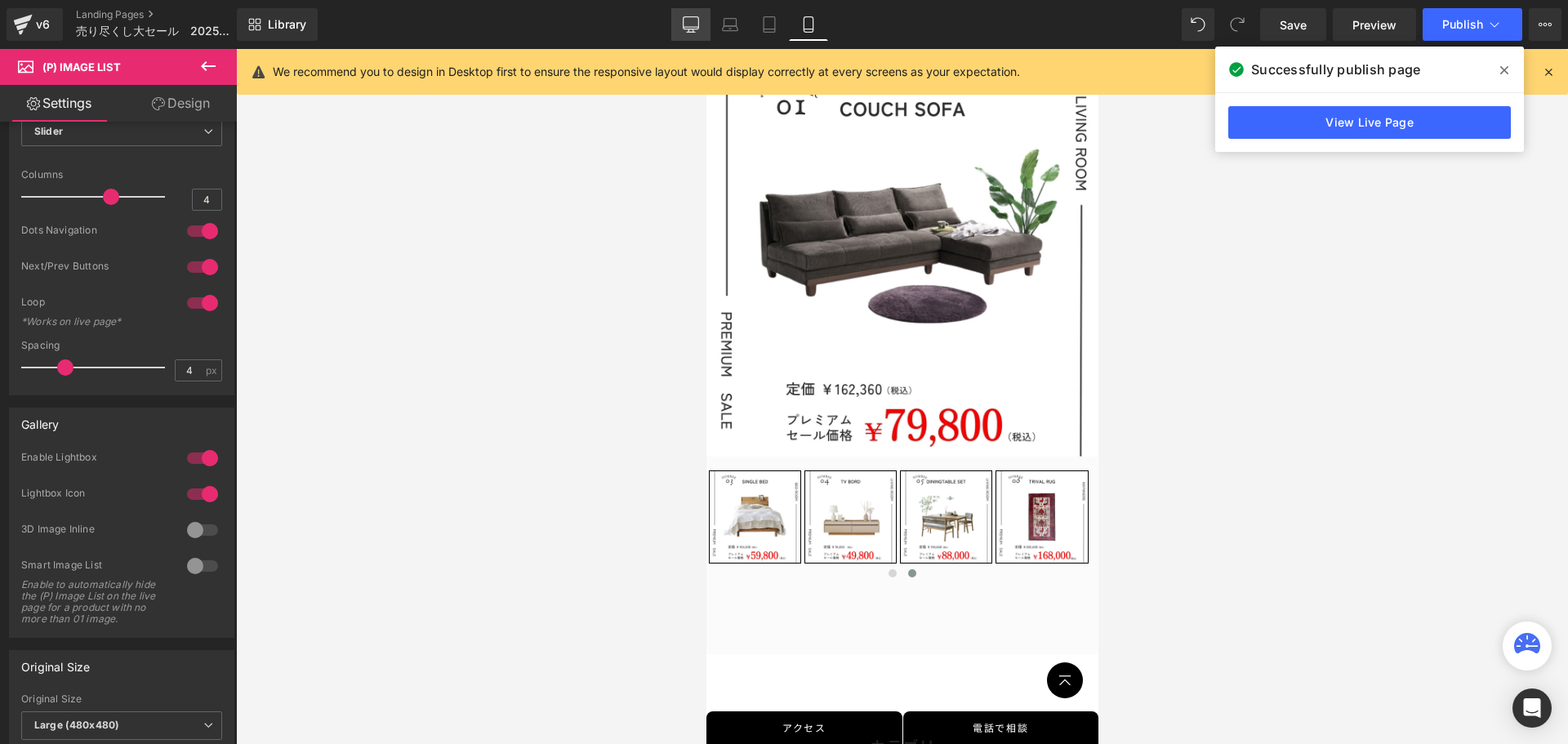
click at [684, 26] on icon at bounding box center [691, 22] width 16 height 12
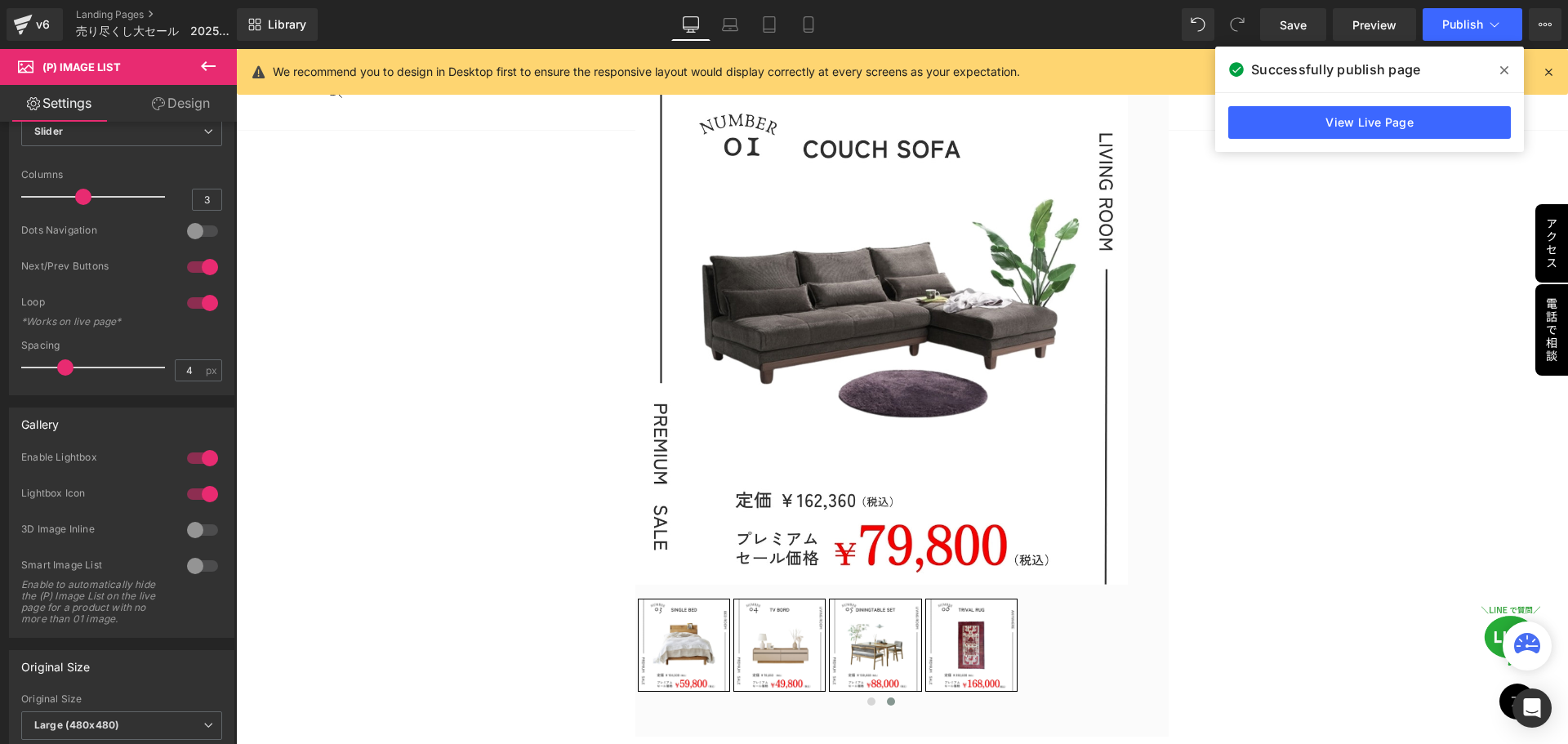
scroll to position [392, 0]
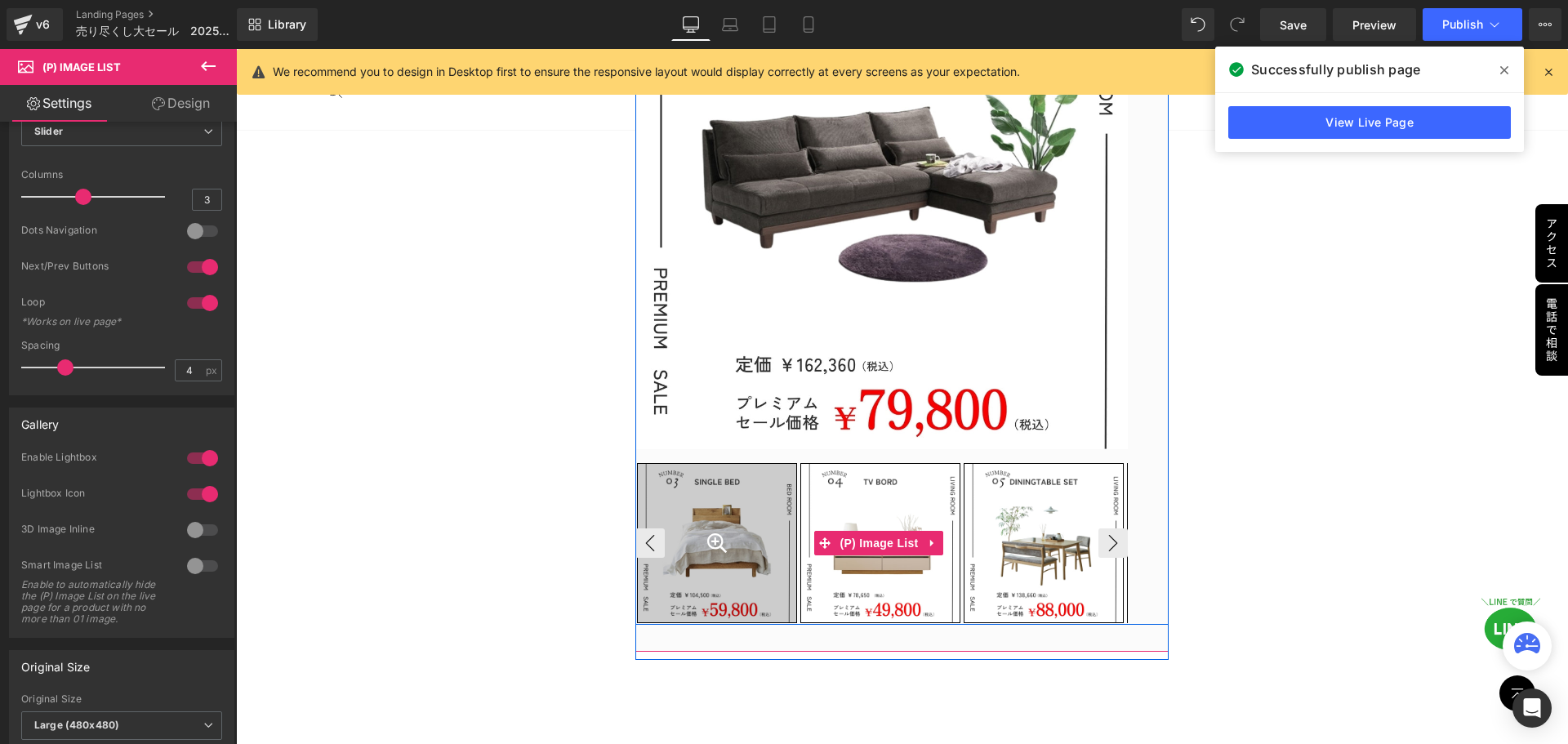
click at [678, 531] on div at bounding box center [717, 543] width 161 height 160
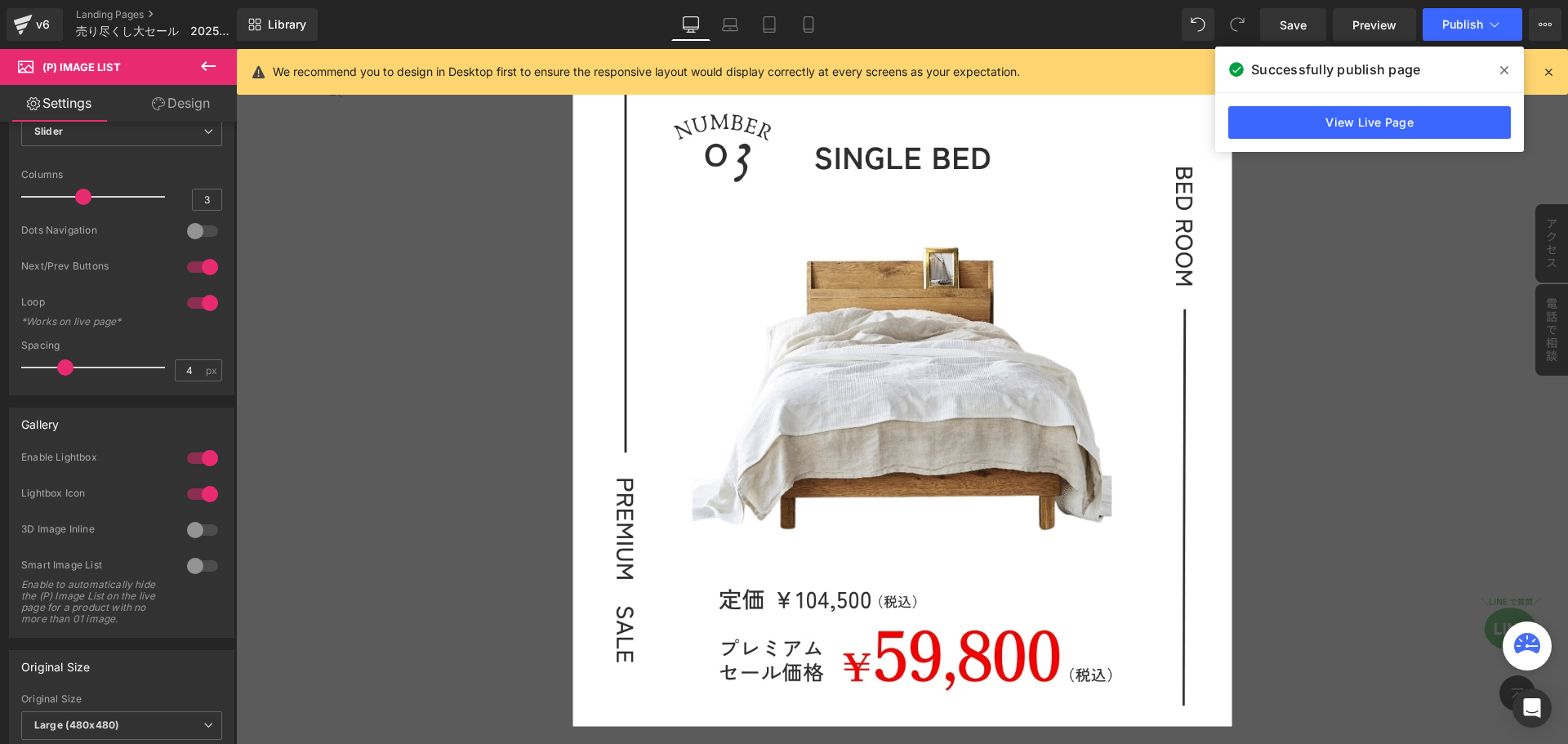
scroll to position [310, 0]
click at [686, 356] on img at bounding box center [902, 396] width 618 height 618
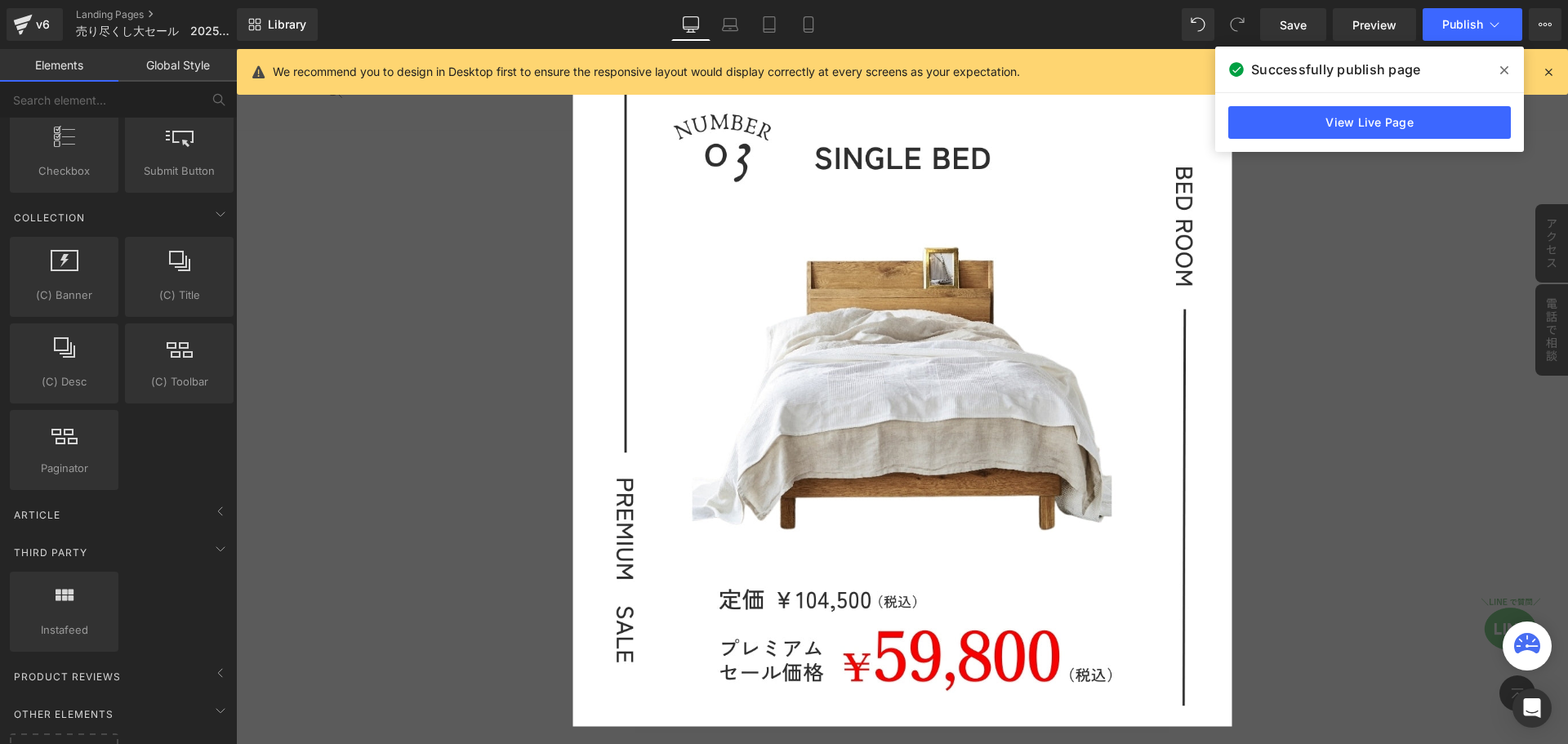
click at [1379, 474] on div "✕" at bounding box center [902, 396] width 1332 height 695
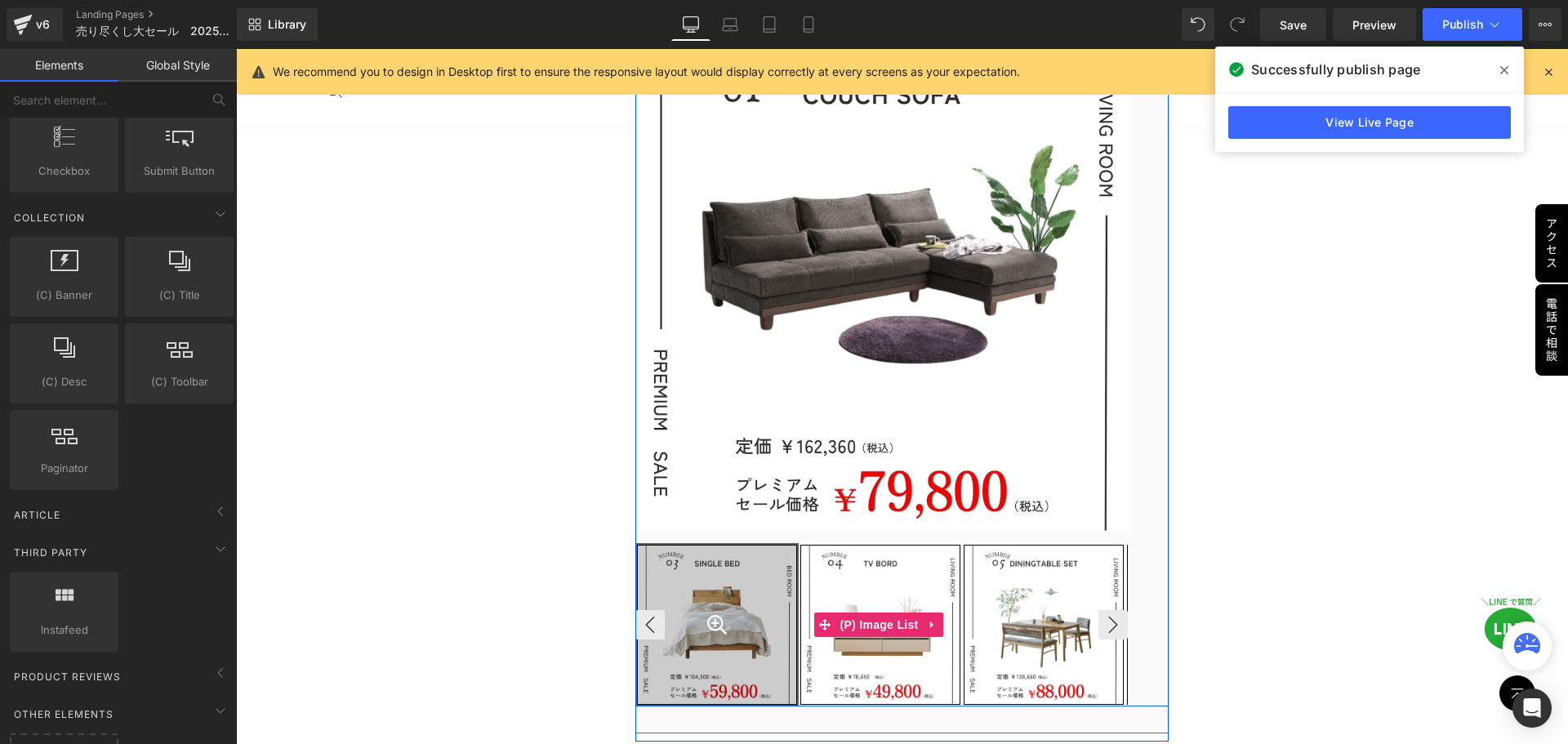
click at [890, 618] on span "(P) Image List" at bounding box center [878, 624] width 86 height 24
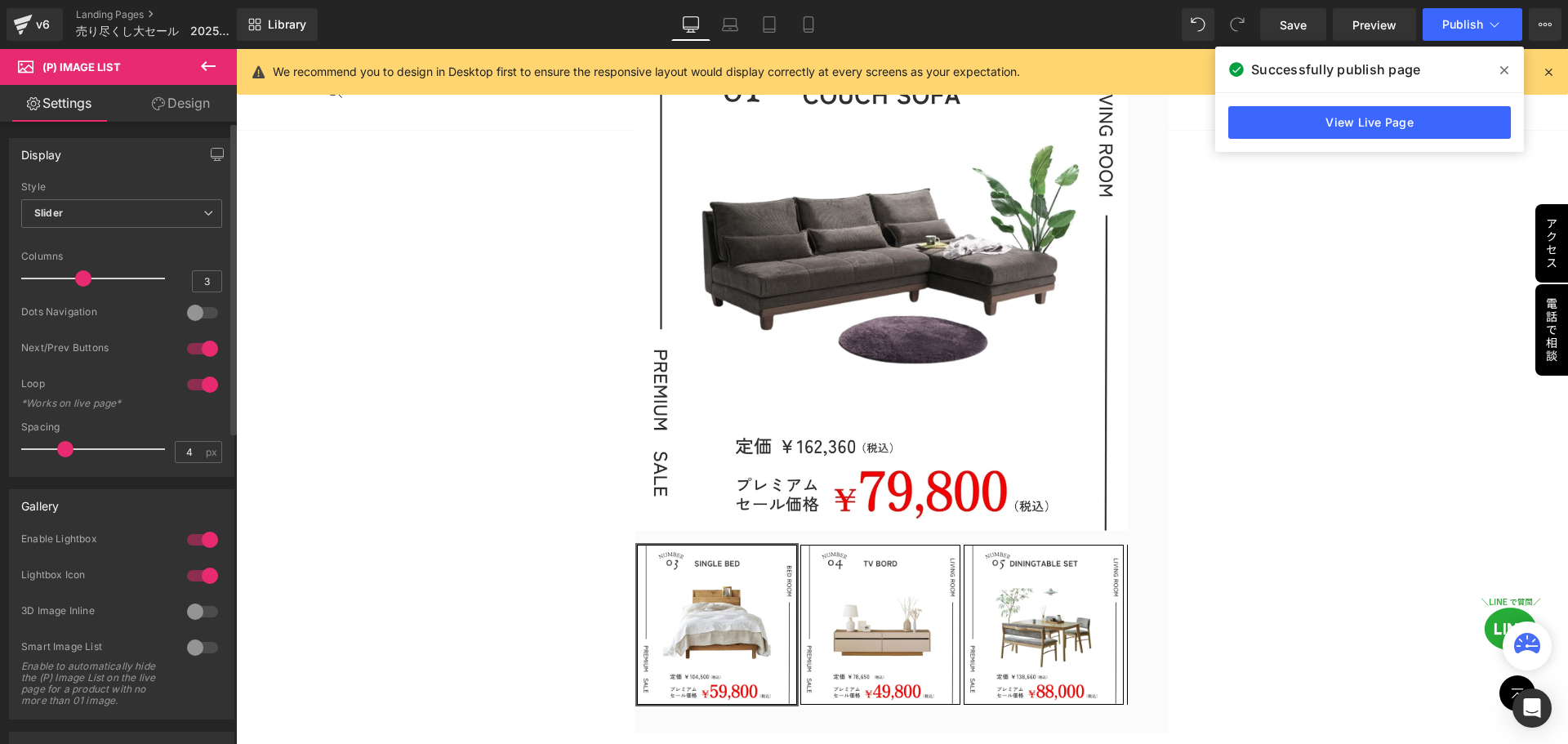
click at [197, 574] on div at bounding box center [202, 575] width 39 height 26
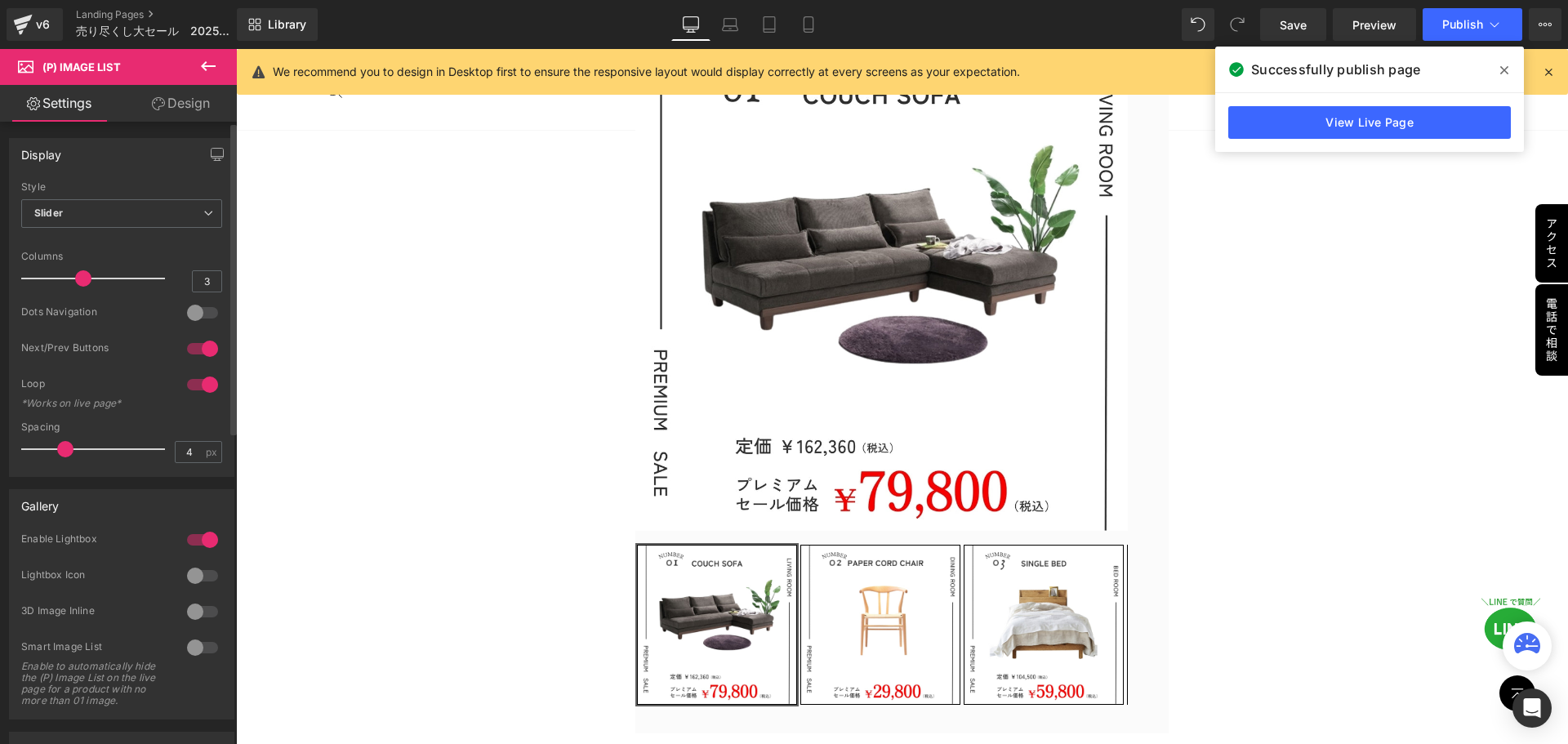
click at [194, 537] on div at bounding box center [202, 540] width 39 height 26
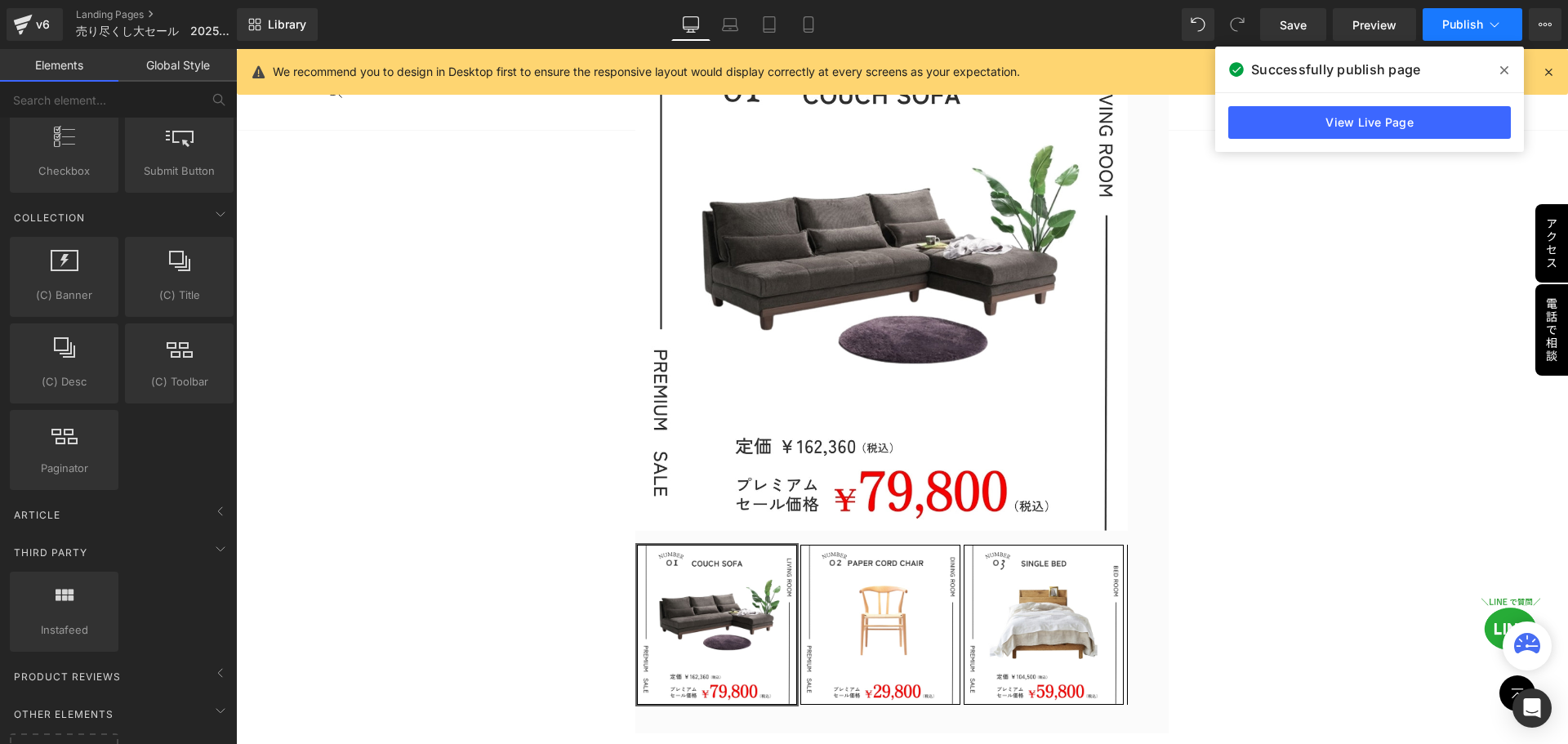
click at [1447, 32] on button "Publish" at bounding box center [1472, 24] width 99 height 32
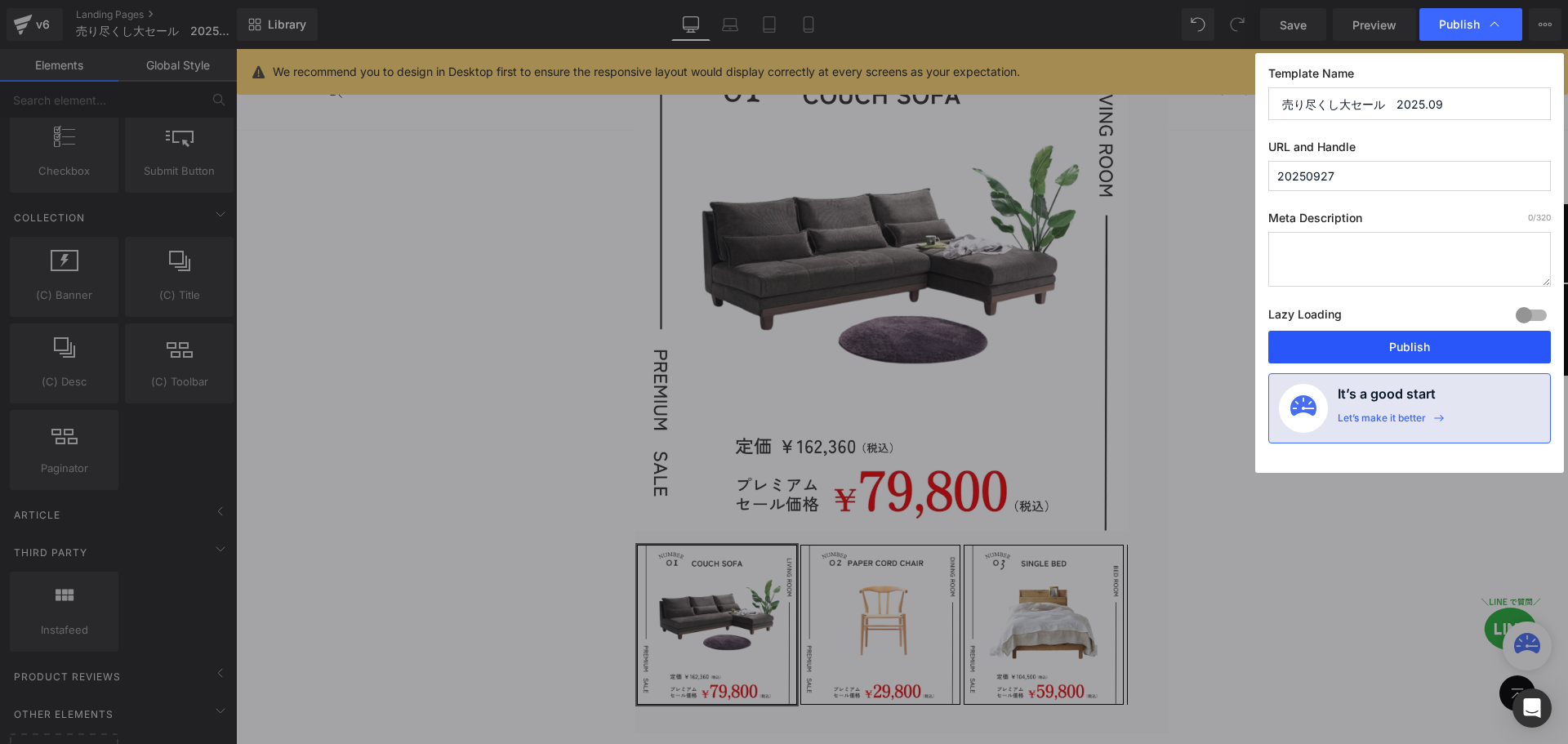
drag, startPoint x: 1405, startPoint y: 347, endPoint x: 1168, endPoint y: 299, distance: 241.8
click at [1405, 347] on button "Publish" at bounding box center [1409, 346] width 283 height 32
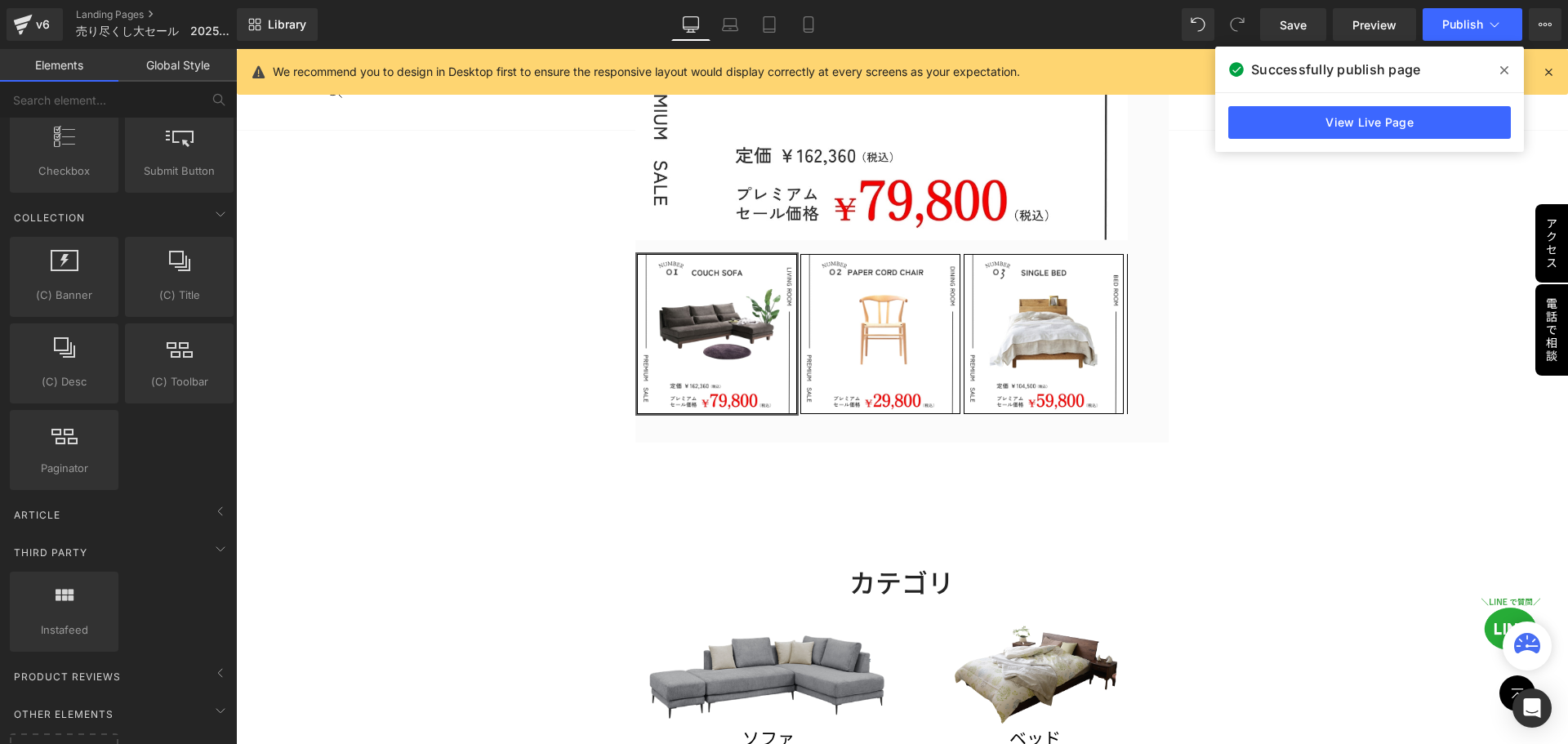
scroll to position [719, 0]
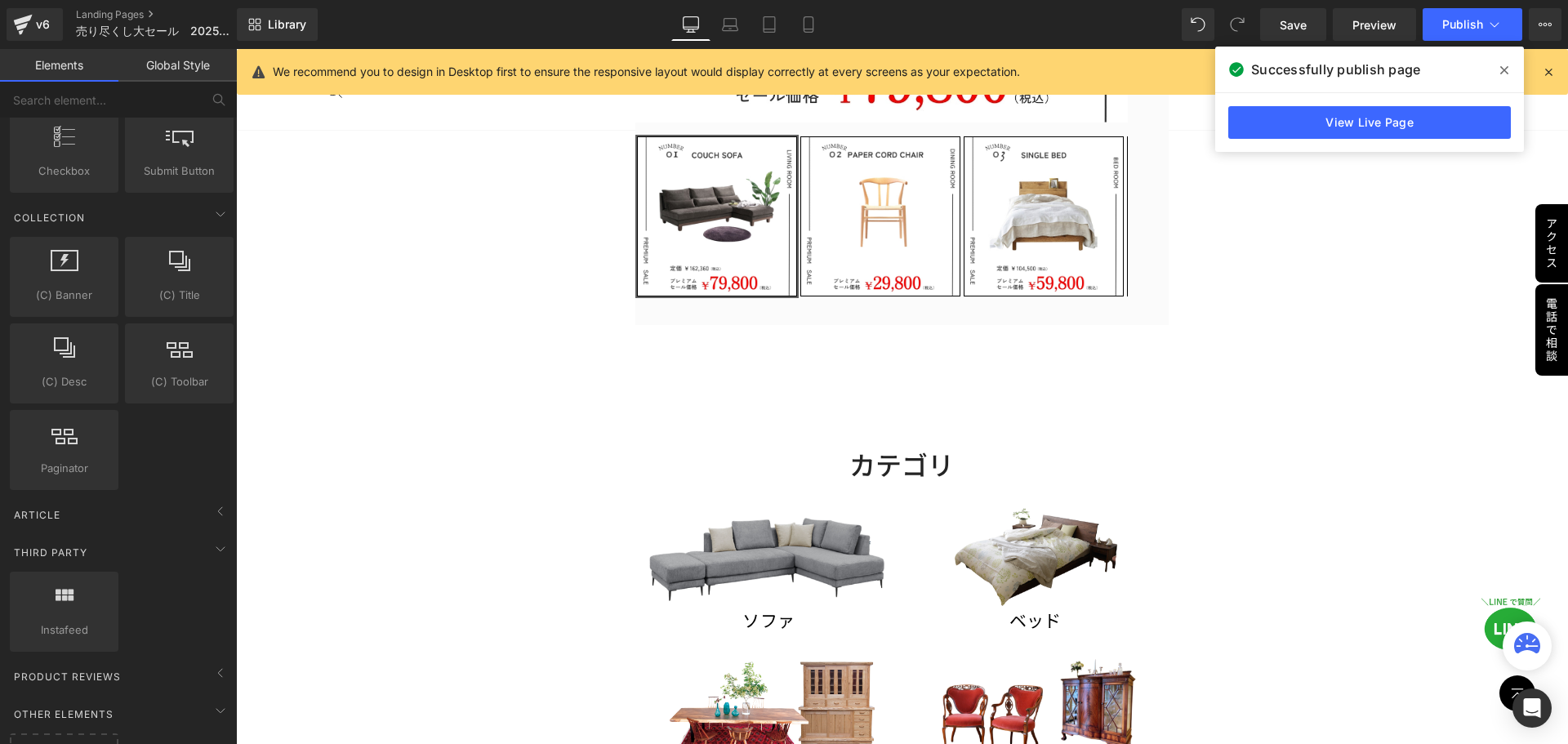
drag, startPoint x: 865, startPoint y: 467, endPoint x: 875, endPoint y: 456, distance: 14.9
click at [865, 467] on div "カテゴリ Heading" at bounding box center [902, 464] width 533 height 34
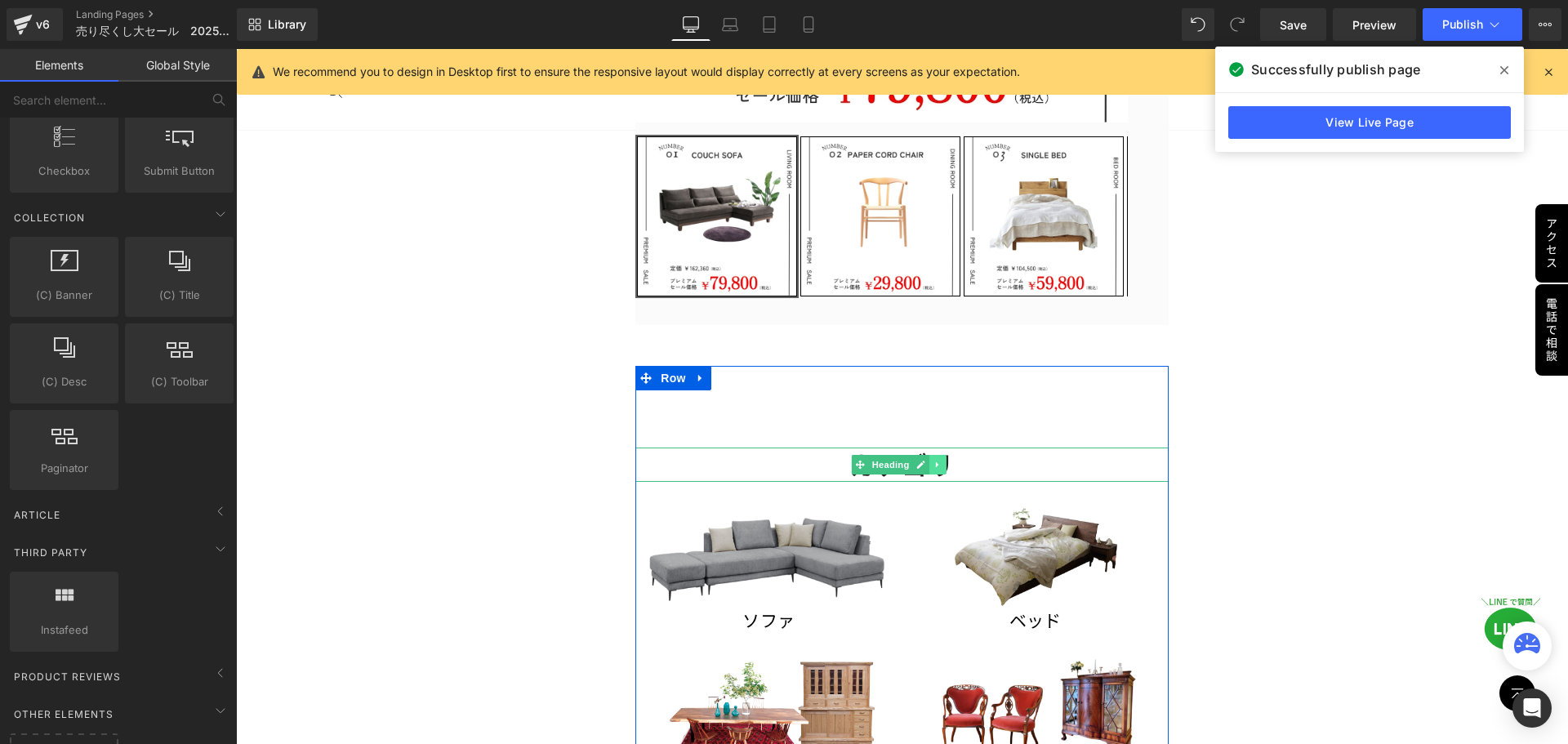
click at [938, 462] on icon at bounding box center [939, 465] width 9 height 10
click at [929, 462] on icon at bounding box center [930, 465] width 9 height 10
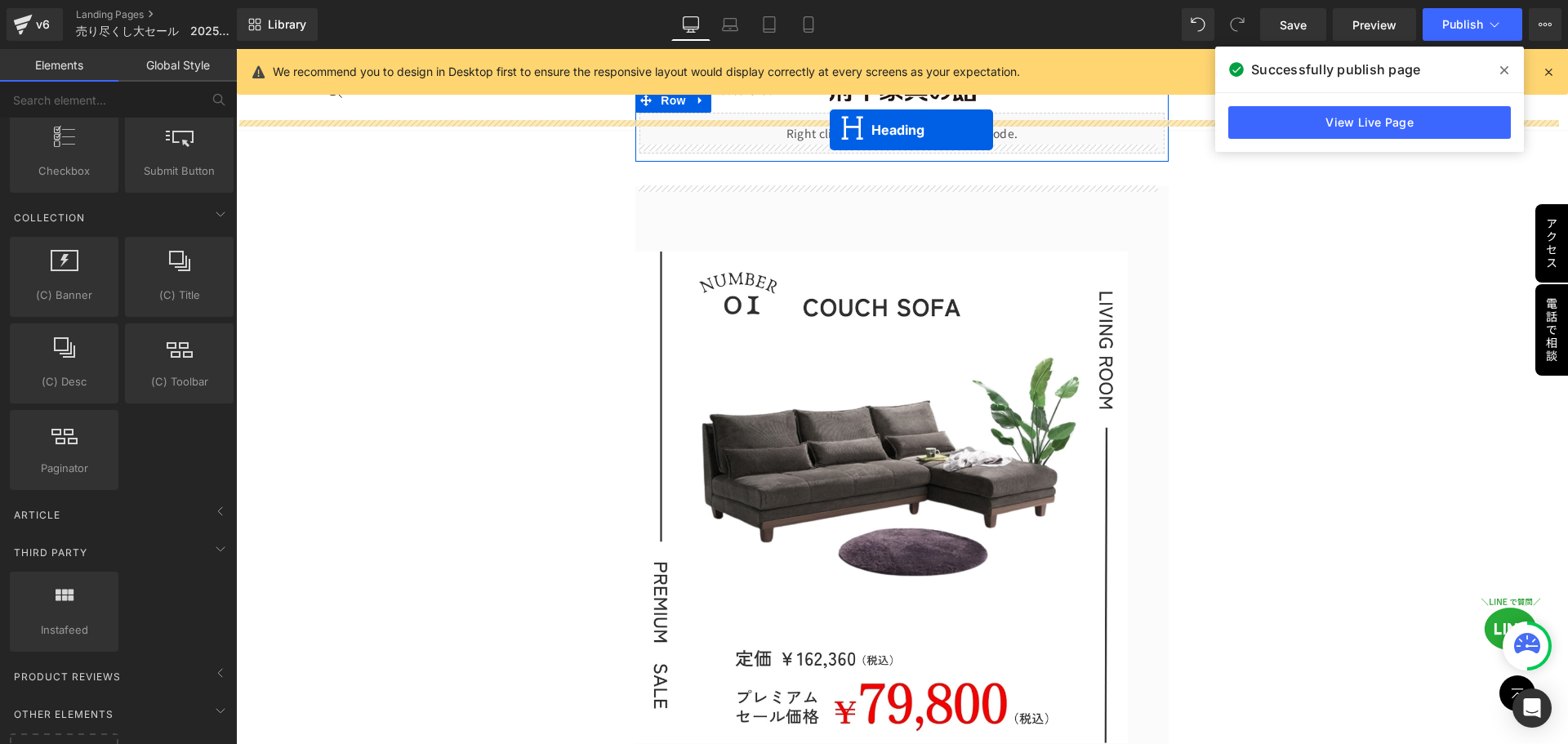
scroll to position [65, 0]
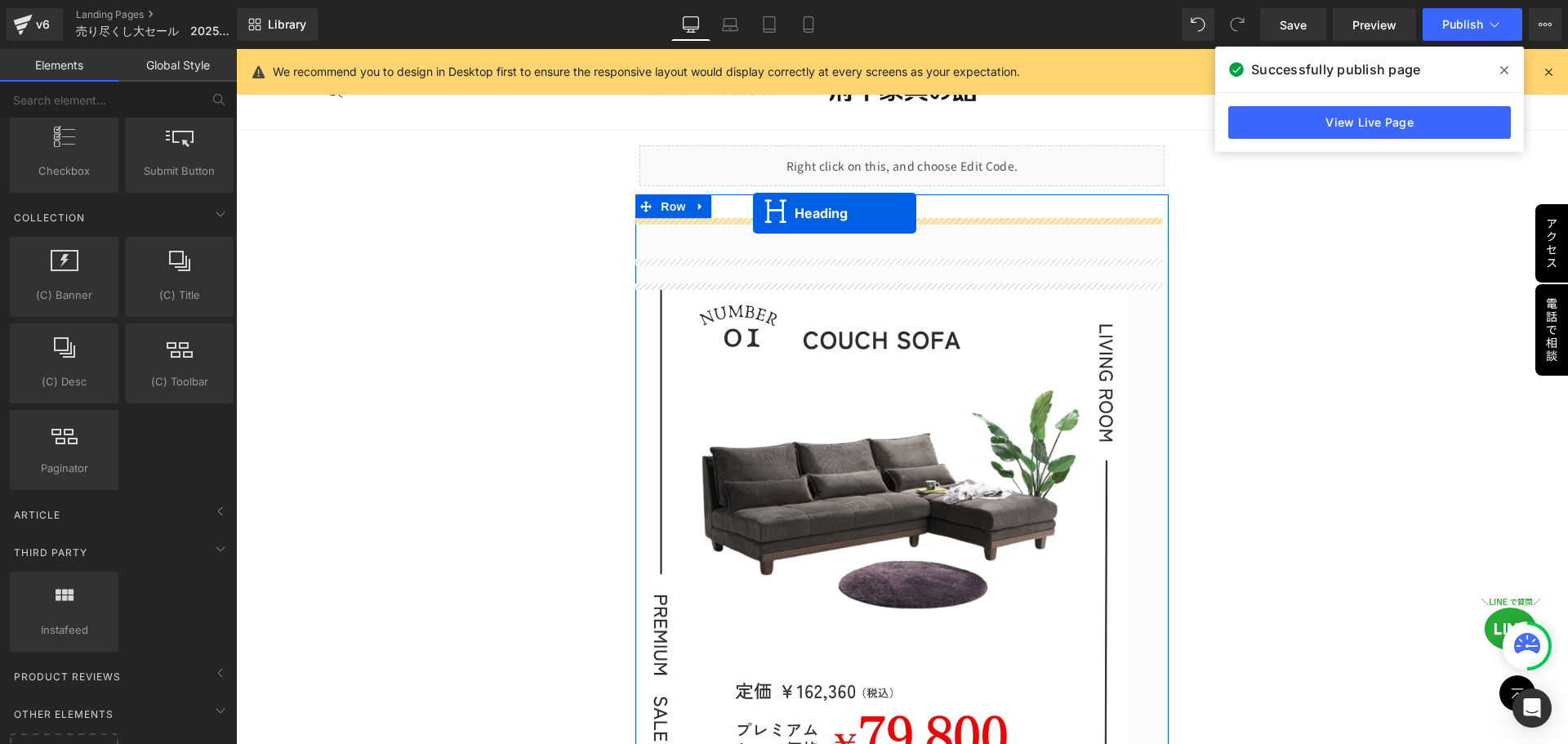
drag, startPoint x: 832, startPoint y: 456, endPoint x: 753, endPoint y: 214, distance: 254.6
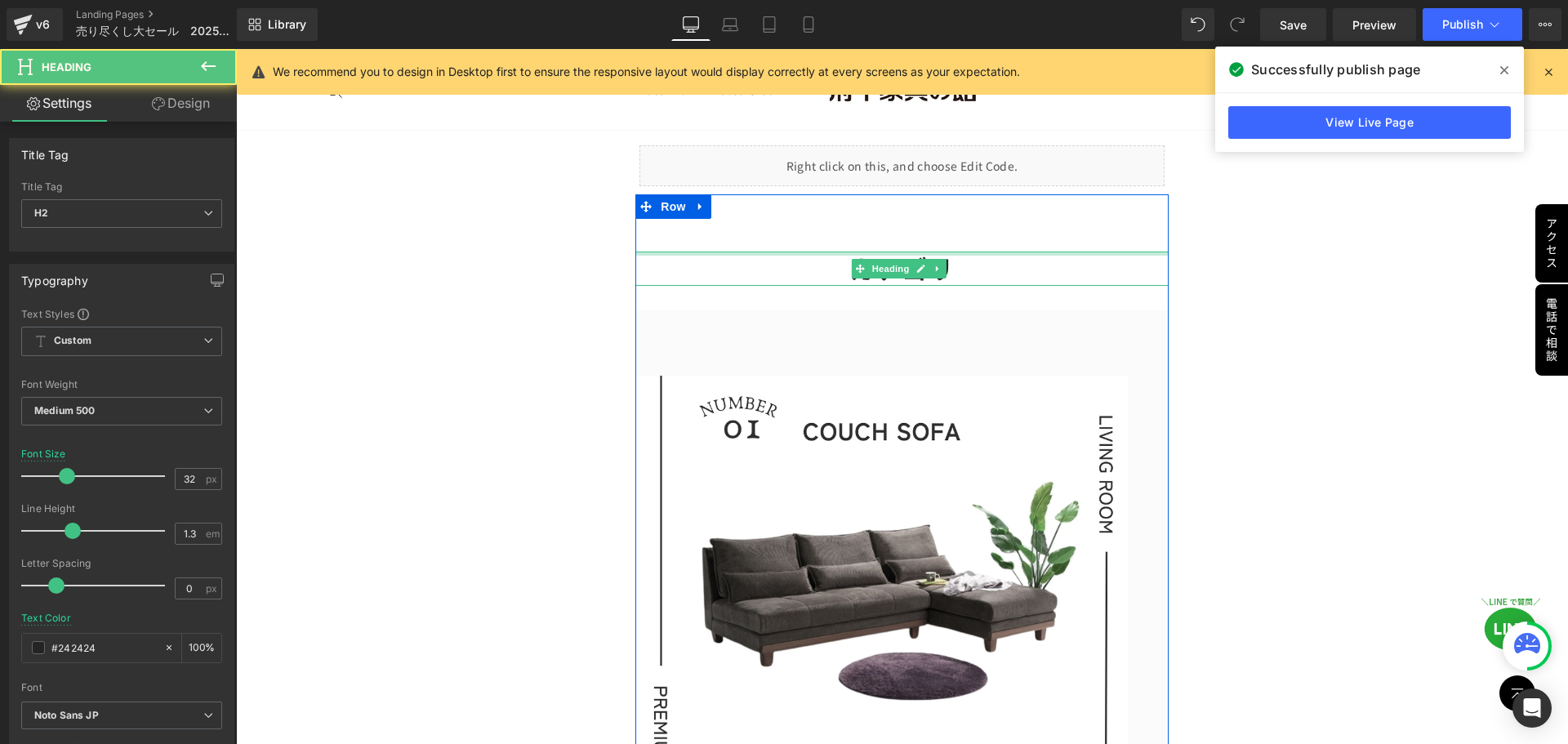
click at [978, 264] on h2 "カテゴリ" at bounding box center [902, 268] width 533 height 34
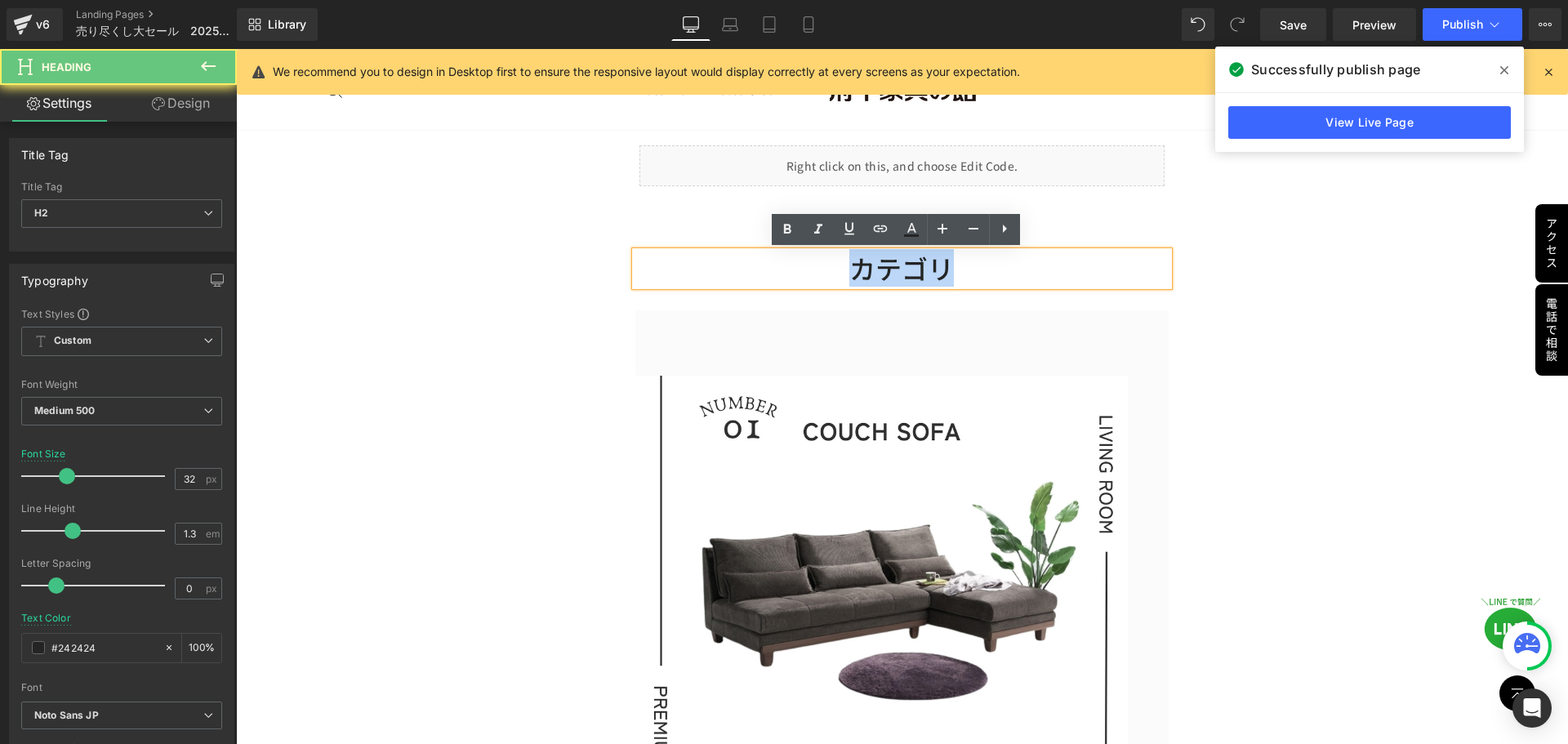
drag, startPoint x: 979, startPoint y: 264, endPoint x: 781, endPoint y: 266, distance: 198.0
click at [782, 266] on h2 "カテゴリ" at bounding box center [902, 268] width 533 height 34
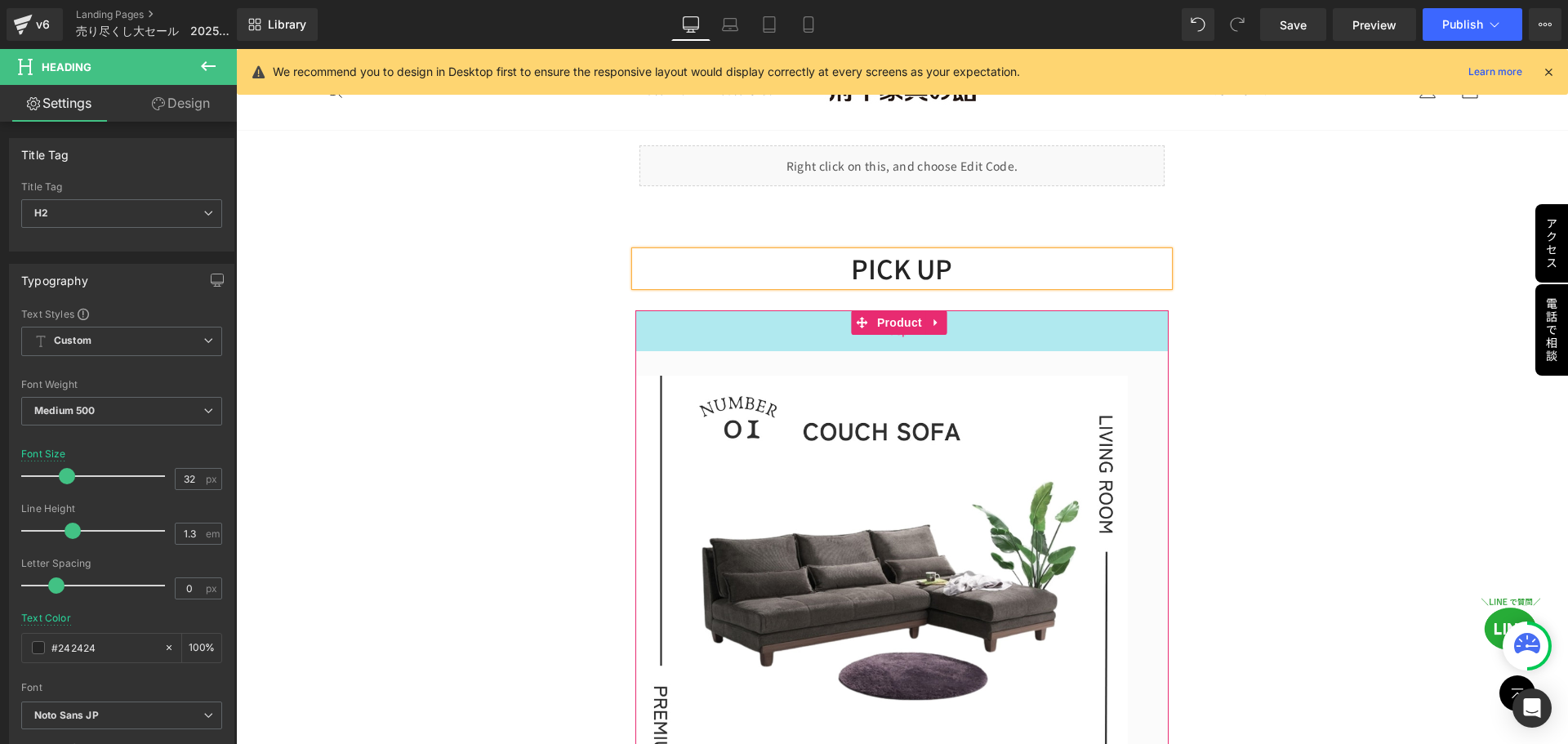
click at [943, 350] on div "50px" at bounding box center [902, 330] width 533 height 41
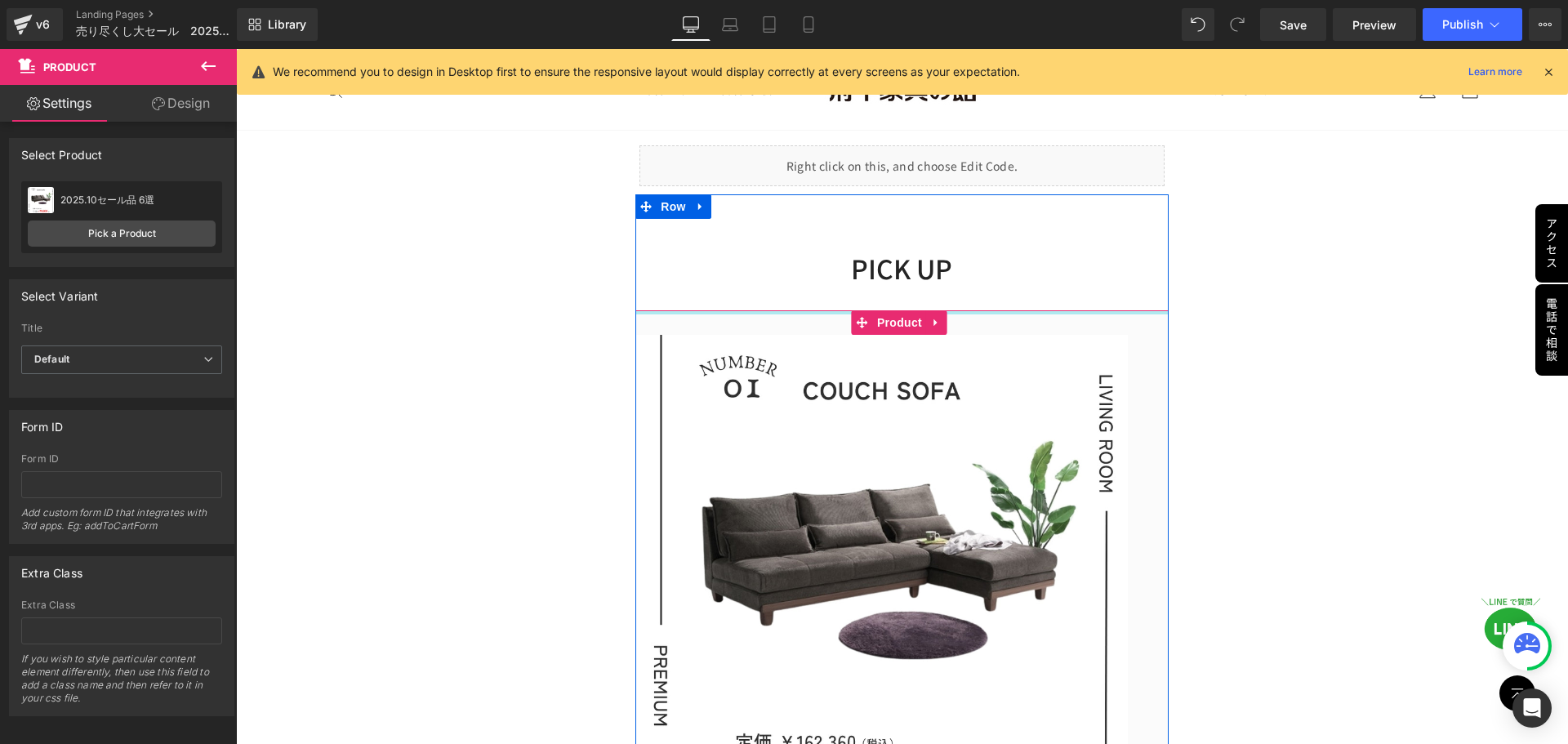
drag, startPoint x: 981, startPoint y: 347, endPoint x: 981, endPoint y: 300, distance: 47.0
click at [981, 300] on div "PICK UP Heading Sale Off (P) Image ‹" at bounding box center [902, 623] width 533 height 810
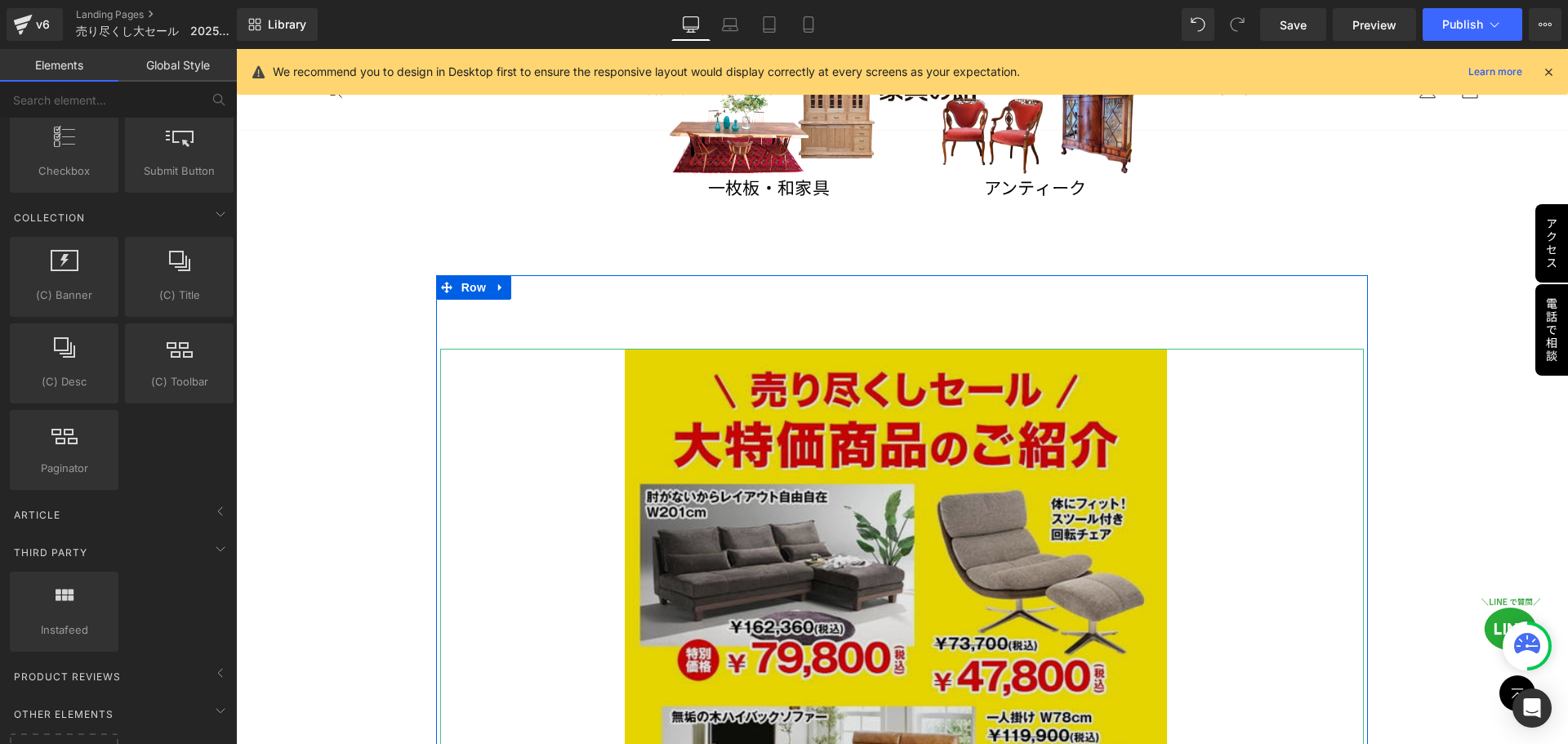
scroll to position [1469, 0]
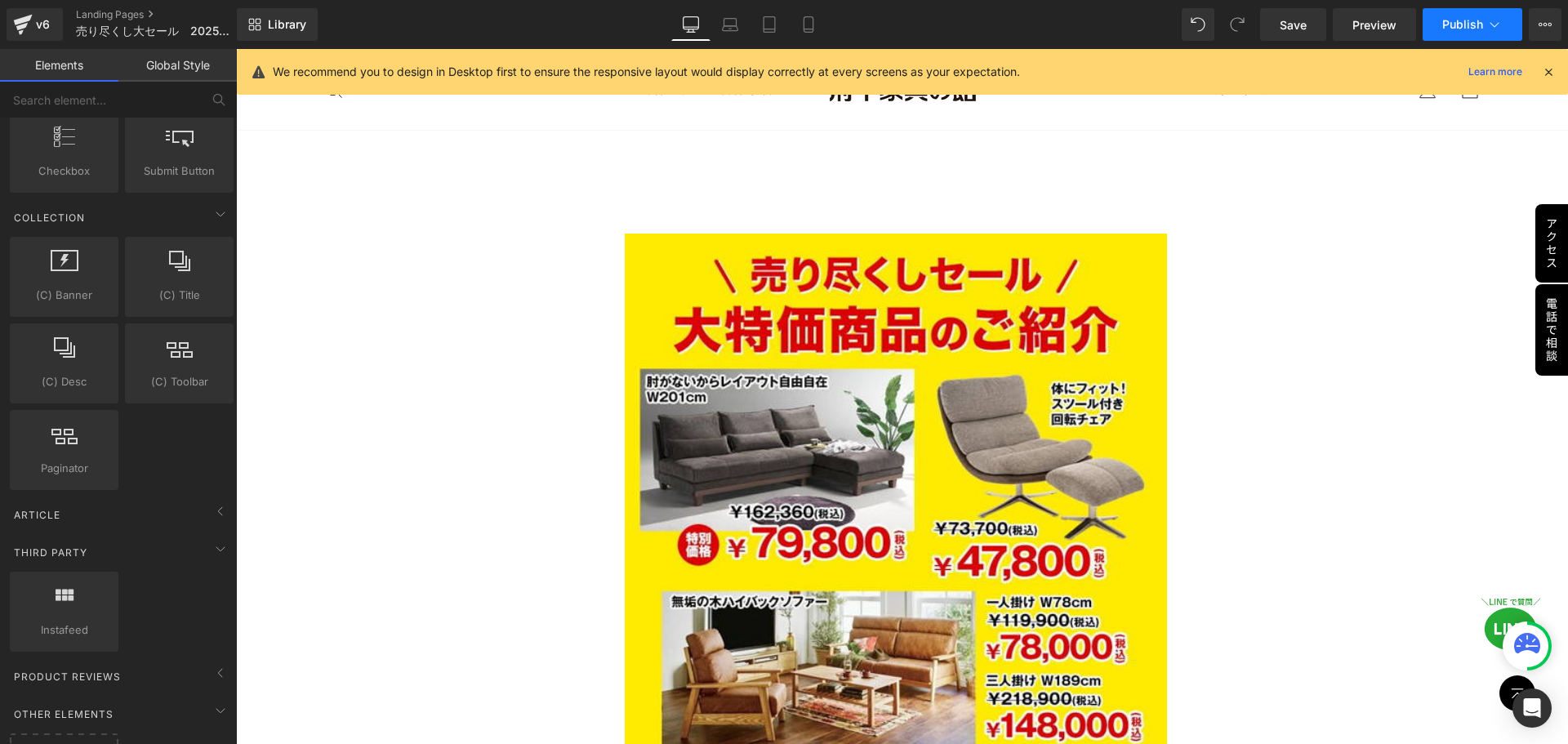
click at [1470, 30] on span "Publish" at bounding box center [1463, 24] width 41 height 13
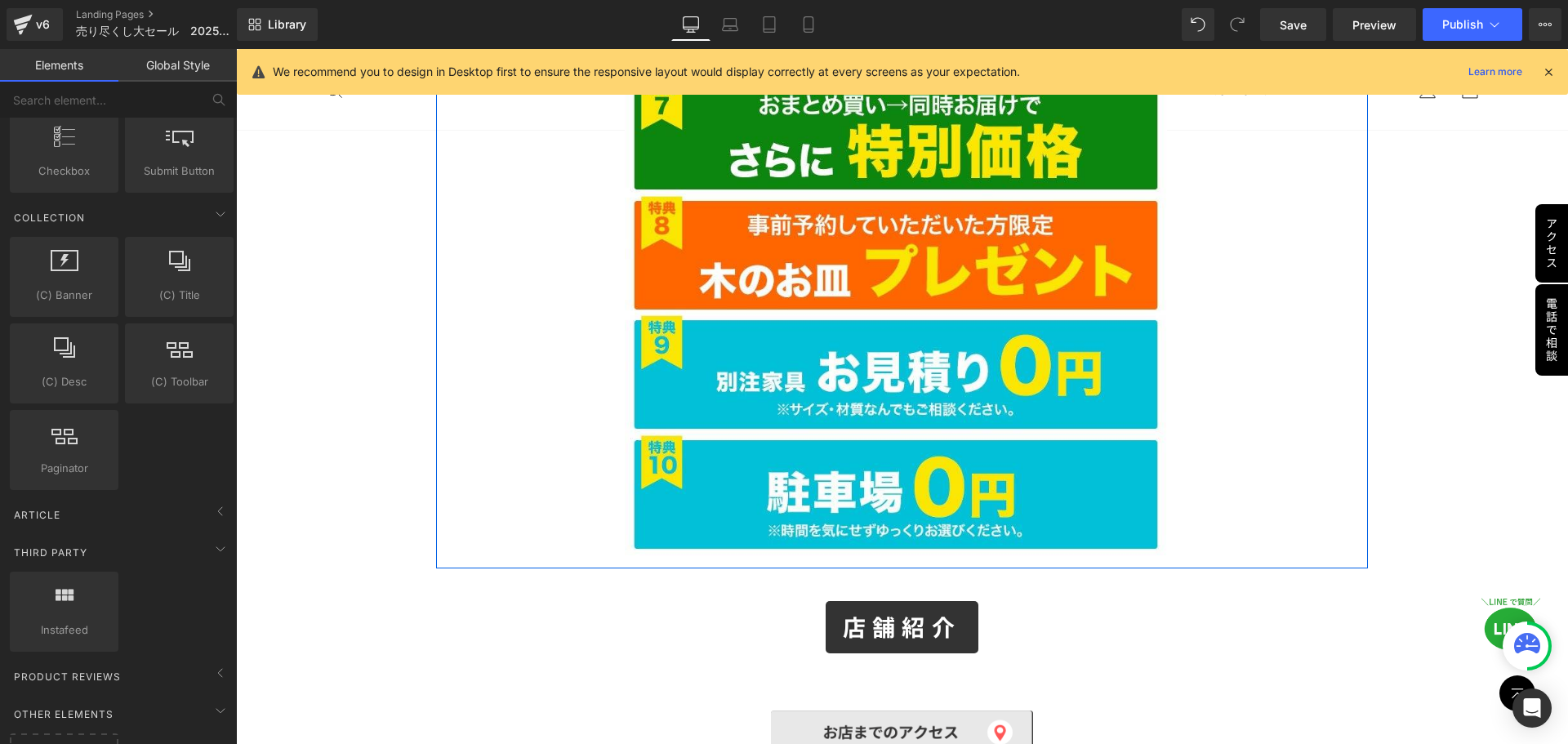
scroll to position [7186, 0]
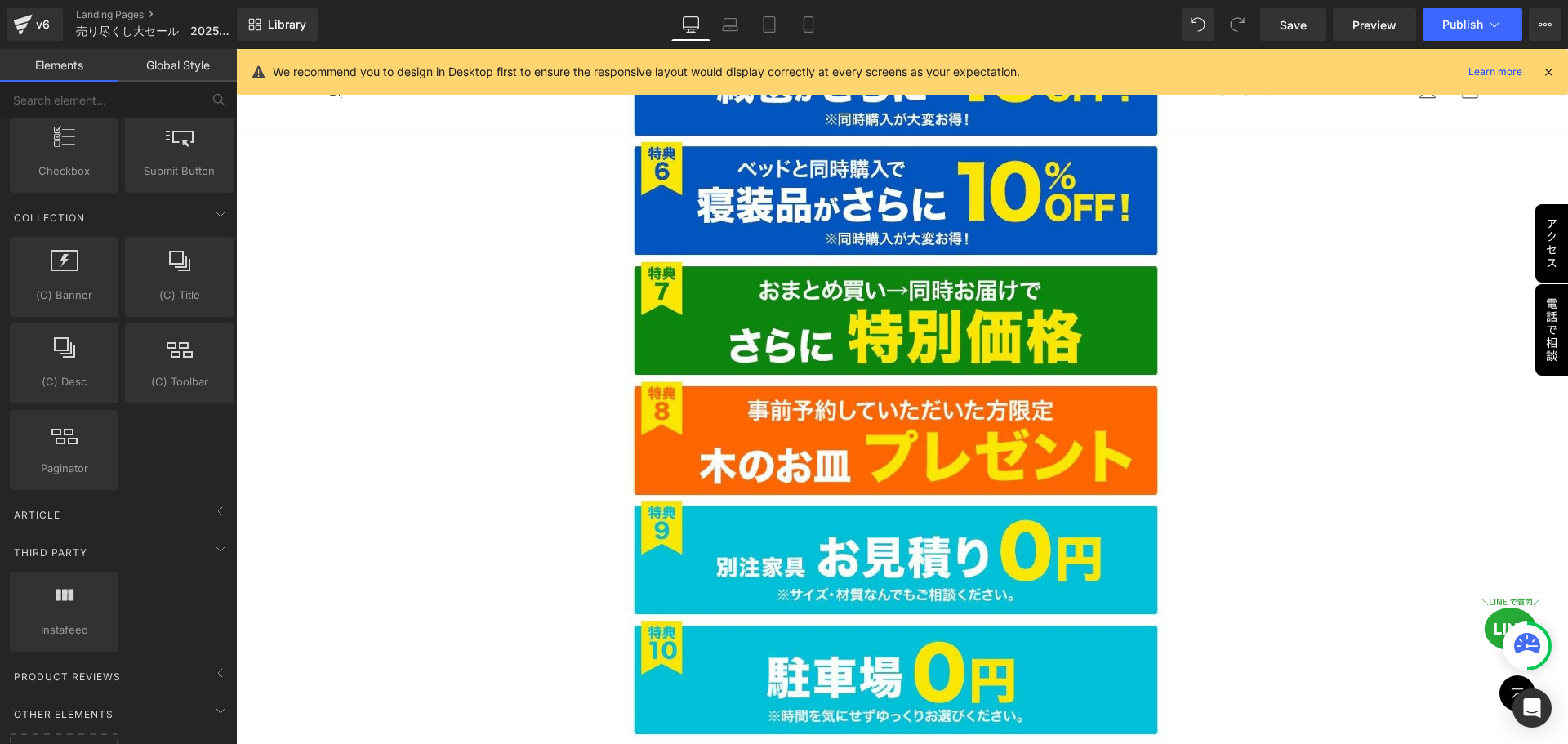
scroll to position [6778, 0]
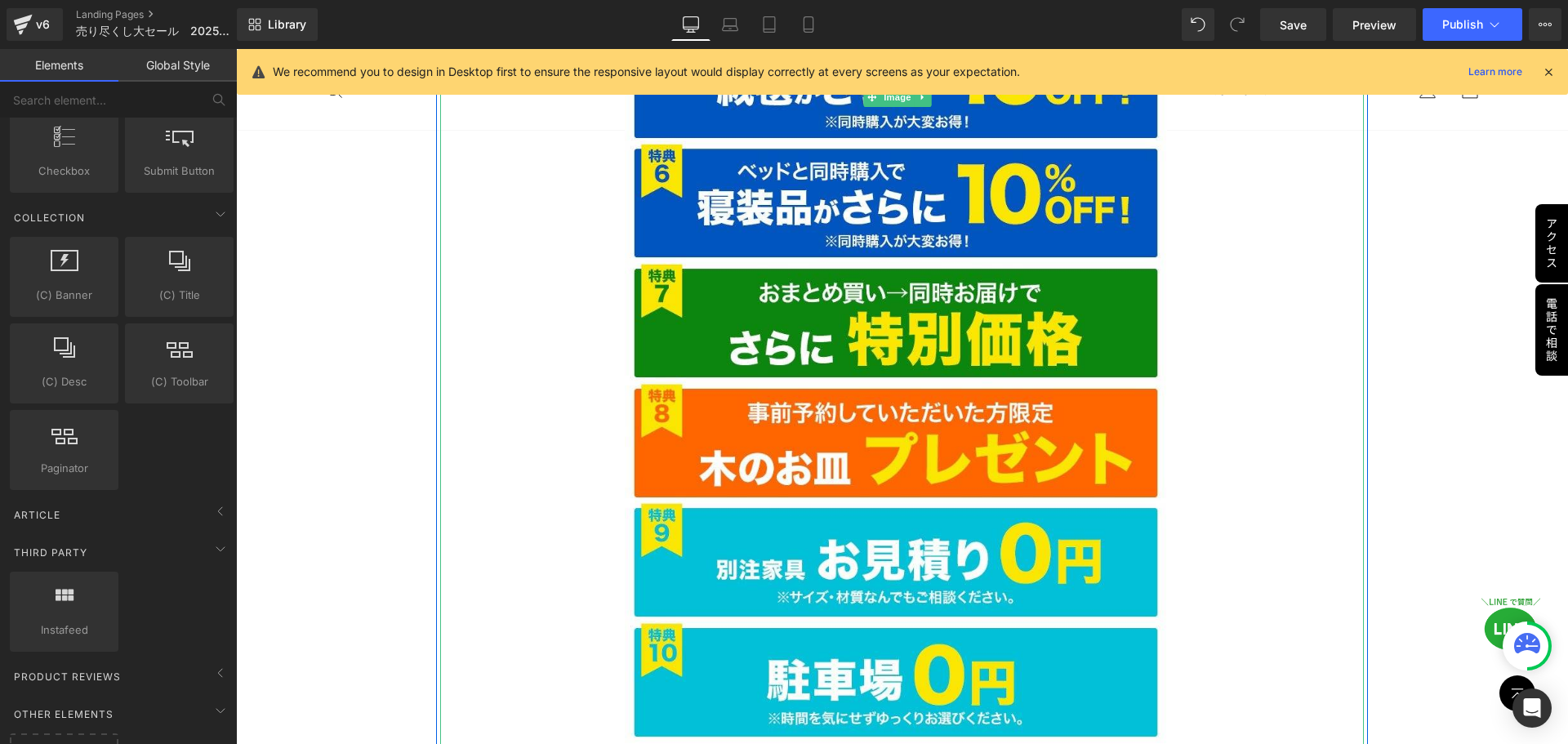
click at [481, 424] on div at bounding box center [902, 96] width 924 height 1302
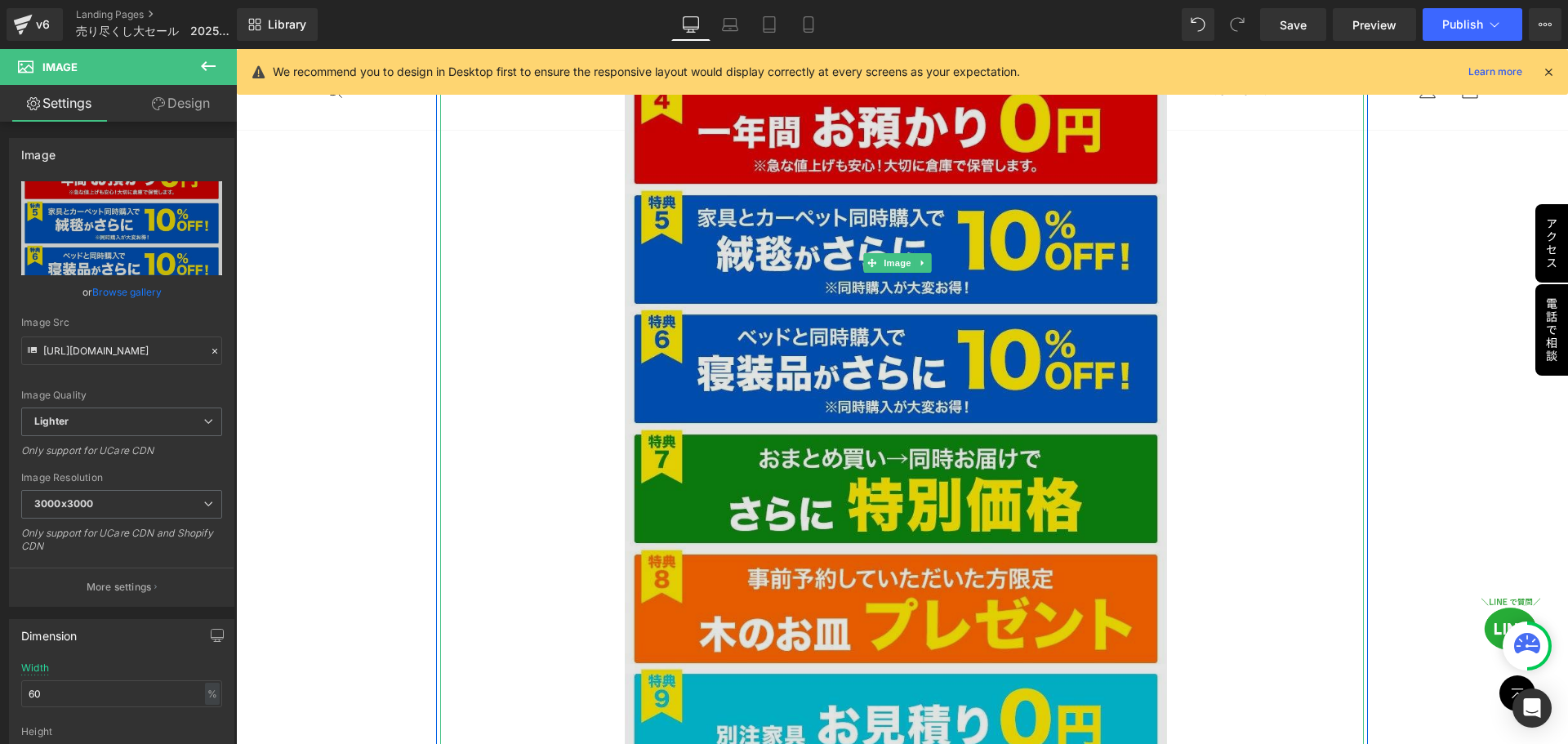
scroll to position [6206, 0]
